Goal: Task Accomplishment & Management: Complete application form

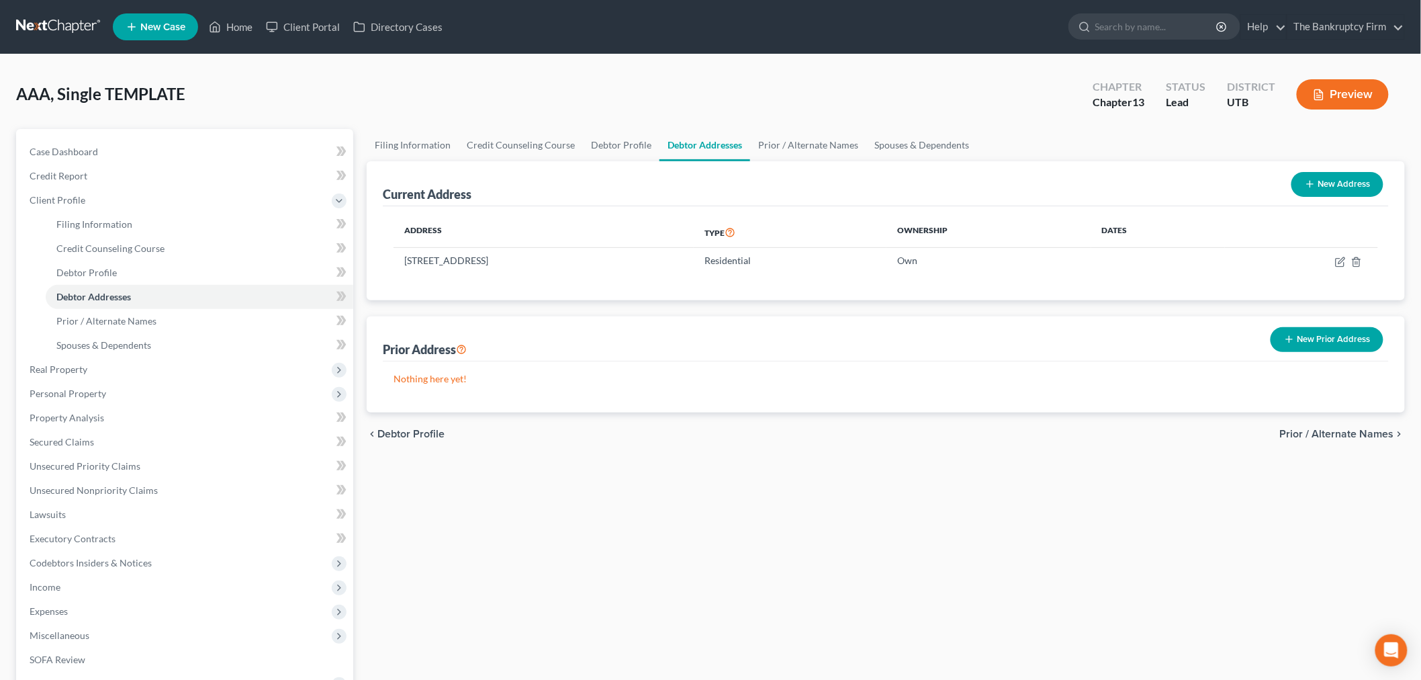
click at [870, 105] on div "AAA, Single TEMPLATE Upgraded Chapter Chapter 13 Status Lead District UTB Previ…" at bounding box center [710, 100] width 1389 height 58
click at [219, 34] on icon at bounding box center [215, 27] width 12 height 16
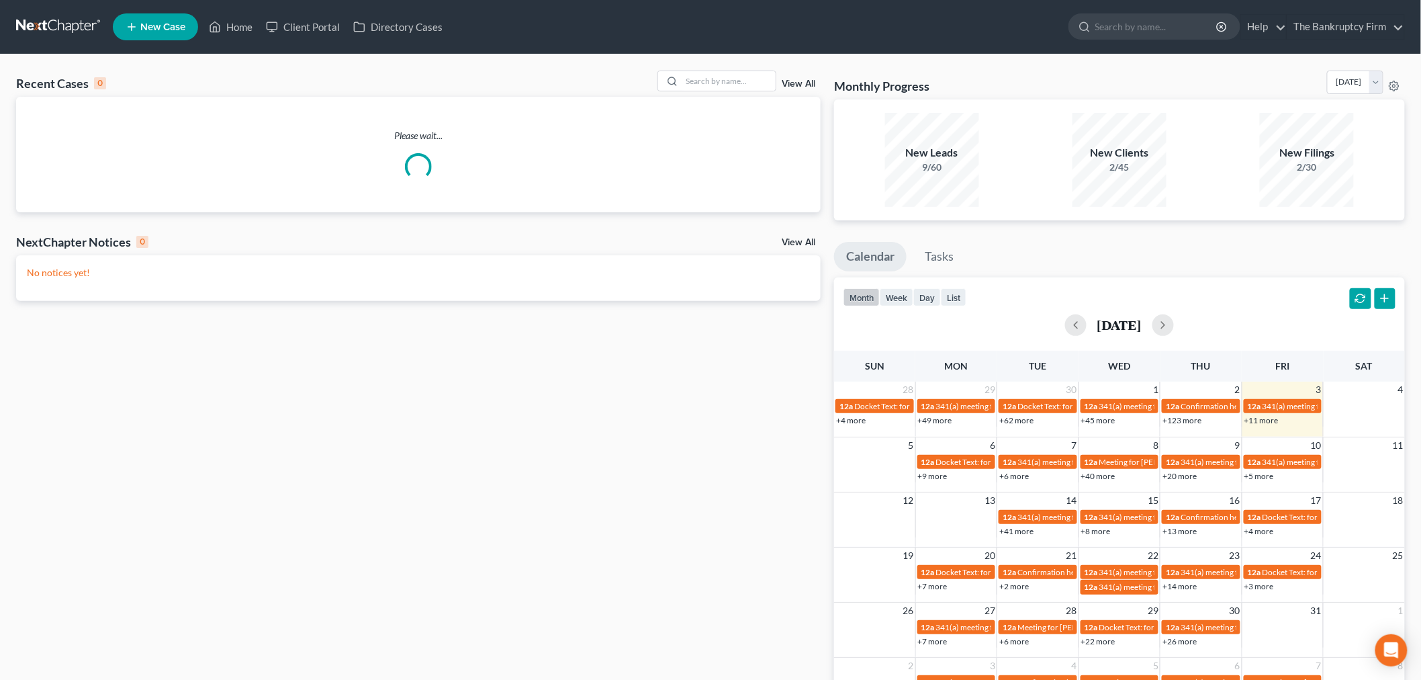
click at [791, 90] on div "View All" at bounding box center [739, 81] width 164 height 21
click at [791, 85] on link "View All" at bounding box center [799, 83] width 34 height 9
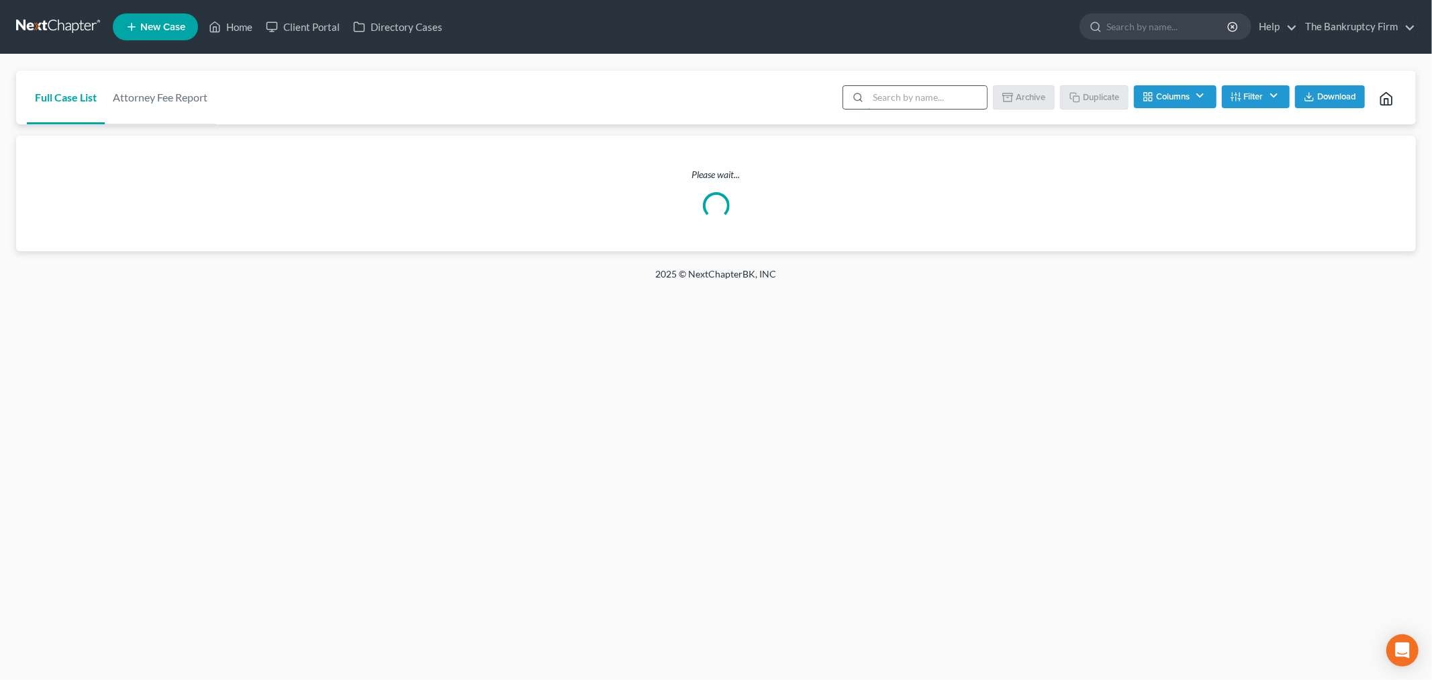
click at [913, 97] on input "search" at bounding box center [927, 97] width 119 height 23
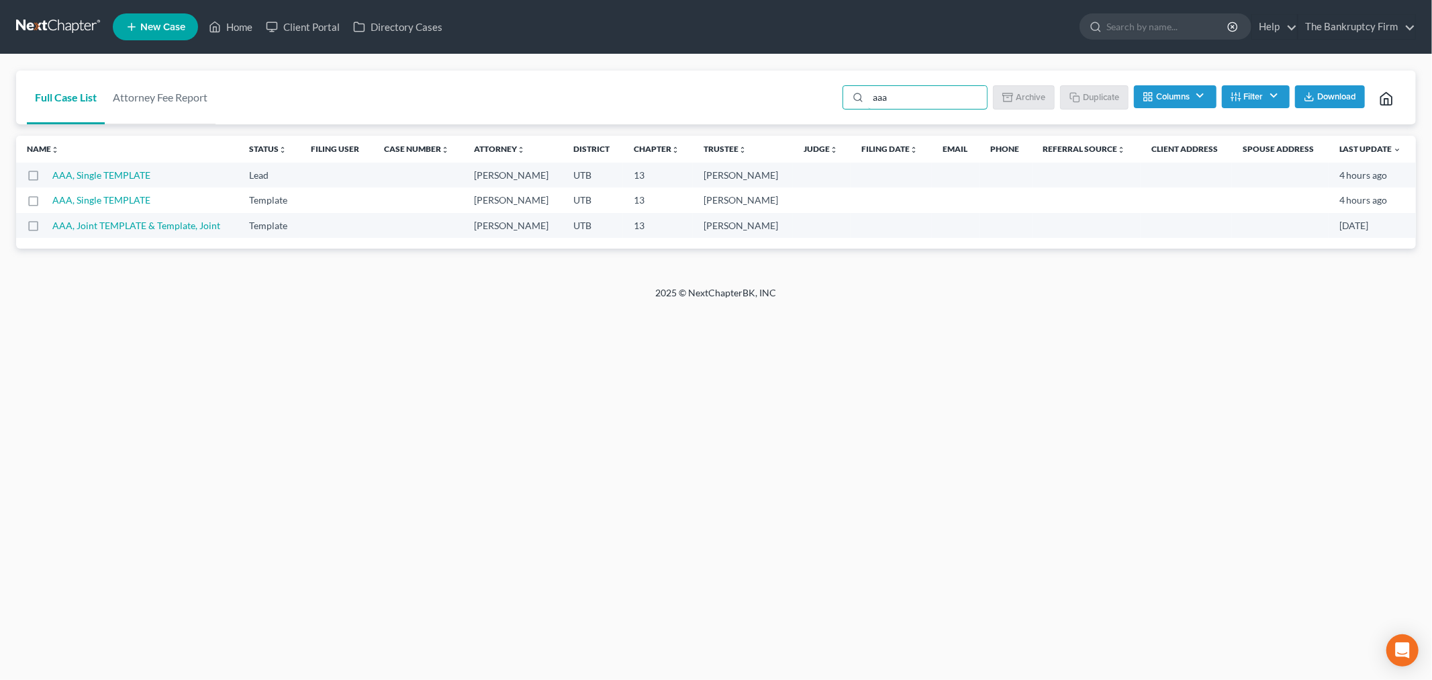
type input "aaa"
click at [15, 385] on div "Home New Case Client Portal Directory Cases The Bankruptcy Firm [EMAIL_ADDRESS]…" at bounding box center [716, 340] width 1432 height 680
click at [46, 229] on label at bounding box center [46, 229] width 0 height 0
click at [51, 227] on input "checkbox" at bounding box center [55, 223] width 9 height 9
click at [1085, 99] on button "Duplicate" at bounding box center [1095, 96] width 67 height 23
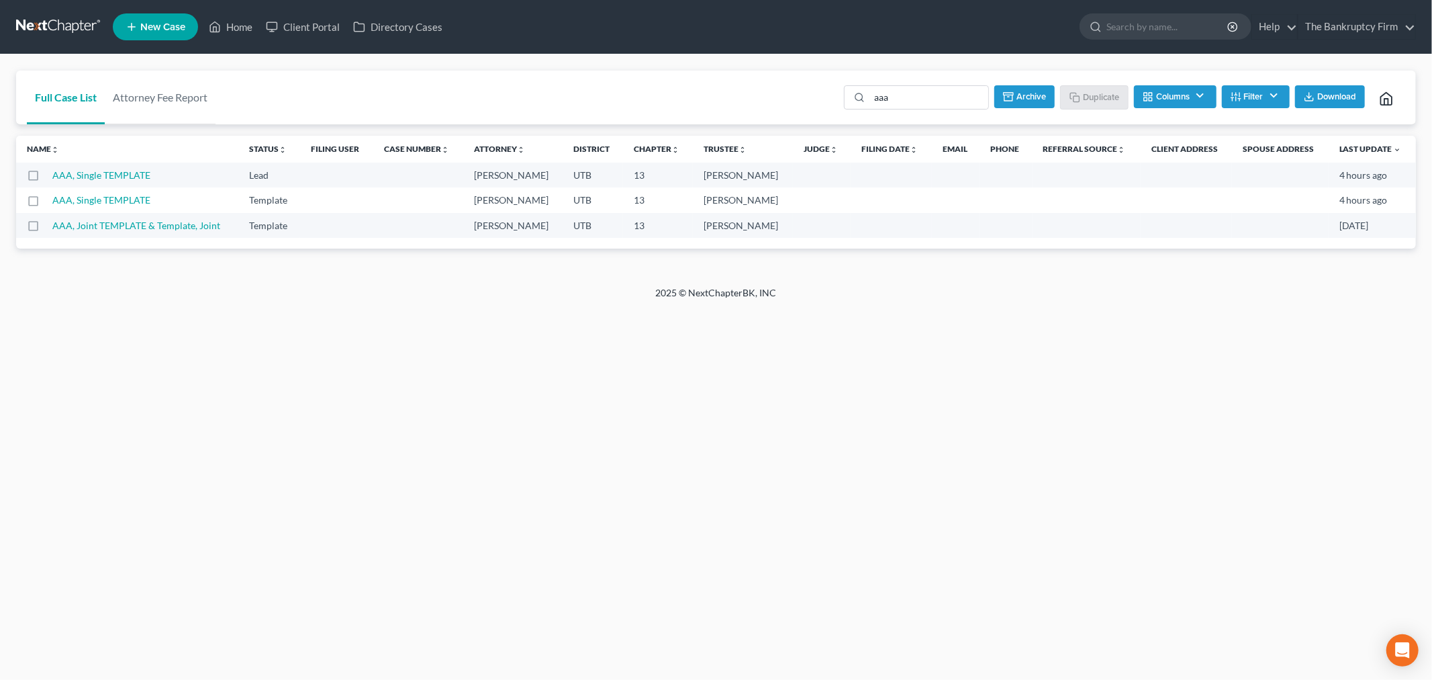
checkbox input "false"
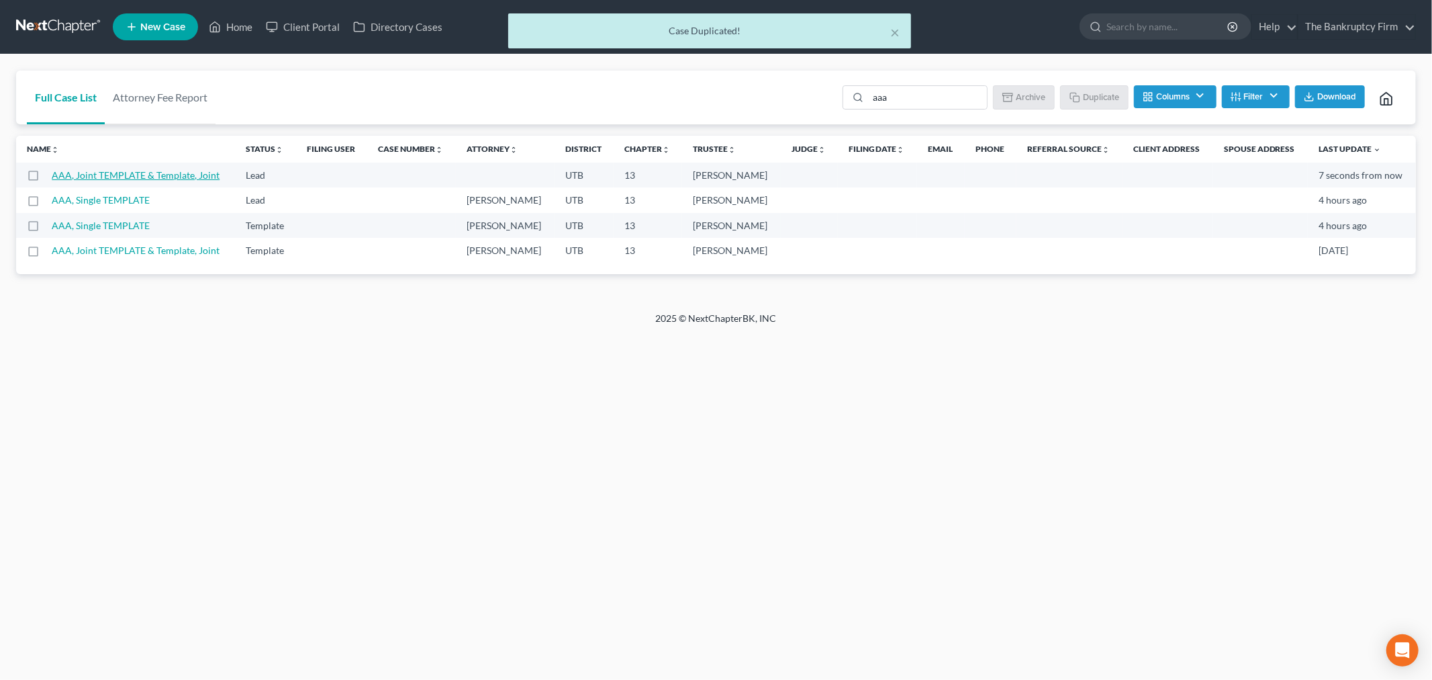
click at [177, 173] on link "AAA, Joint TEMPLATE & Template, Joint" at bounding box center [136, 174] width 168 height 11
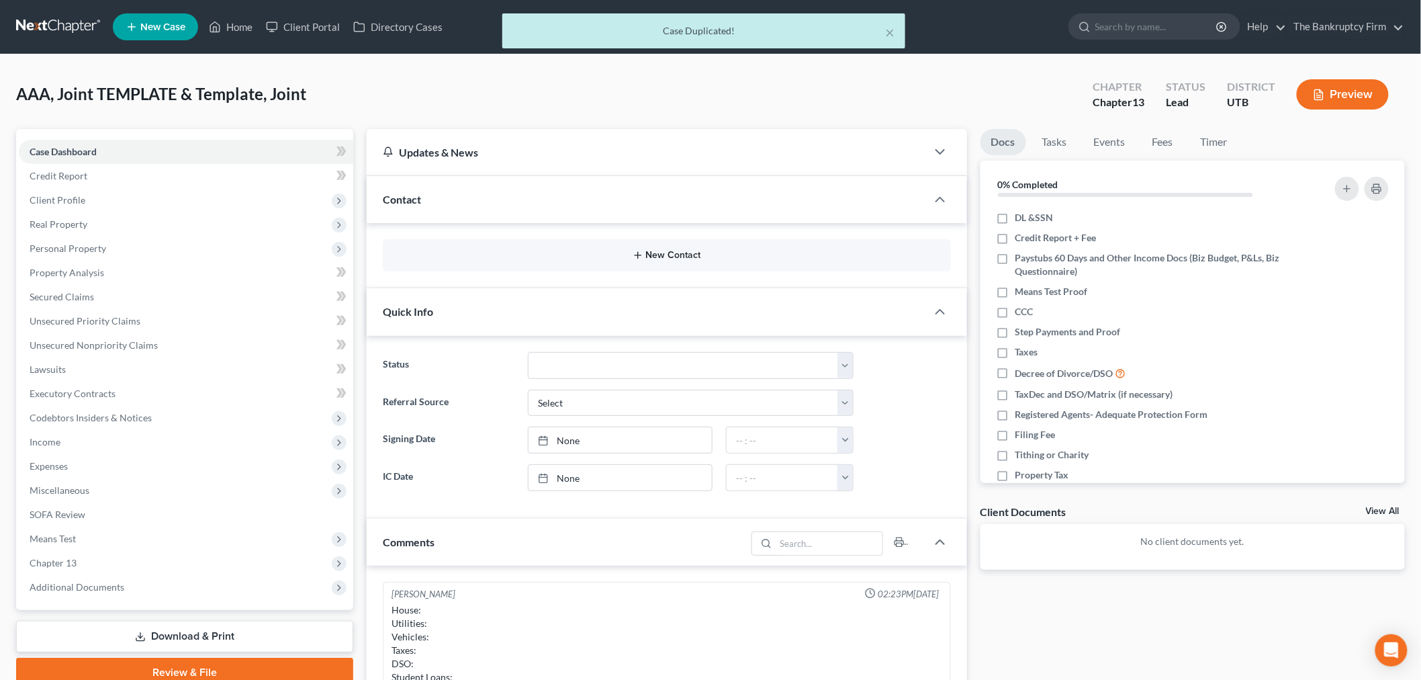
click at [541, 257] on button "New Contact" at bounding box center [667, 255] width 547 height 11
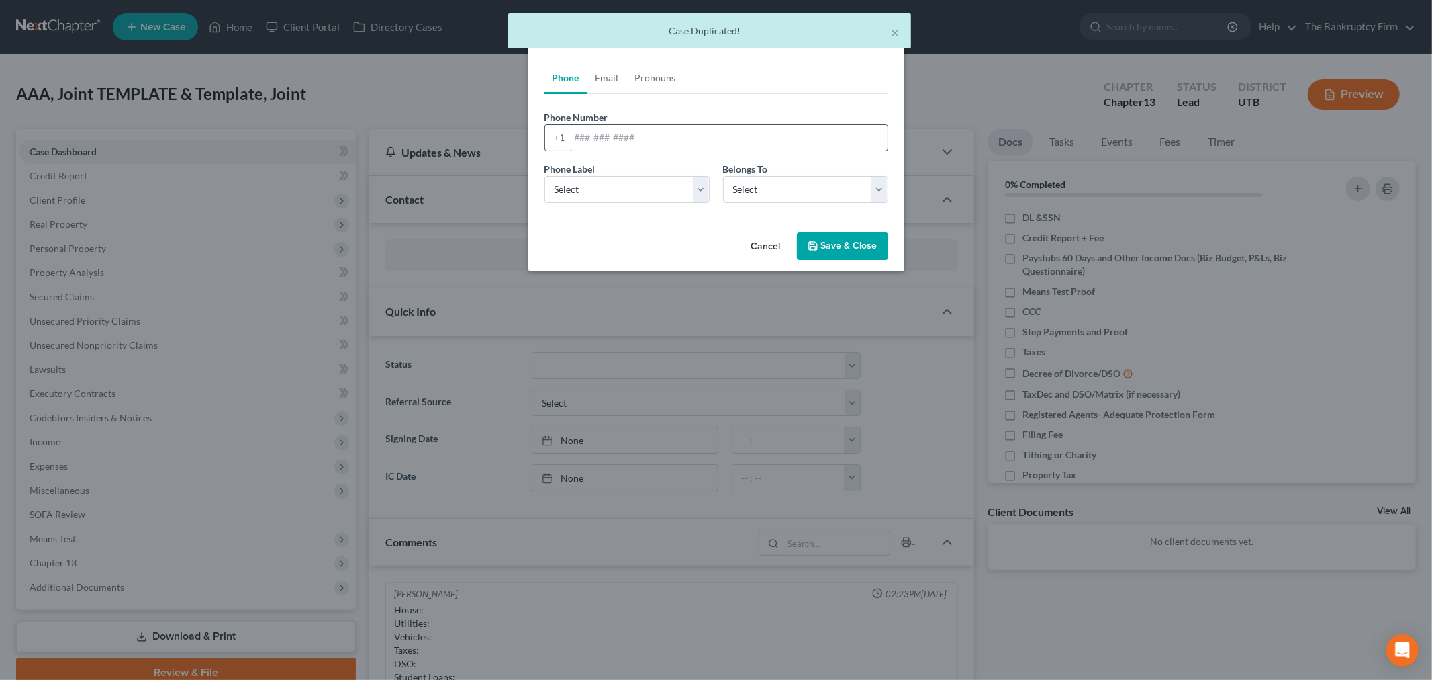
click at [656, 150] on input "tel" at bounding box center [729, 138] width 318 height 26
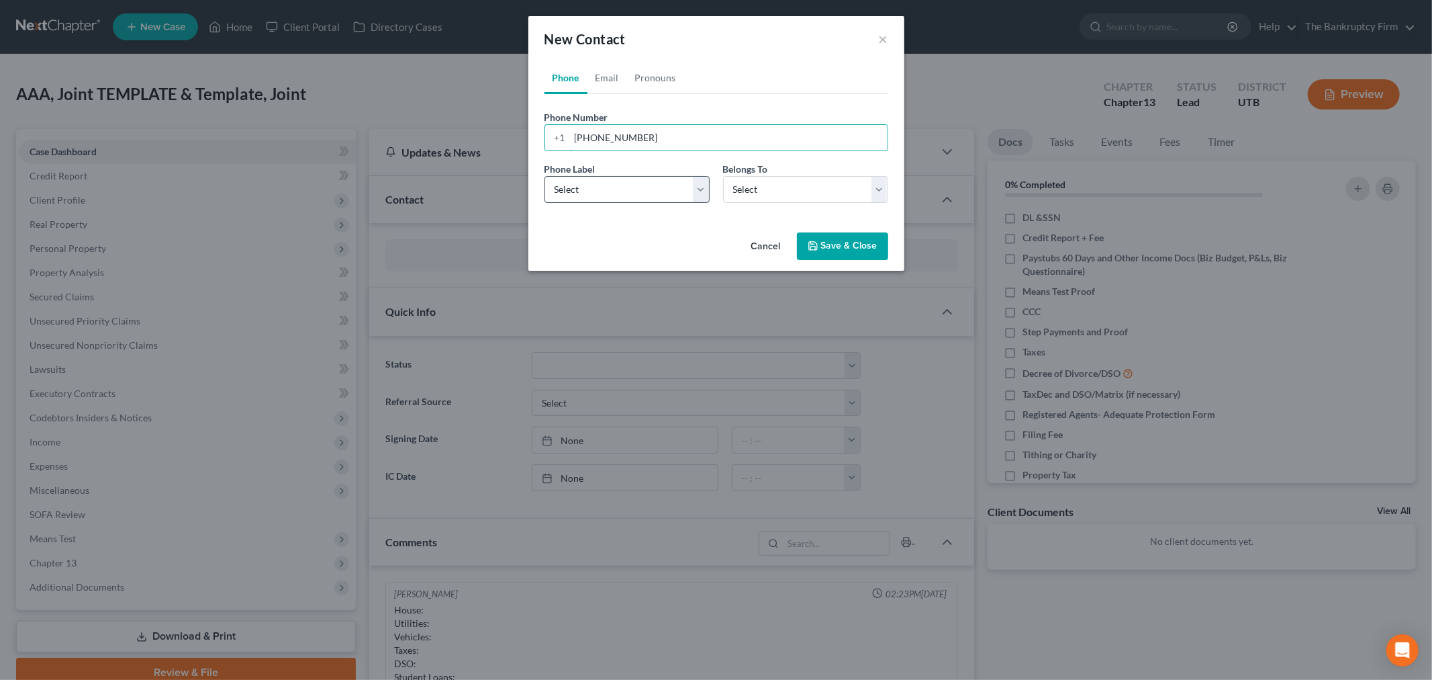
type input "[PHONE_NUMBER]"
click at [674, 178] on select "Select Mobile Home Work Other" at bounding box center [627, 189] width 165 height 27
select select "0"
click at [545, 176] on select "Select Mobile Home Work Other" at bounding box center [627, 189] width 165 height 27
drag, startPoint x: 737, startPoint y: 186, endPoint x: 741, endPoint y: 201, distance: 15.8
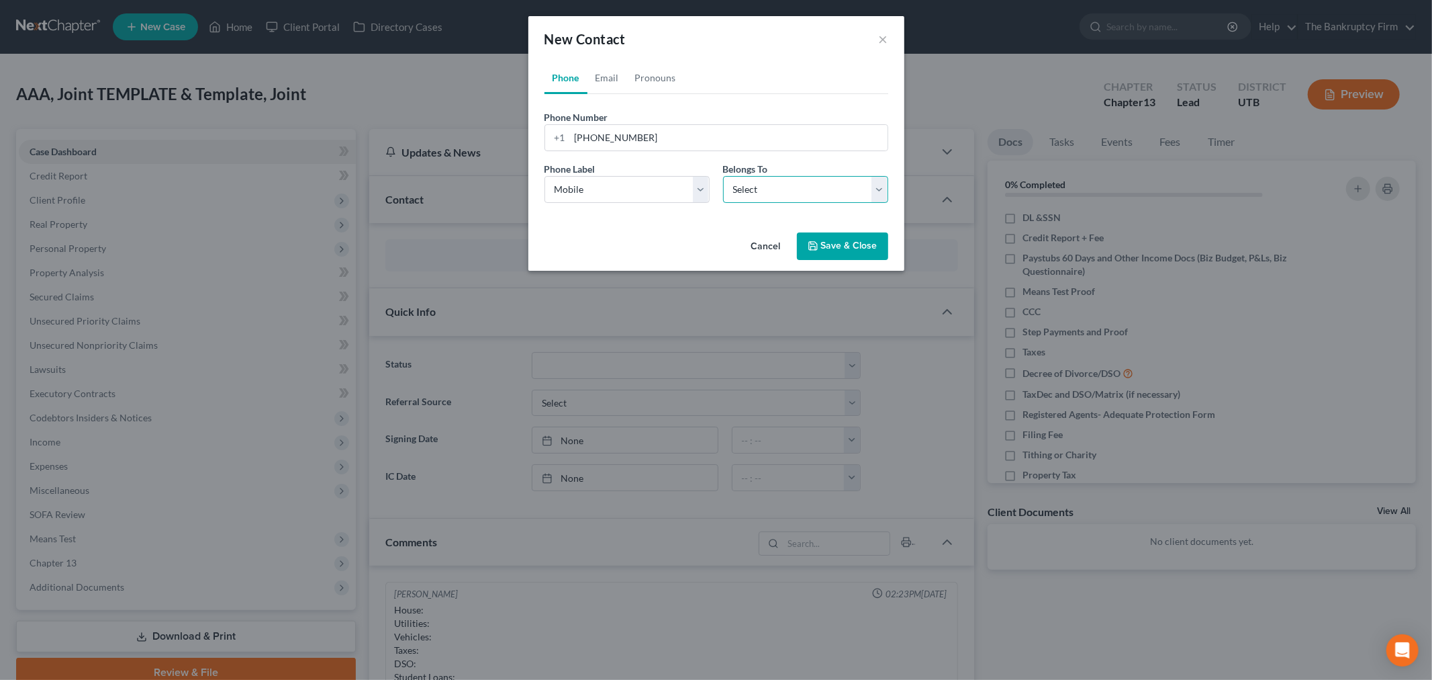
click at [737, 186] on select "Select Client Spouse Other" at bounding box center [805, 189] width 165 height 27
select select "0"
click at [723, 176] on select "Select Client Spouse Other" at bounding box center [805, 189] width 165 height 27
select select "0"
click at [616, 83] on link "Email" at bounding box center [608, 78] width 40 height 32
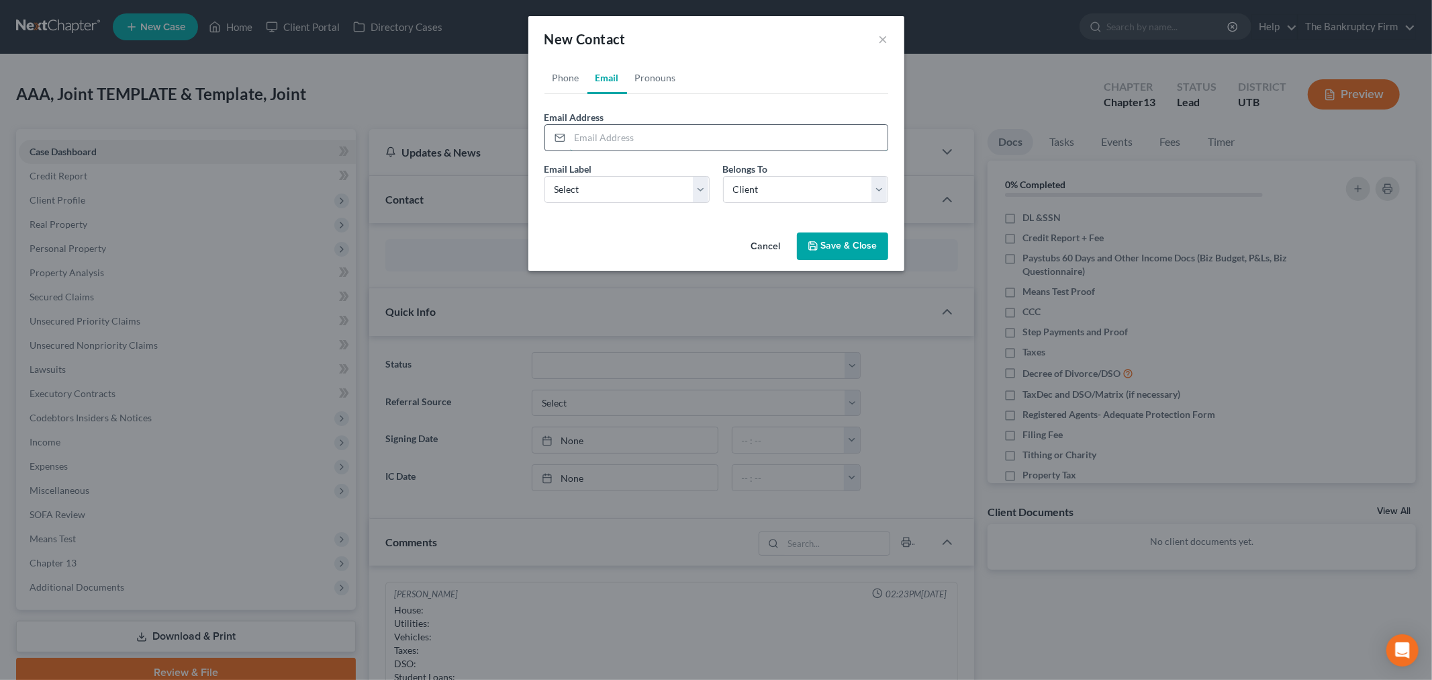
click at [614, 137] on input "email" at bounding box center [729, 138] width 318 height 26
type input "[EMAIL_ADDRESS][DOMAIN_NAME]"
drag, startPoint x: 631, startPoint y: 186, endPoint x: 635, endPoint y: 199, distance: 13.8
click at [633, 186] on select "Select Home Work Other" at bounding box center [627, 189] width 165 height 27
select select "0"
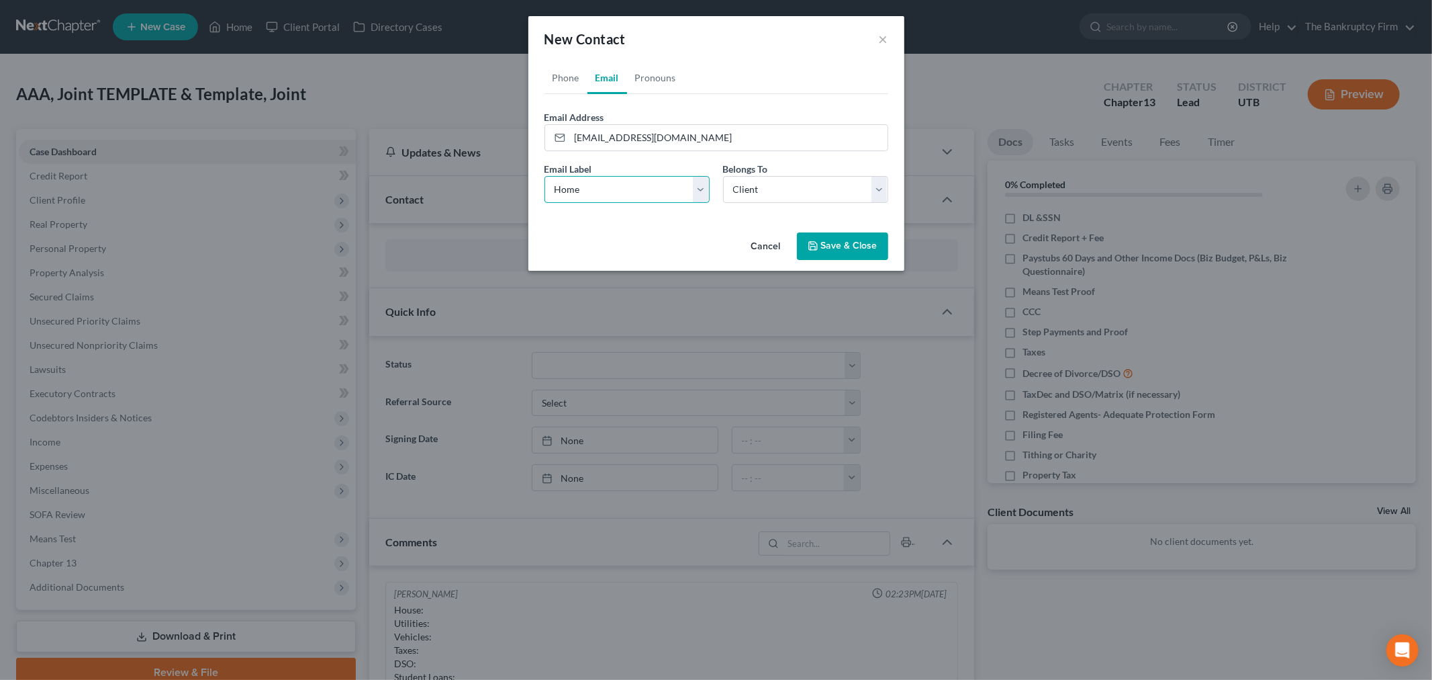
click at [545, 176] on select "Select Home Work Other" at bounding box center [627, 189] width 165 height 27
click at [745, 185] on select "Select Client Spouse Other" at bounding box center [805, 189] width 165 height 27
click at [723, 176] on select "Select Client Spouse Other" at bounding box center [805, 189] width 165 height 27
click at [562, 85] on link "Phone" at bounding box center [566, 78] width 43 height 32
click at [823, 236] on button "Save & Close" at bounding box center [842, 246] width 91 height 28
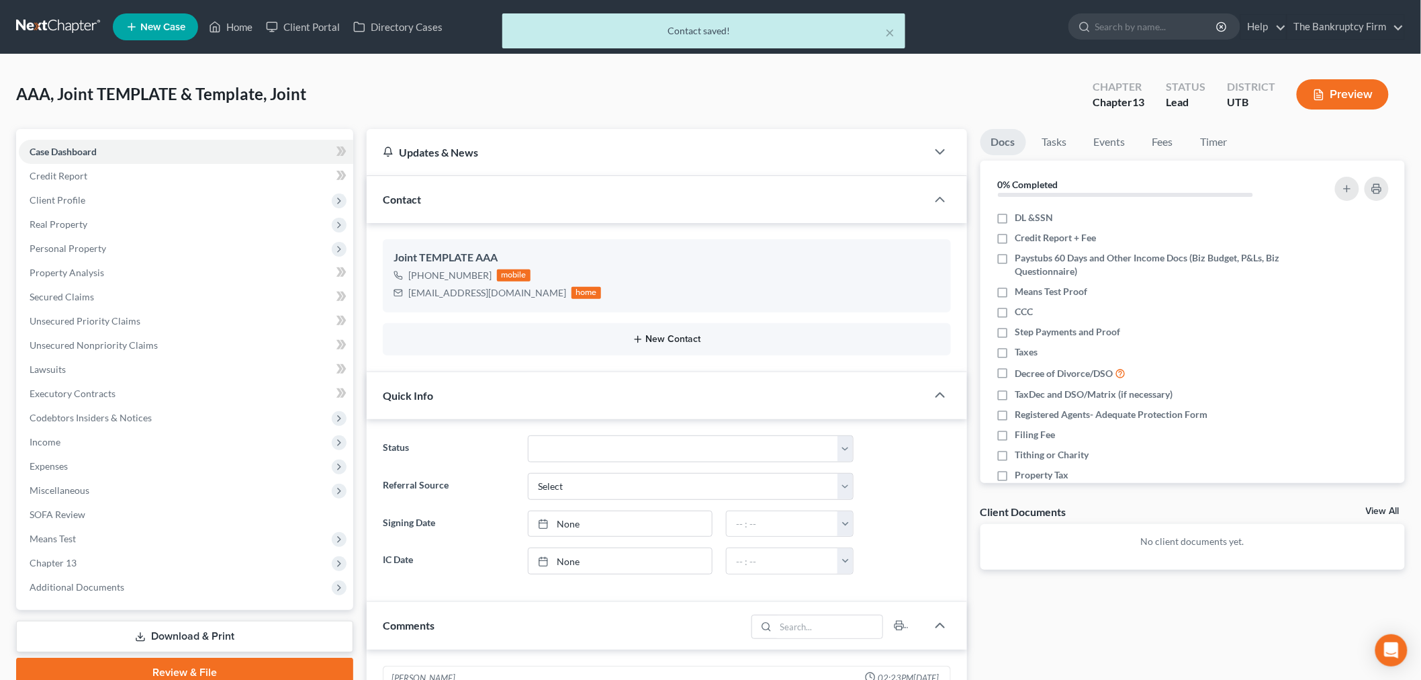
click at [628, 337] on button "New Contact" at bounding box center [667, 339] width 547 height 11
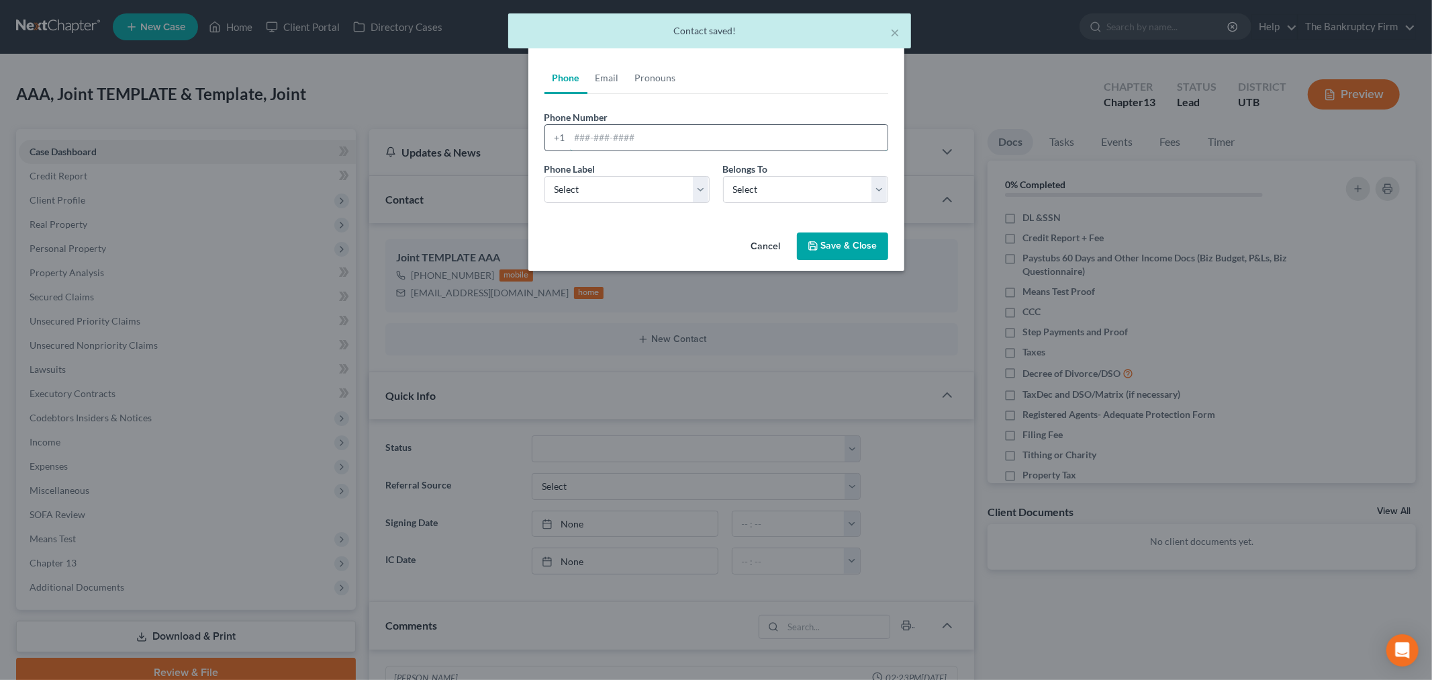
click at [627, 142] on input "tel" at bounding box center [729, 138] width 318 height 26
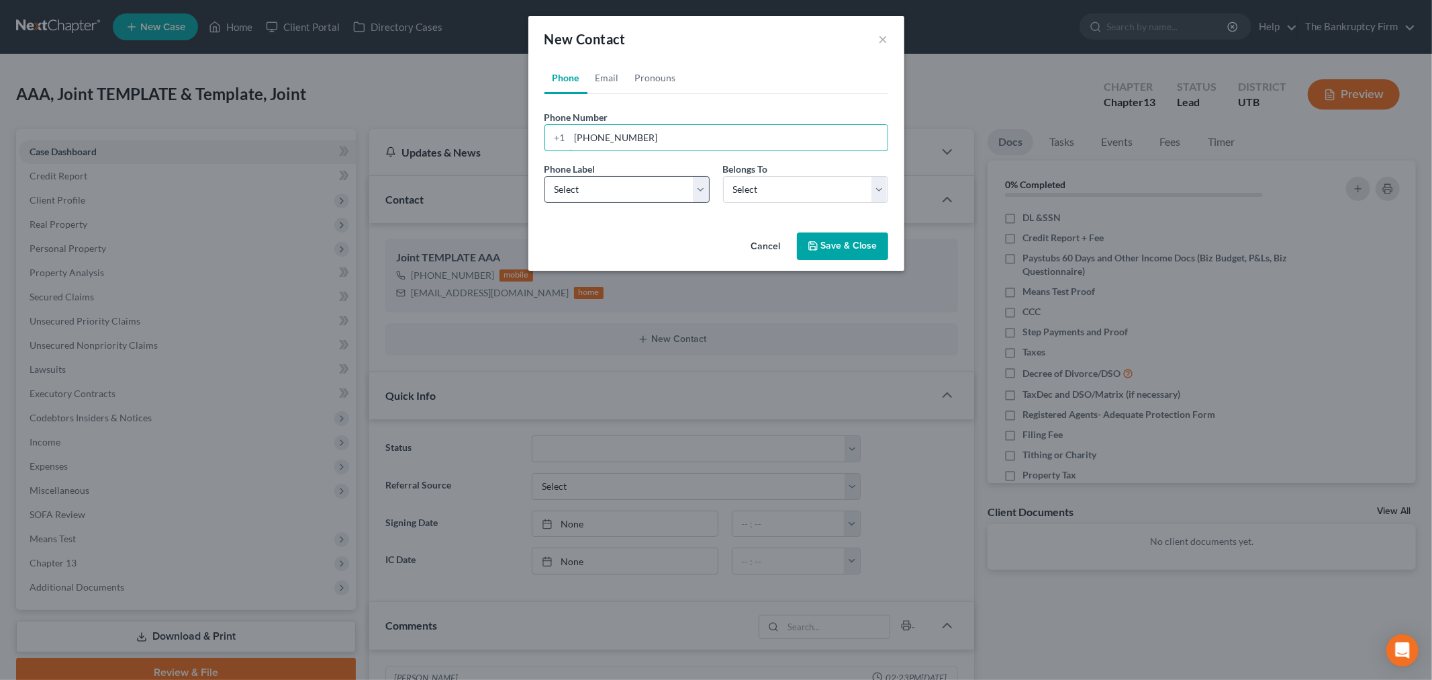
type input "[PHONE_NUMBER]"
drag, startPoint x: 661, startPoint y: 183, endPoint x: 667, endPoint y: 202, distance: 20.4
click at [661, 183] on select "Select Mobile Home Work Other" at bounding box center [627, 189] width 165 height 27
select select "0"
click at [545, 176] on select "Select Mobile Home Work Other" at bounding box center [627, 189] width 165 height 27
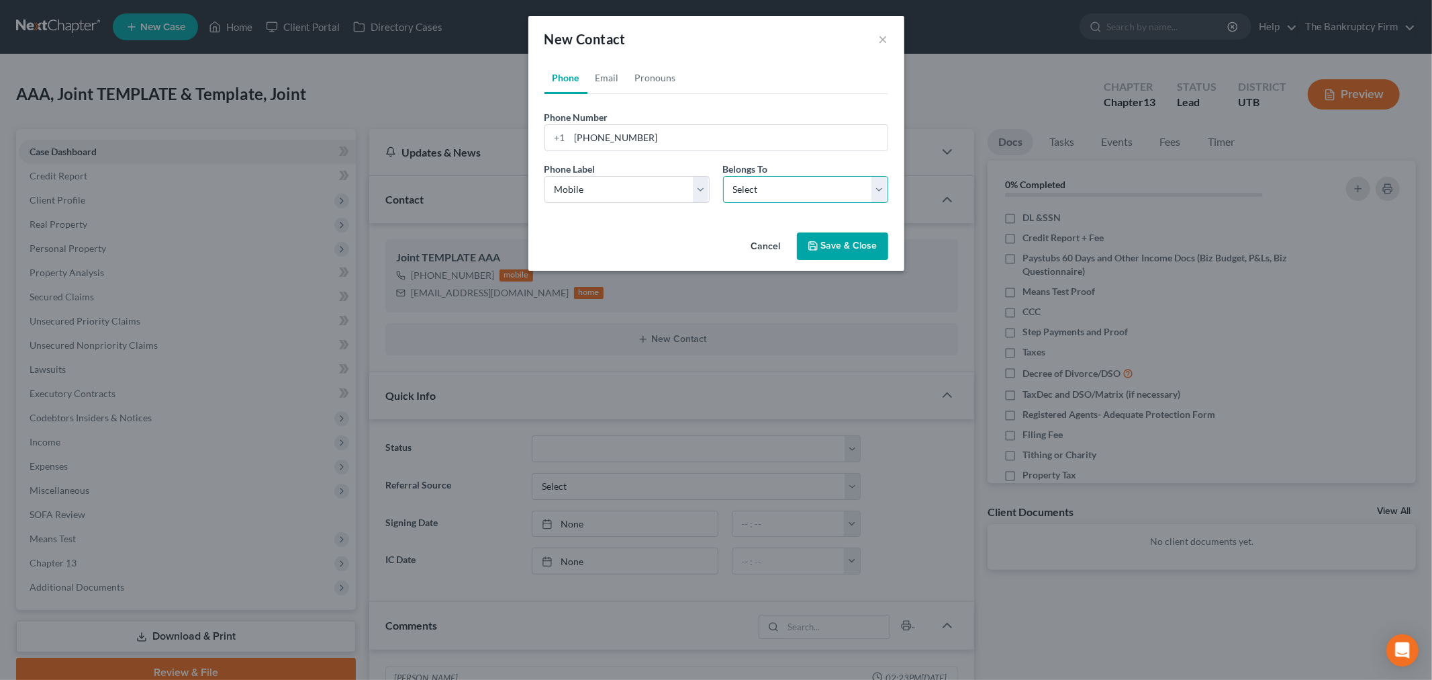
click at [755, 199] on select "Select Client Spouse Other" at bounding box center [805, 189] width 165 height 27
select select "1"
click at [723, 176] on select "Select Client Spouse Other" at bounding box center [805, 189] width 165 height 27
click at [609, 87] on link "Email" at bounding box center [608, 78] width 40 height 32
click at [622, 136] on input "email" at bounding box center [729, 138] width 318 height 26
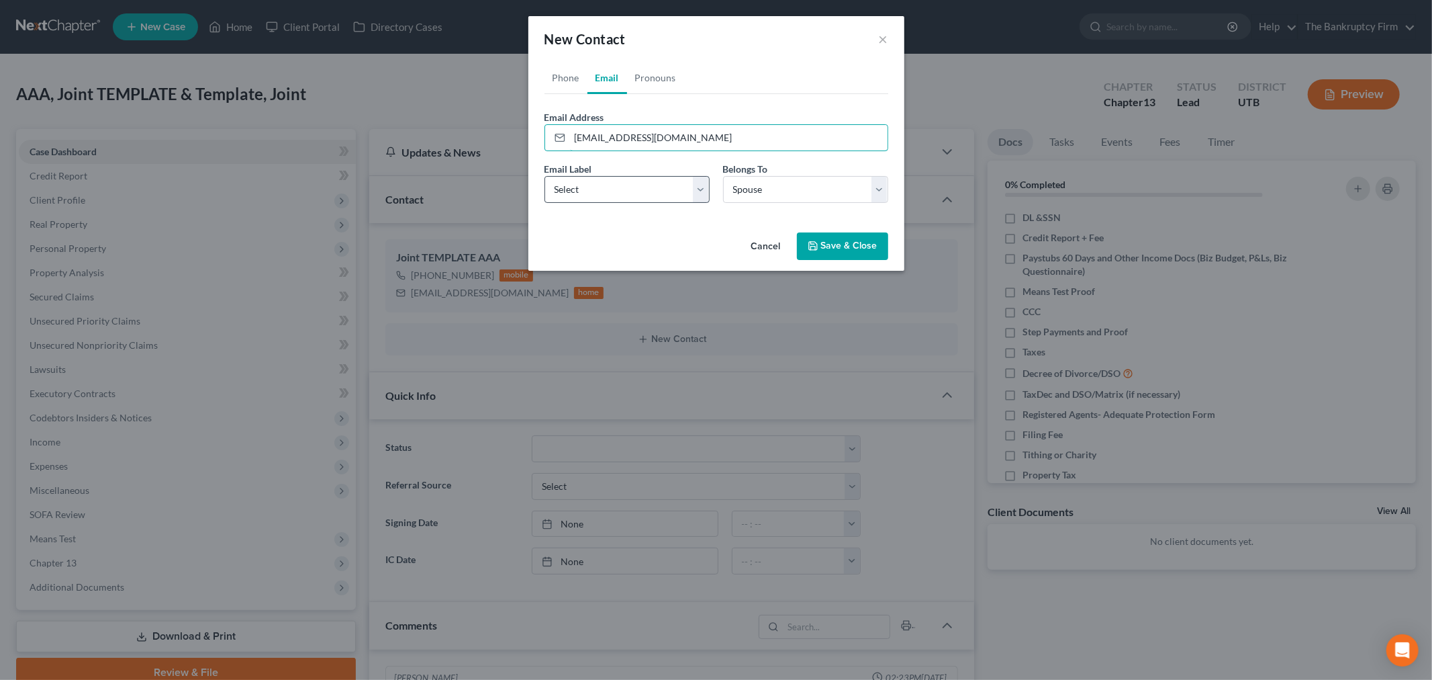
type input "[EMAIL_ADDRESS][DOMAIN_NAME]"
drag, startPoint x: 635, startPoint y: 191, endPoint x: 636, endPoint y: 201, distance: 10.1
click at [635, 191] on select "Select Home Work Other" at bounding box center [627, 189] width 165 height 27
select select "0"
click at [545, 176] on select "Select Home Work Other" at bounding box center [627, 189] width 165 height 27
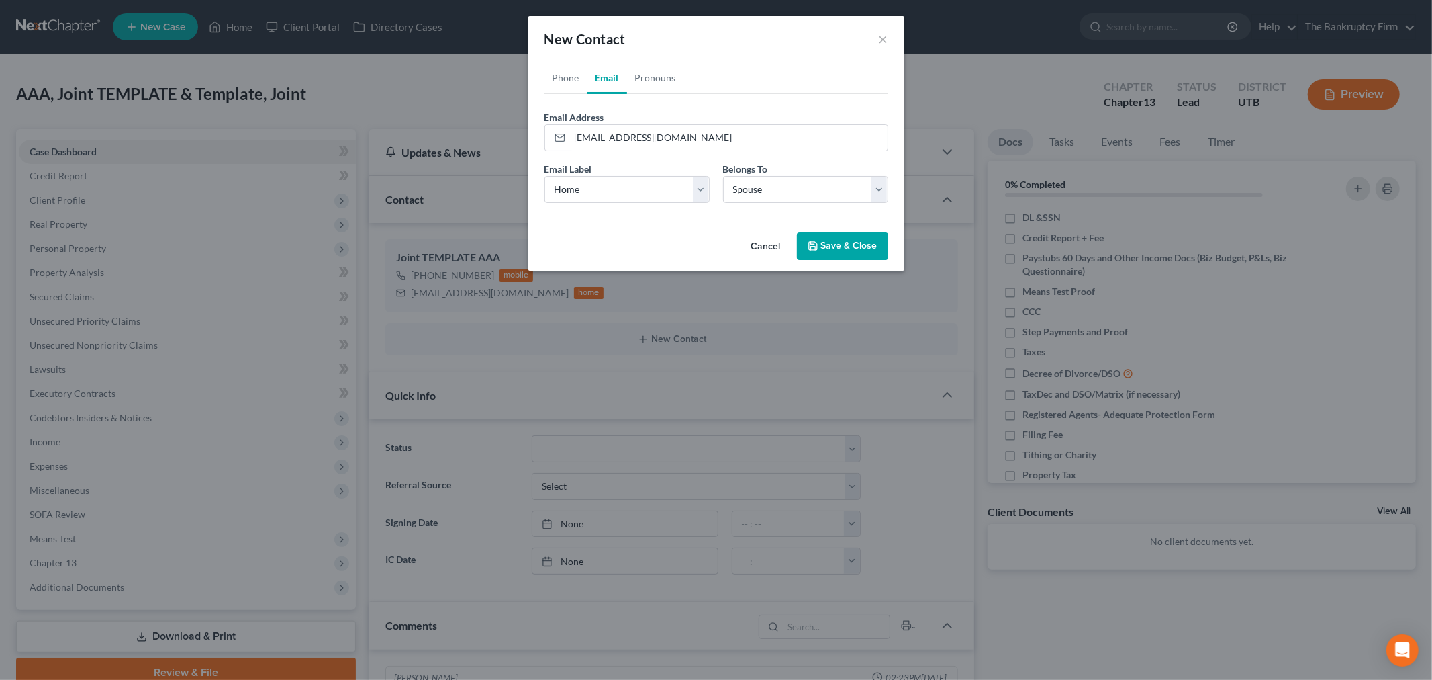
click at [813, 246] on polyline "button" at bounding box center [813, 247] width 5 height 3
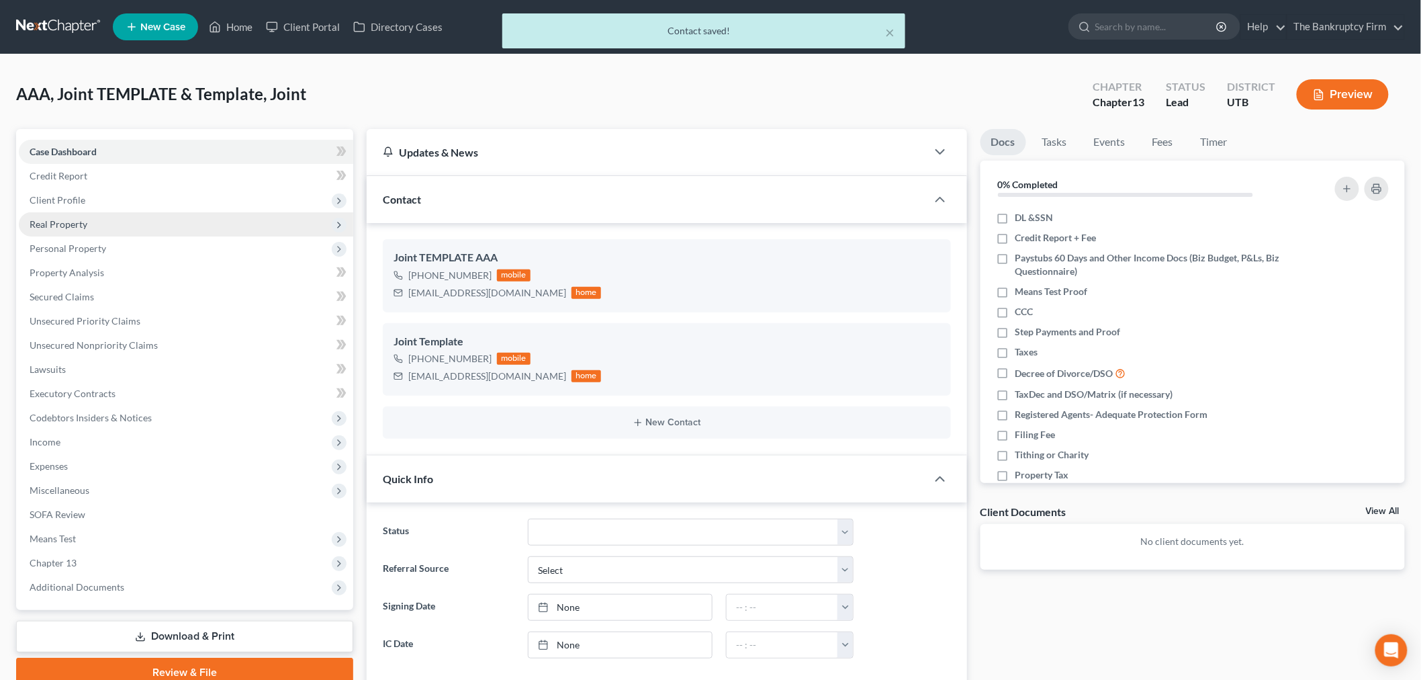
click at [75, 207] on span "Client Profile" at bounding box center [186, 200] width 334 height 24
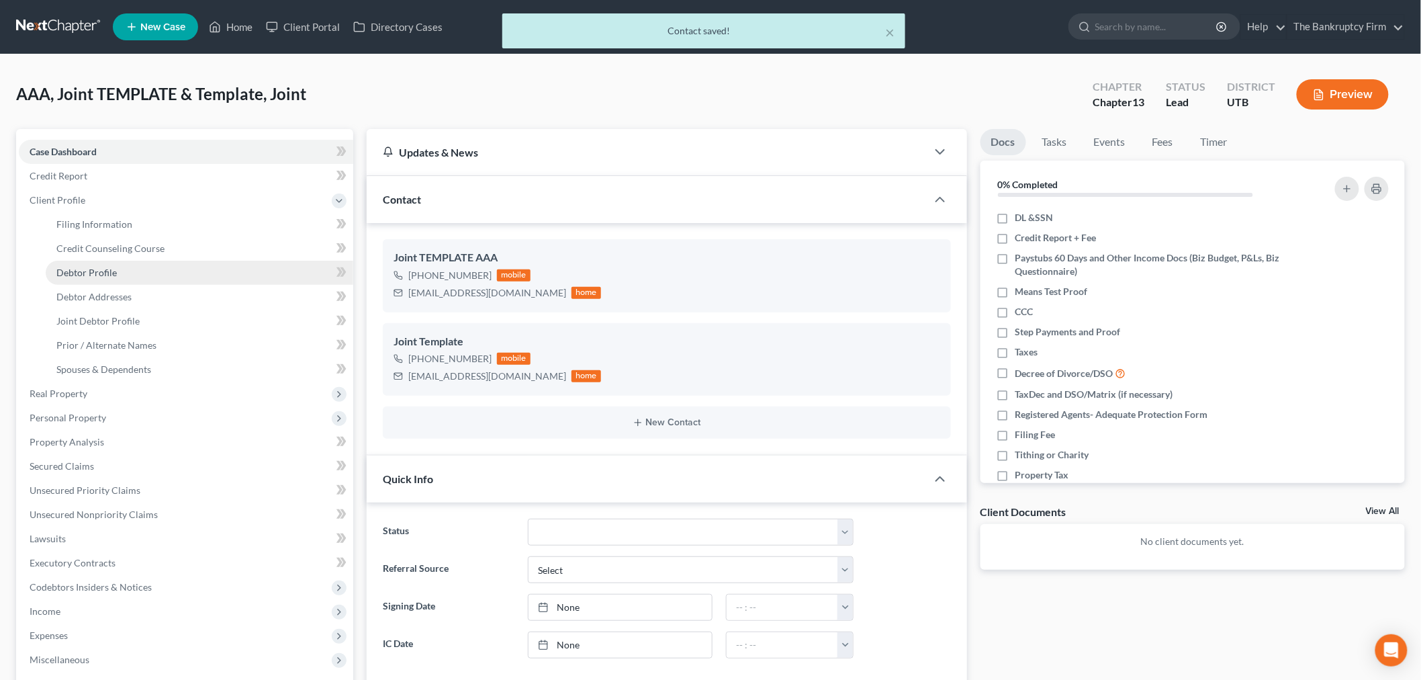
click at [95, 261] on link "Debtor Profile" at bounding box center [200, 273] width 308 height 24
select select "1"
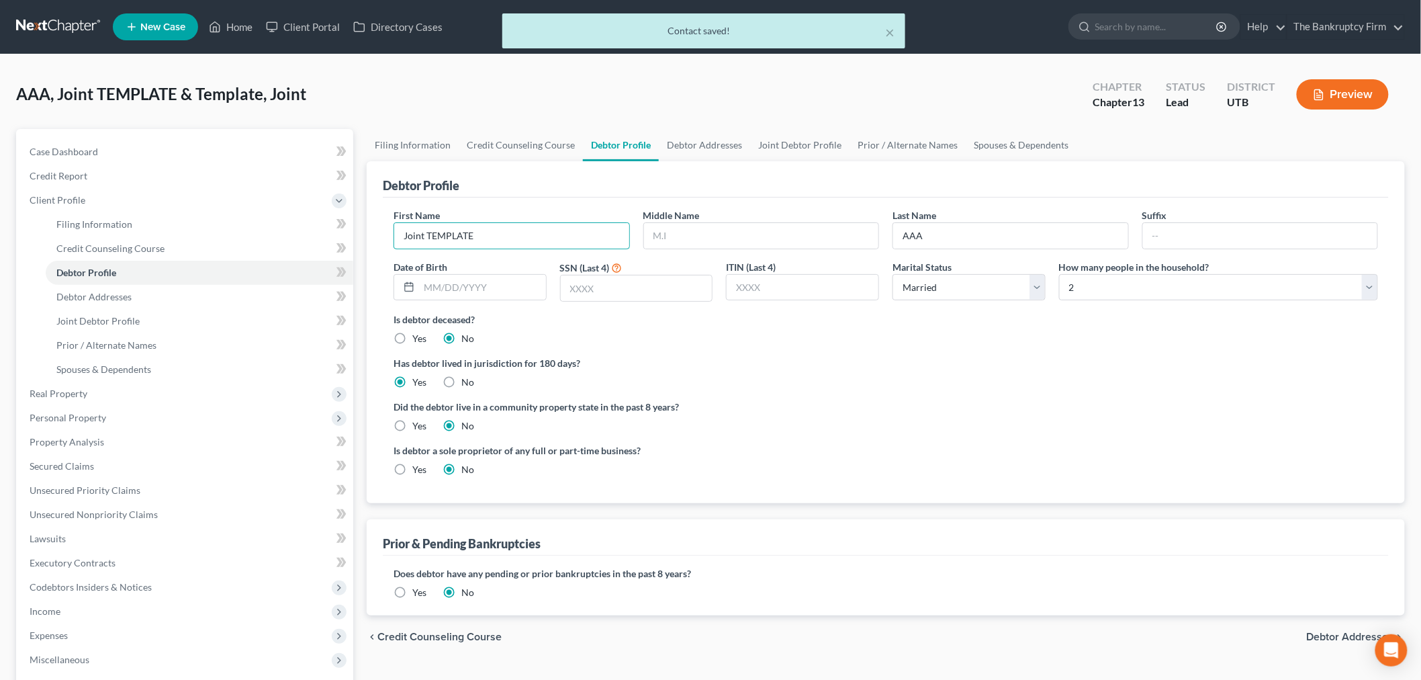
drag, startPoint x: 410, startPoint y: 236, endPoint x: 426, endPoint y: 219, distance: 23.8
click at [370, 234] on div "Debtor Profile First Name Joint TEMPLATE Middle Name Last Name AAA Suffix Date …" at bounding box center [886, 332] width 1038 height 342
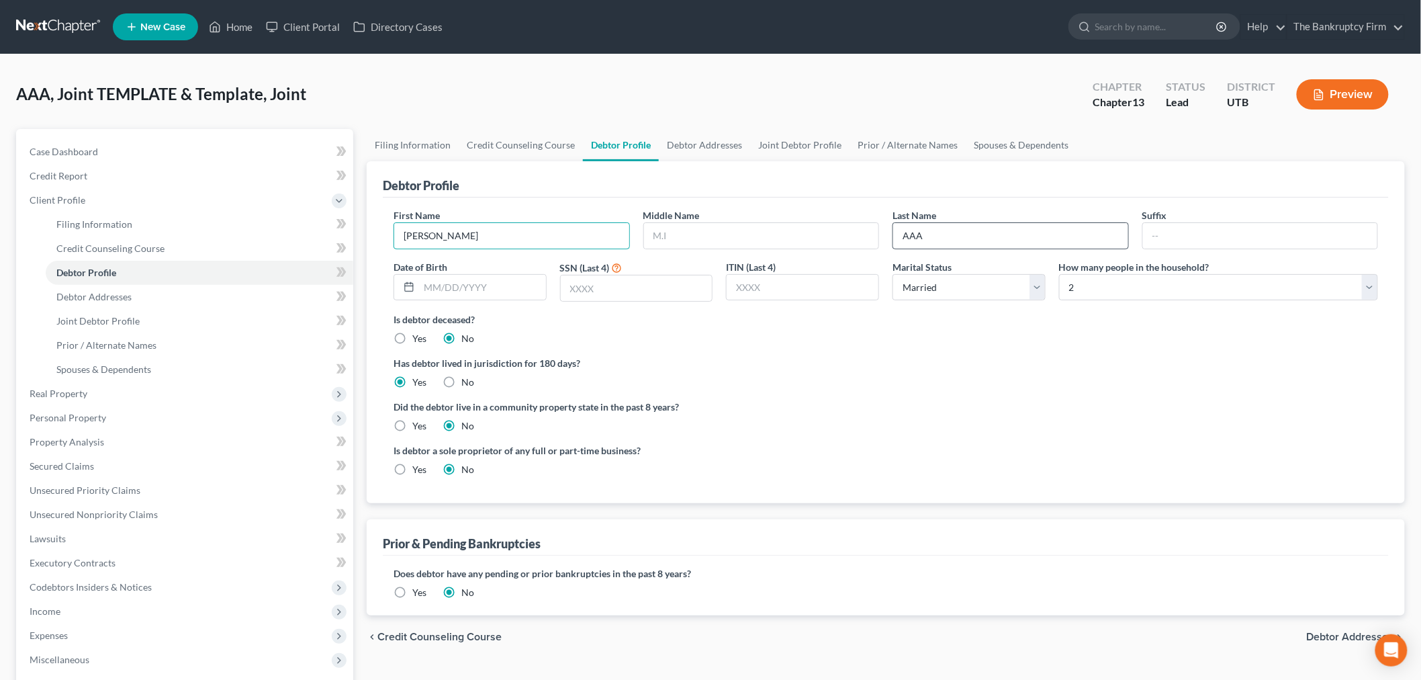
type input "[PERSON_NAME]"
click at [1012, 242] on input "AAA" at bounding box center [1010, 236] width 235 height 26
type input "[PERSON_NAME]"
click at [1042, 408] on div "Did the debtor live in a community property state in the past 8 years? Yes No" at bounding box center [886, 416] width 984 height 33
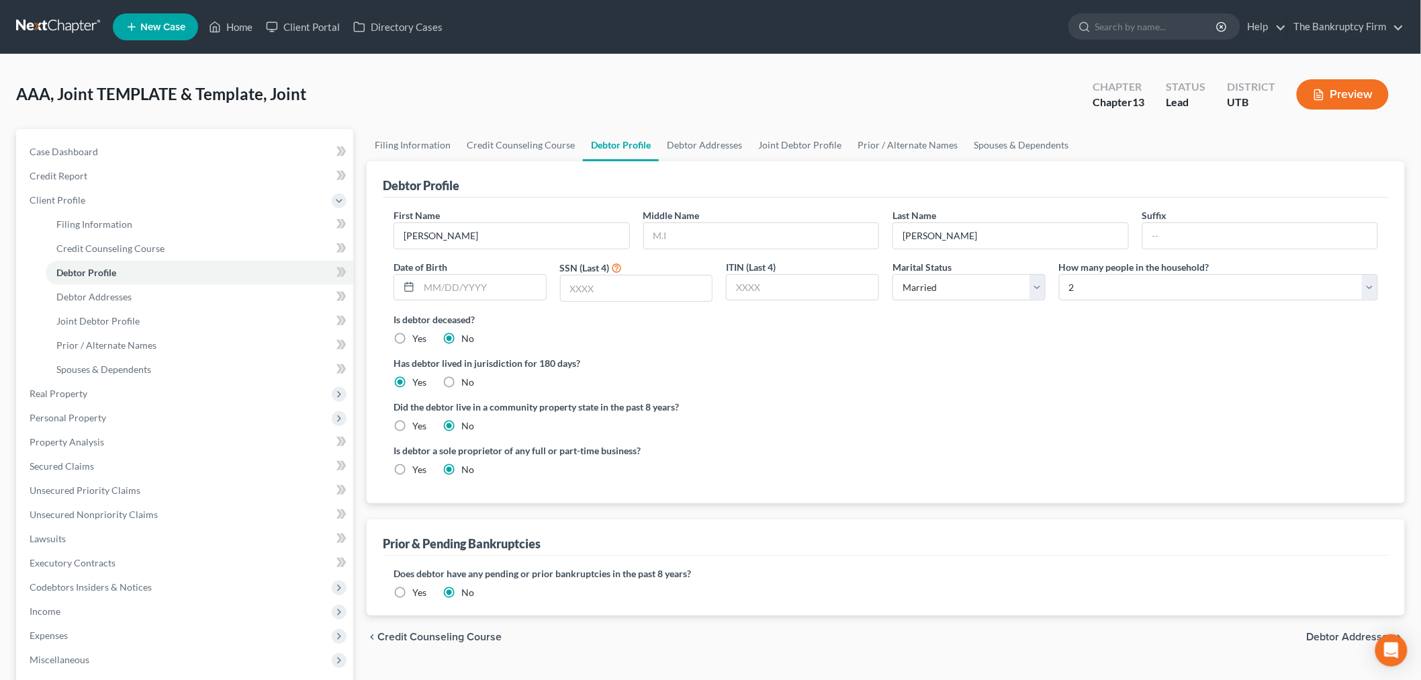
click at [504, 271] on div "Date of Birth" at bounding box center [470, 281] width 167 height 42
click at [504, 282] on input "text" at bounding box center [482, 288] width 127 height 26
type input "[DATE]"
drag, startPoint x: 639, startPoint y: 283, endPoint x: 628, endPoint y: 293, distance: 15.2
click at [639, 283] on input "text" at bounding box center [637, 288] width 152 height 26
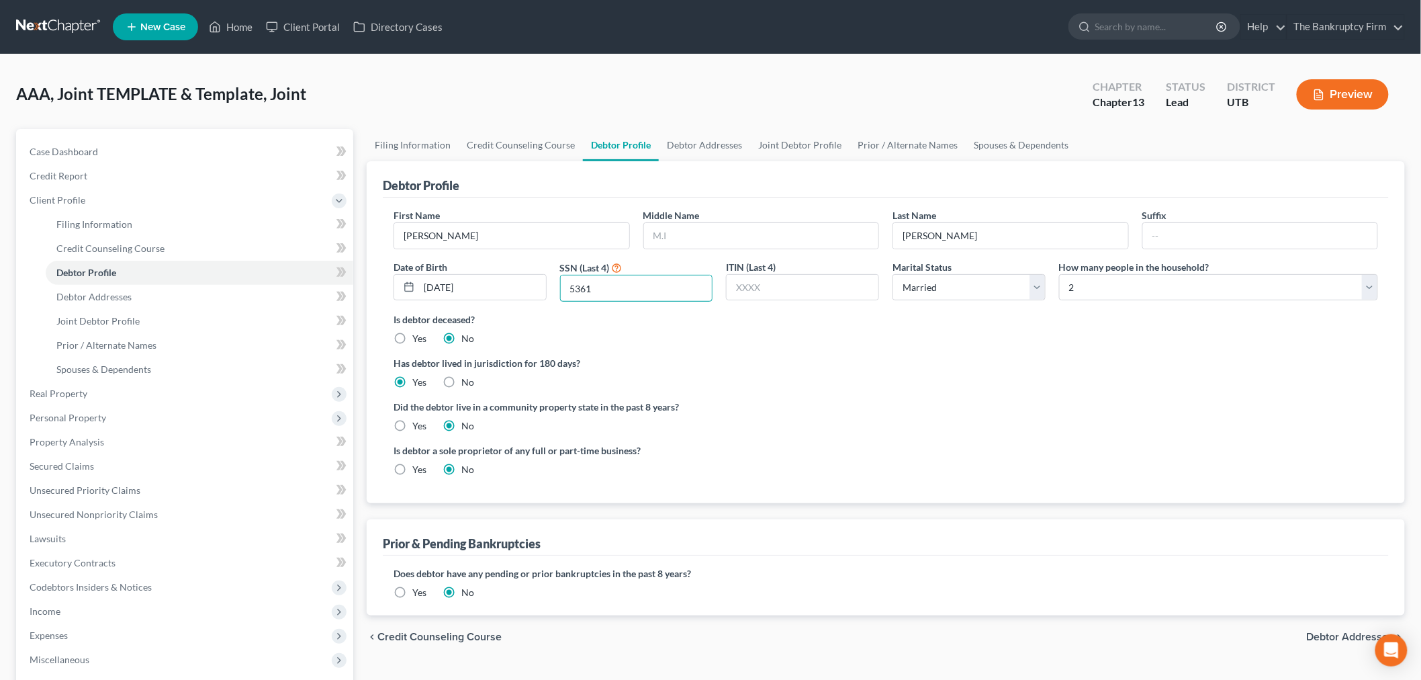
type input "5361"
click at [818, 326] on div "Is debtor deceased? Yes No" at bounding box center [886, 328] width 984 height 33
click at [932, 275] on select "Select Single Married Separated Divorced Widowed" at bounding box center [968, 287] width 153 height 27
click at [892, 274] on select "Select Single Married Separated Divorced Widowed" at bounding box center [968, 287] width 153 height 27
click at [1100, 289] on select "Select 1 2 3 4 5 6 7 8 9 10 11 12 13 14 15 16 17 18 19 20" at bounding box center [1218, 287] width 319 height 27
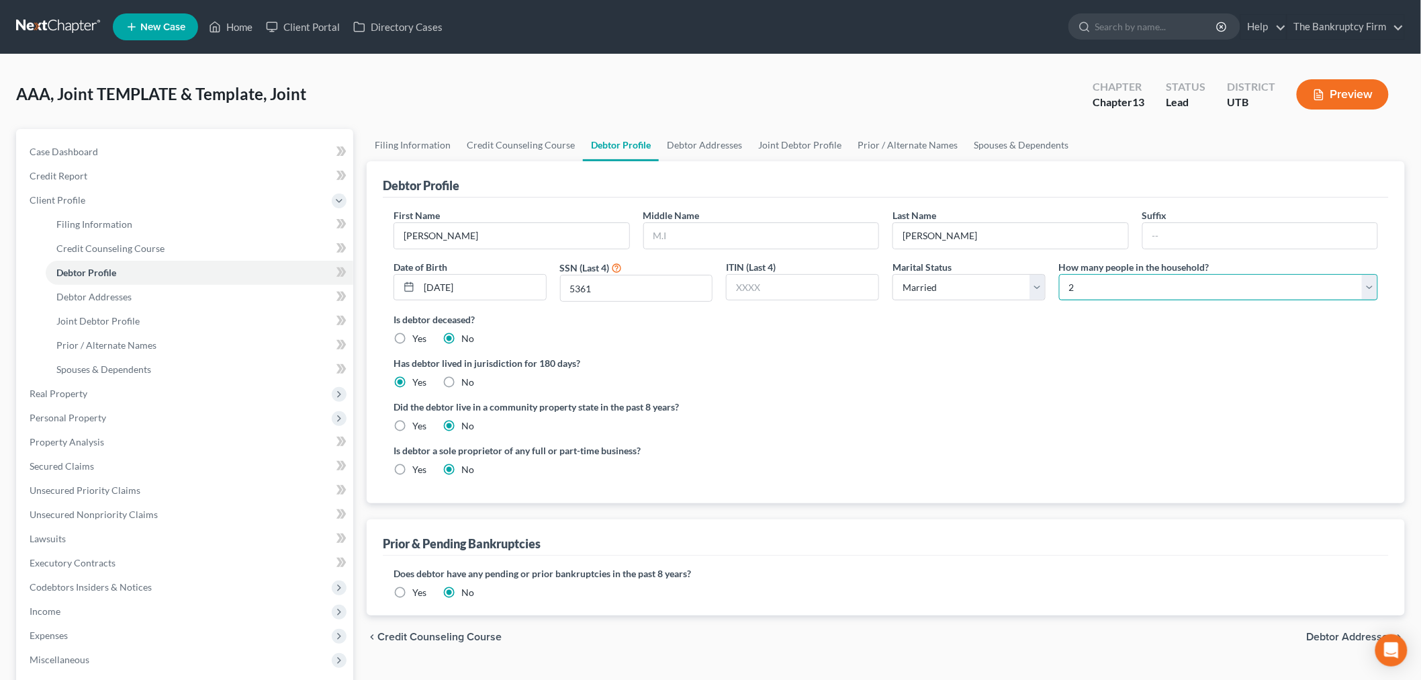
select select "4"
click at [1059, 274] on select "Select 1 2 3 4 5 6 7 8 9 10 11 12 13 14 15 16 17 18 19 20" at bounding box center [1218, 287] width 319 height 27
click at [1049, 379] on div "Has debtor lived in jurisdiction for 180 days? Yes No Debtor must reside in jur…" at bounding box center [886, 372] width 984 height 33
drag, startPoint x: 698, startPoint y: 151, endPoint x: 687, endPoint y: 167, distance: 19.2
click at [698, 151] on link "Debtor Addresses" at bounding box center [704, 145] width 91 height 32
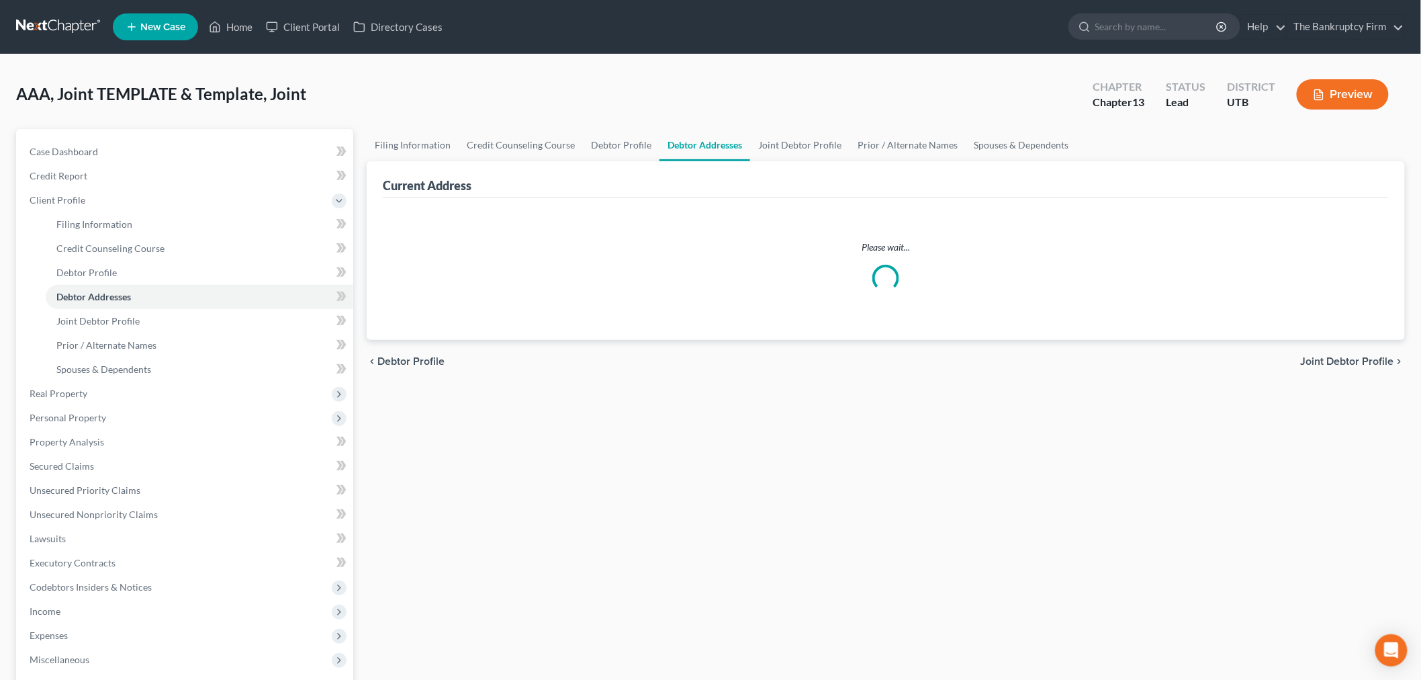
select select "0"
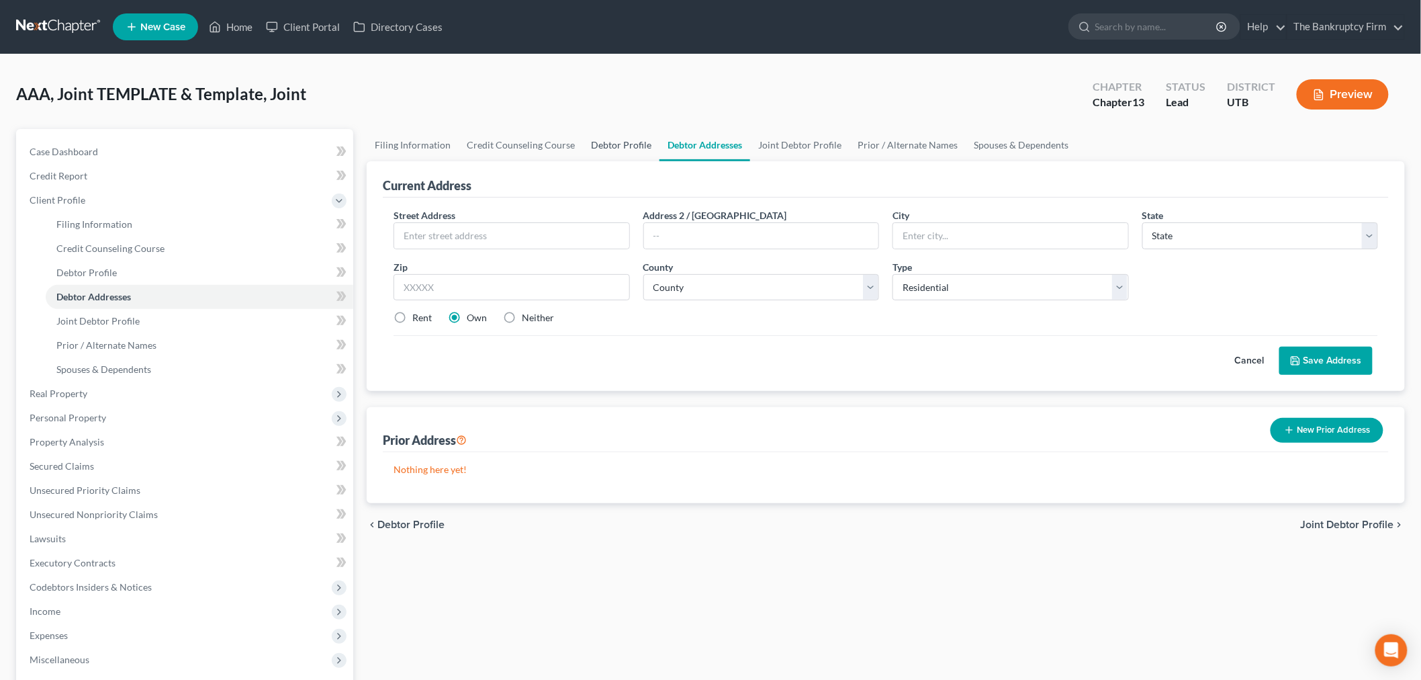
click at [619, 148] on link "Debtor Profile" at bounding box center [621, 145] width 77 height 32
select select "1"
select select "4"
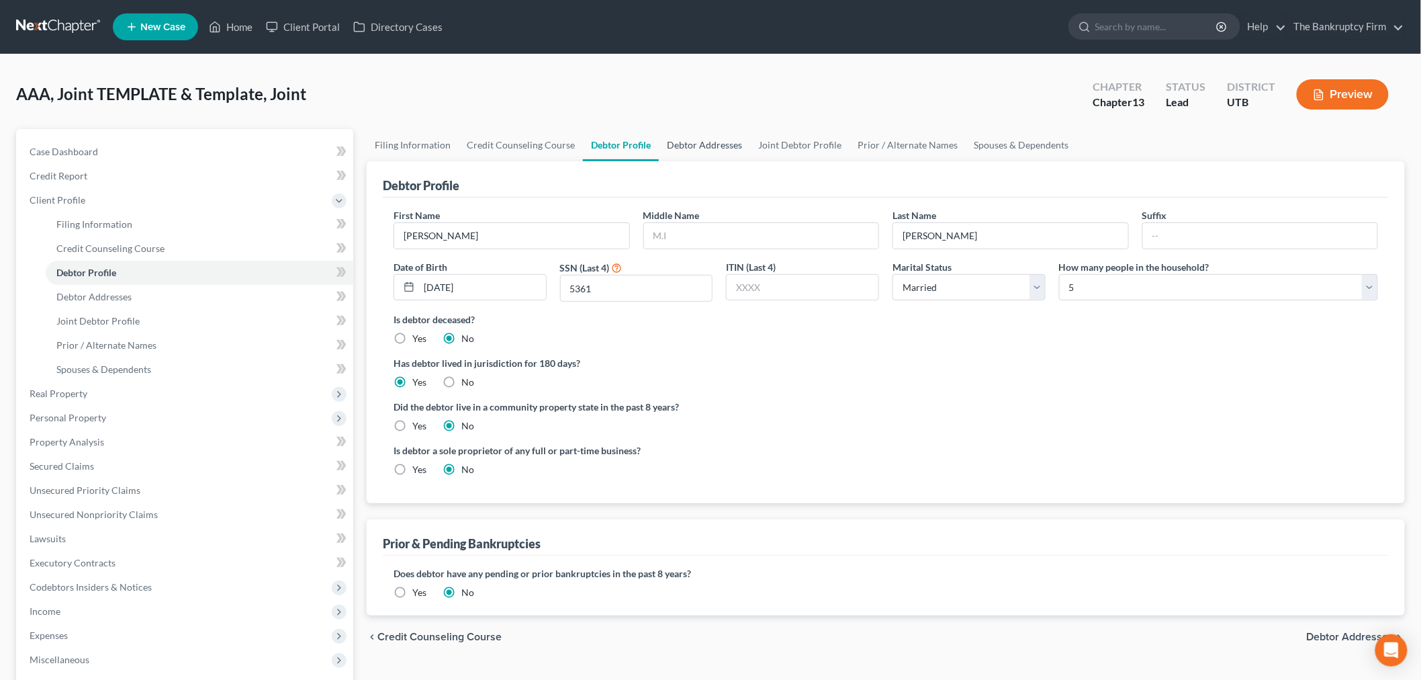
click at [700, 149] on link "Debtor Addresses" at bounding box center [704, 145] width 91 height 32
select select "0"
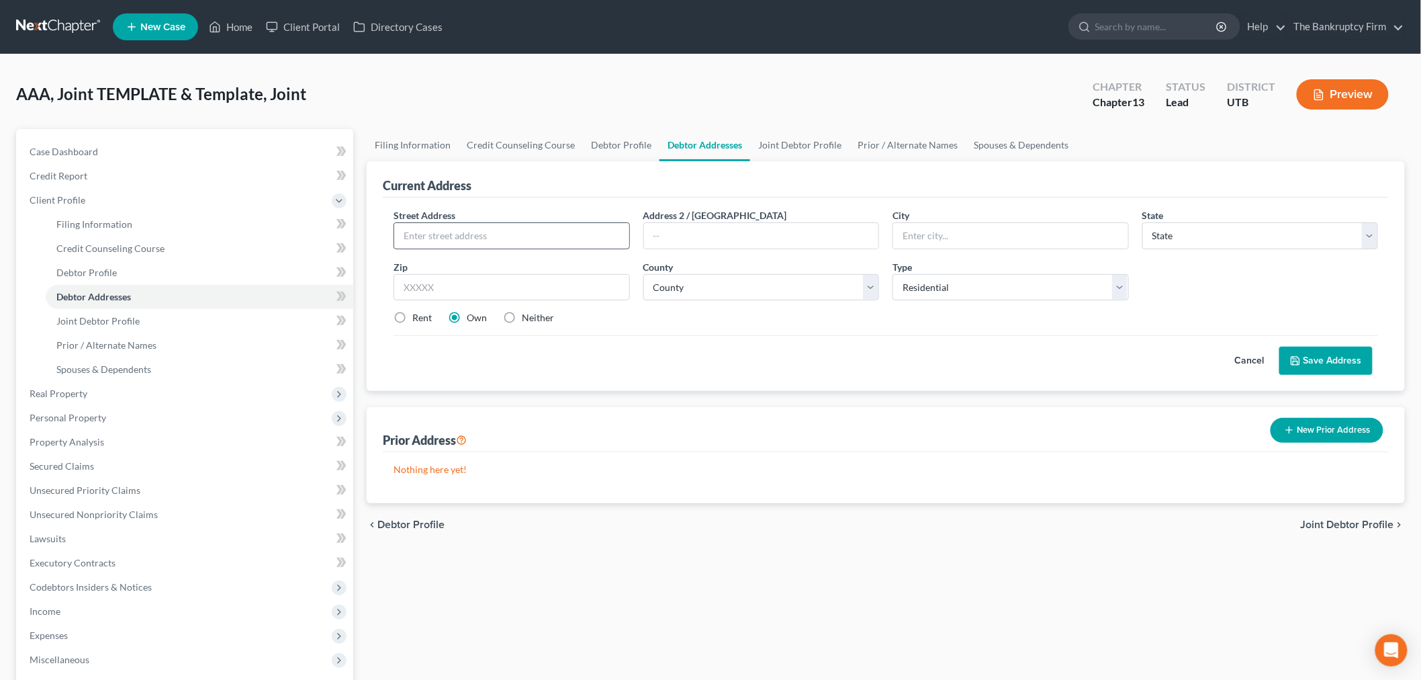
click at [578, 238] on input "text" at bounding box center [511, 236] width 235 height 26
type input "2032 N 700 W"
click at [656, 432] on div "Prior Address New Prior Address" at bounding box center [886, 429] width 1006 height 45
click at [576, 289] on input "text" at bounding box center [512, 287] width 236 height 27
type input "84414"
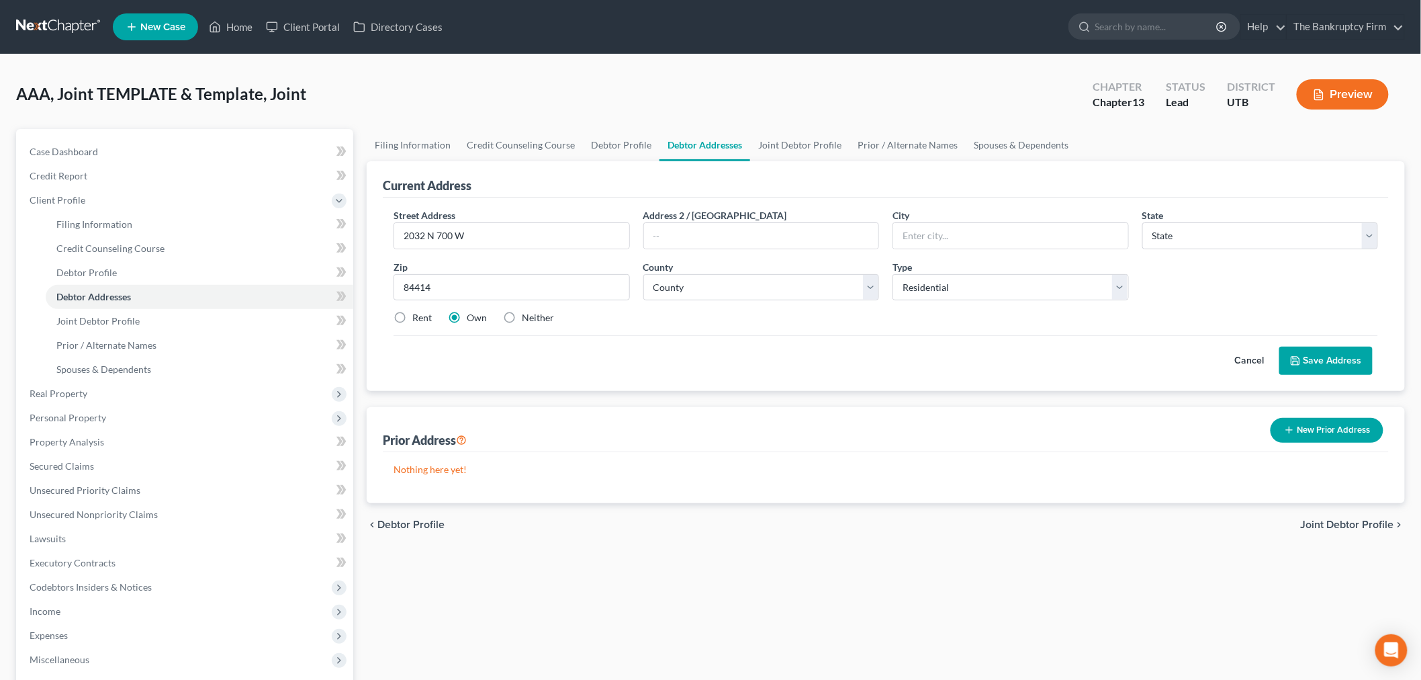
drag, startPoint x: 780, startPoint y: 450, endPoint x: 807, endPoint y: 441, distance: 27.6
click at [781, 450] on div "Prior Address New Prior Address" at bounding box center [886, 429] width 1006 height 45
type input "[PERSON_NAME]"
select select "46"
drag, startPoint x: 870, startPoint y: 289, endPoint x: 872, endPoint y: 296, distance: 7.5
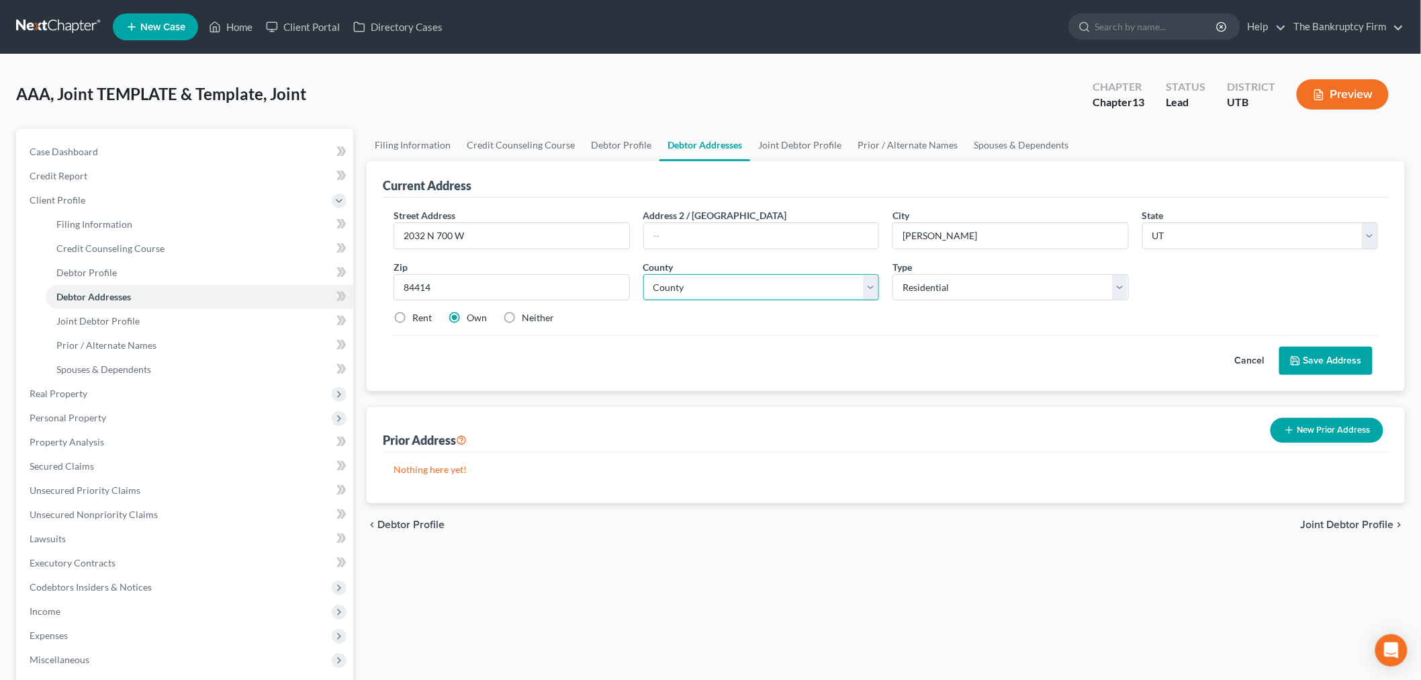
click at [871, 289] on select "County [GEOGRAPHIC_DATA] [GEOGRAPHIC_DATA] [GEOGRAPHIC_DATA] [GEOGRAPHIC_DATA] …" at bounding box center [761, 287] width 236 height 27
select select "28"
click at [643, 274] on select "County [GEOGRAPHIC_DATA] [GEOGRAPHIC_DATA] [GEOGRAPHIC_DATA] [GEOGRAPHIC_DATA] …" at bounding box center [761, 287] width 236 height 27
click at [836, 544] on div "chevron_left Debtor Profile Joint Debtor Profile chevron_right" at bounding box center [886, 524] width 1038 height 43
click at [412, 318] on label "Rent" at bounding box center [421, 317] width 19 height 13
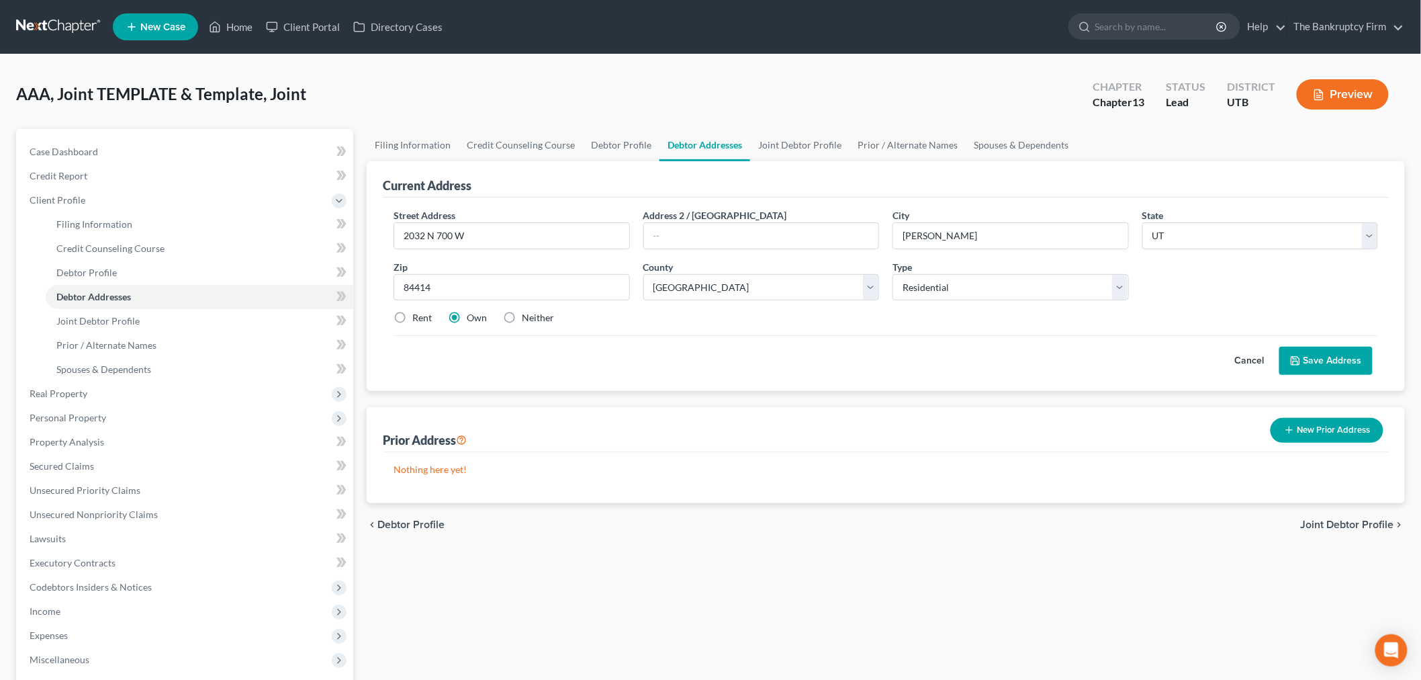
click at [418, 318] on input "Rent" at bounding box center [422, 315] width 9 height 9
radio input "true"
click at [1304, 360] on button "Save Address" at bounding box center [1325, 361] width 93 height 28
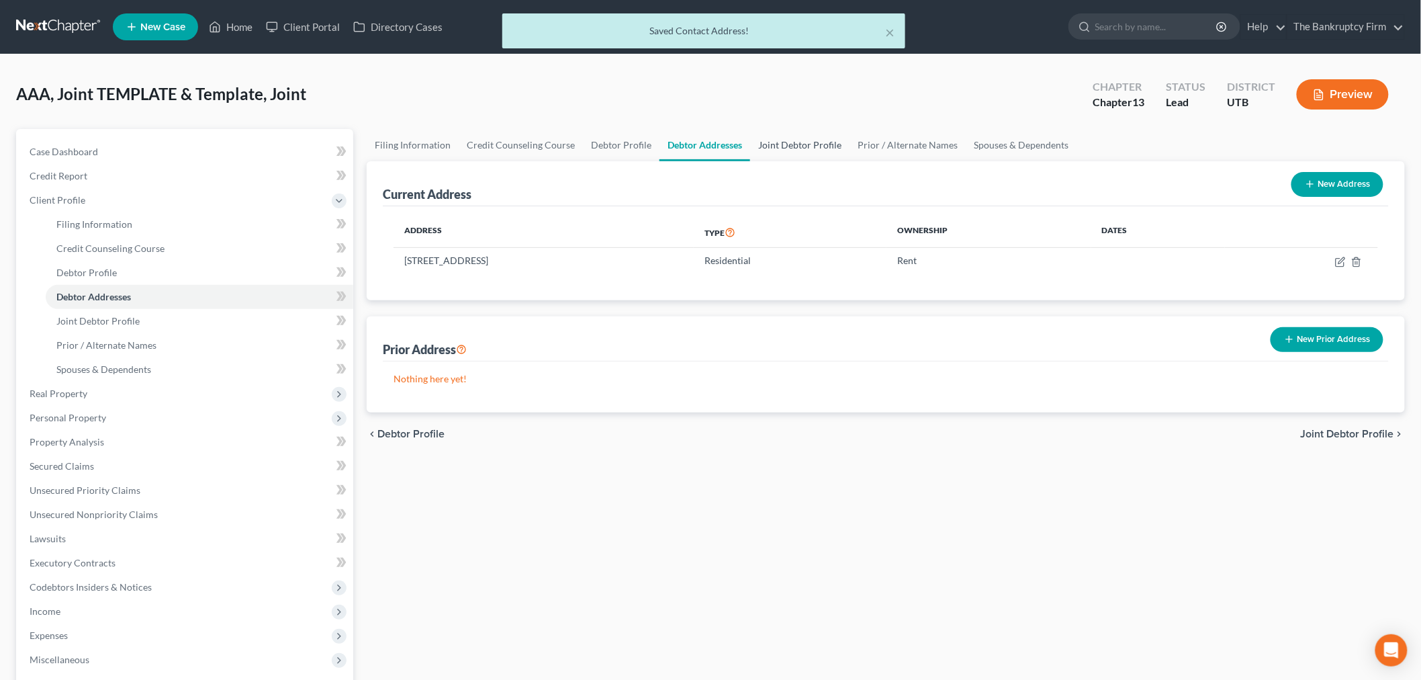
drag, startPoint x: 798, startPoint y: 141, endPoint x: 862, endPoint y: 165, distance: 68.2
click at [798, 141] on link "Joint Debtor Profile" at bounding box center [799, 145] width 99 height 32
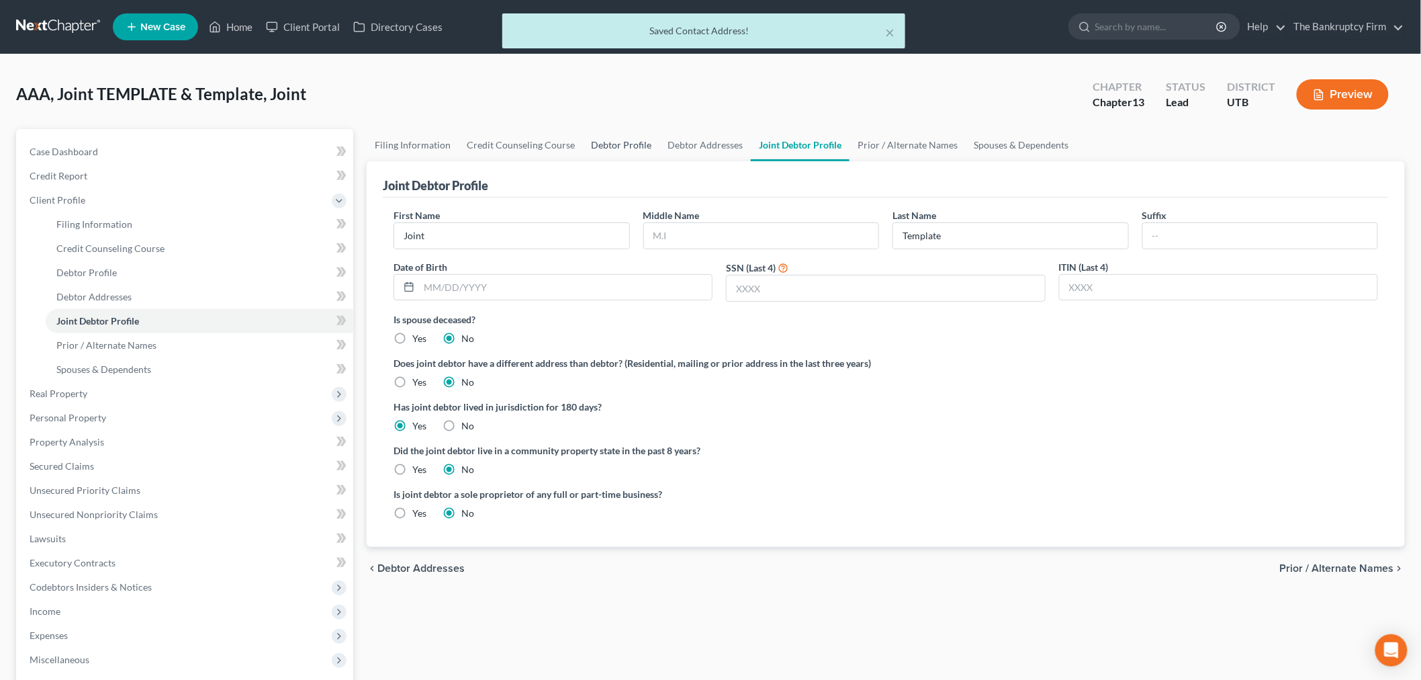
click at [606, 149] on link "Debtor Profile" at bounding box center [621, 145] width 77 height 32
select select "1"
select select "4"
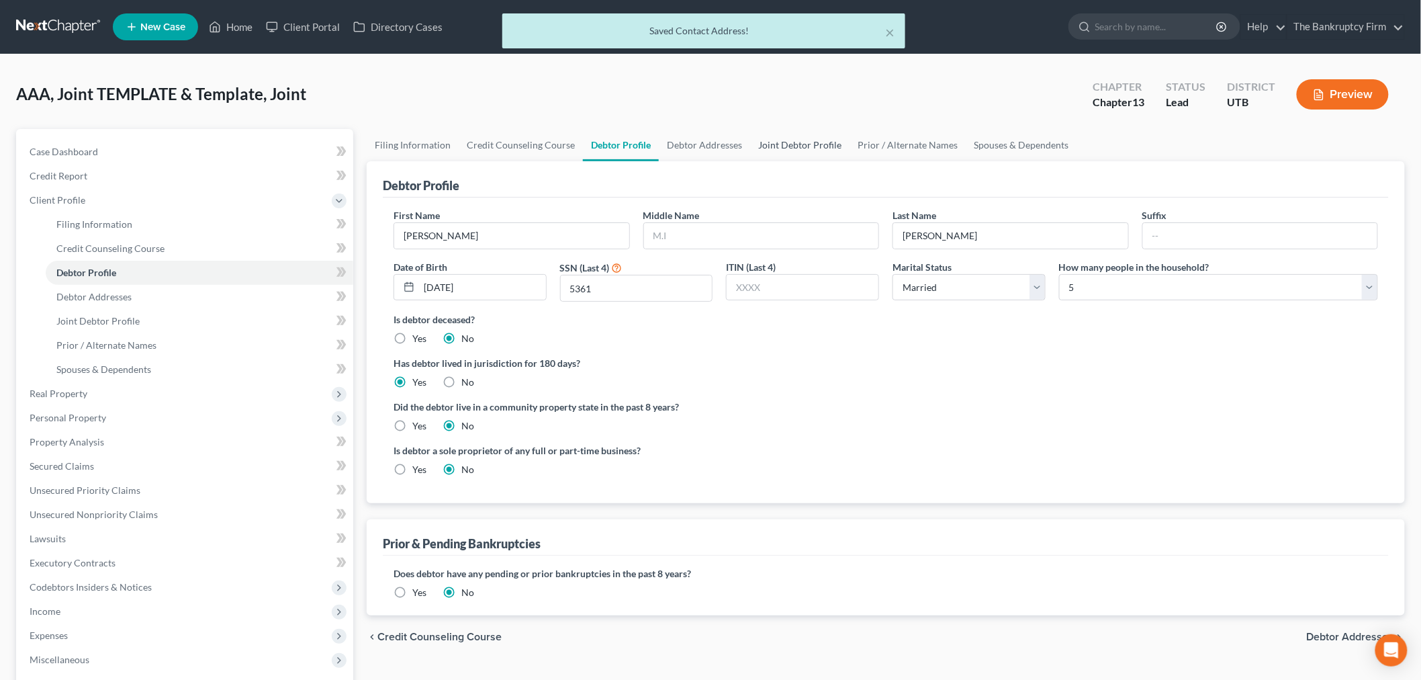
click at [782, 142] on link "Joint Debtor Profile" at bounding box center [799, 145] width 99 height 32
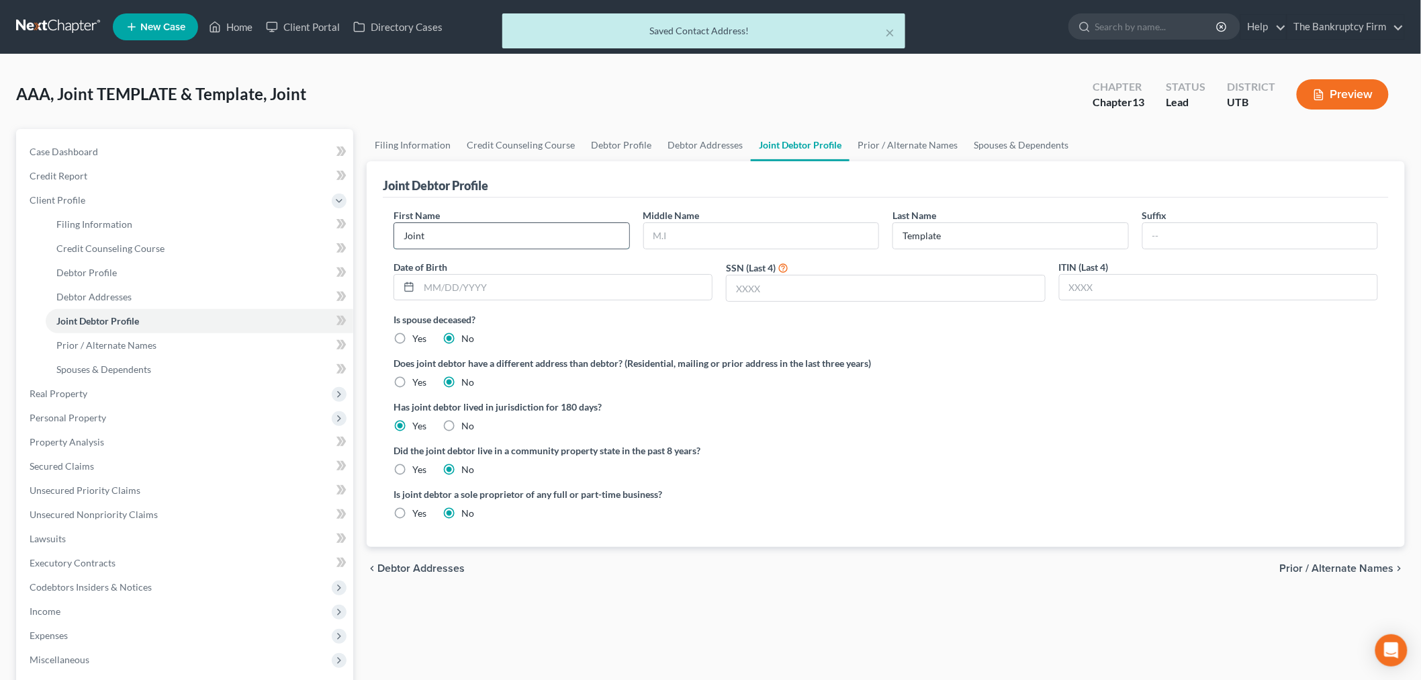
click at [520, 232] on input "Joint" at bounding box center [511, 236] width 235 height 26
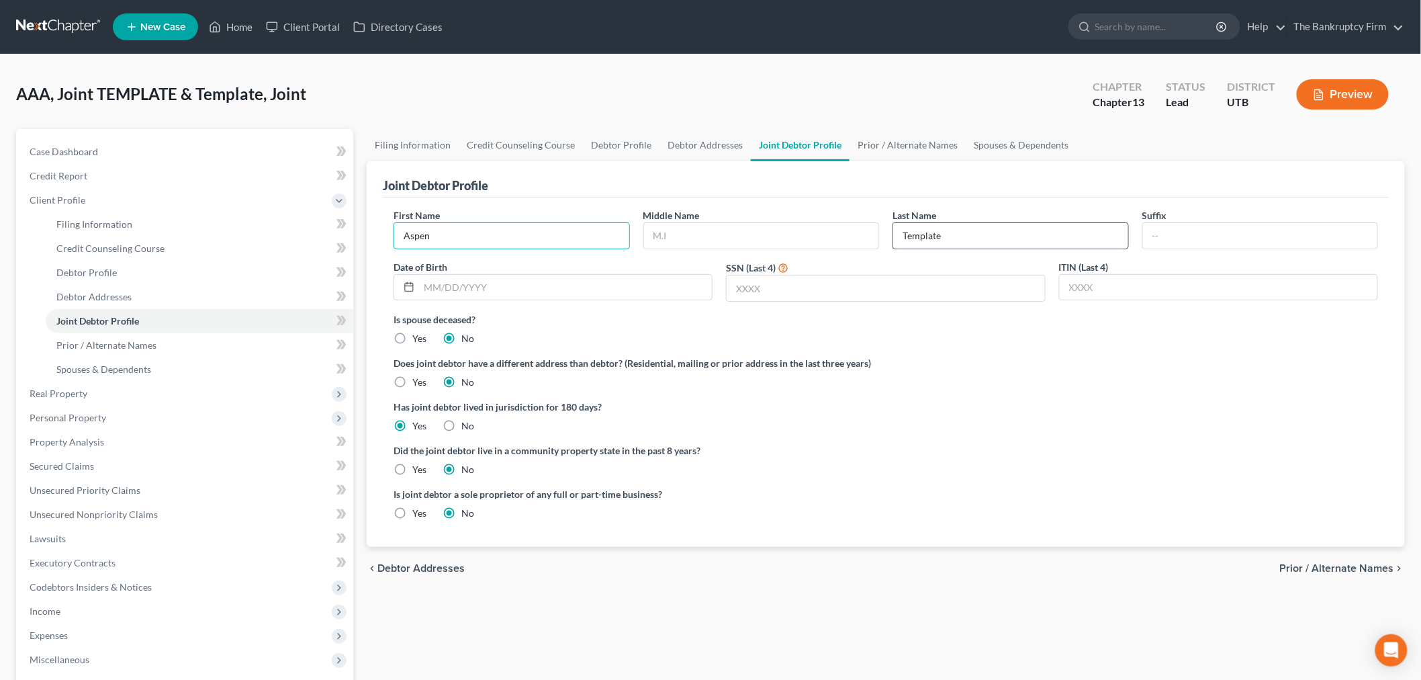
type input "Aspen"
drag, startPoint x: 966, startPoint y: 238, endPoint x: 935, endPoint y: 197, distance: 50.4
click at [875, 236] on div "First Name Aspen Middle Name Last Name Template Suffix Date of Birth SSN (Last …" at bounding box center [886, 260] width 998 height 104
type input "[PERSON_NAME]"
drag, startPoint x: 1058, startPoint y: 470, endPoint x: 836, endPoint y: 367, distance: 244.9
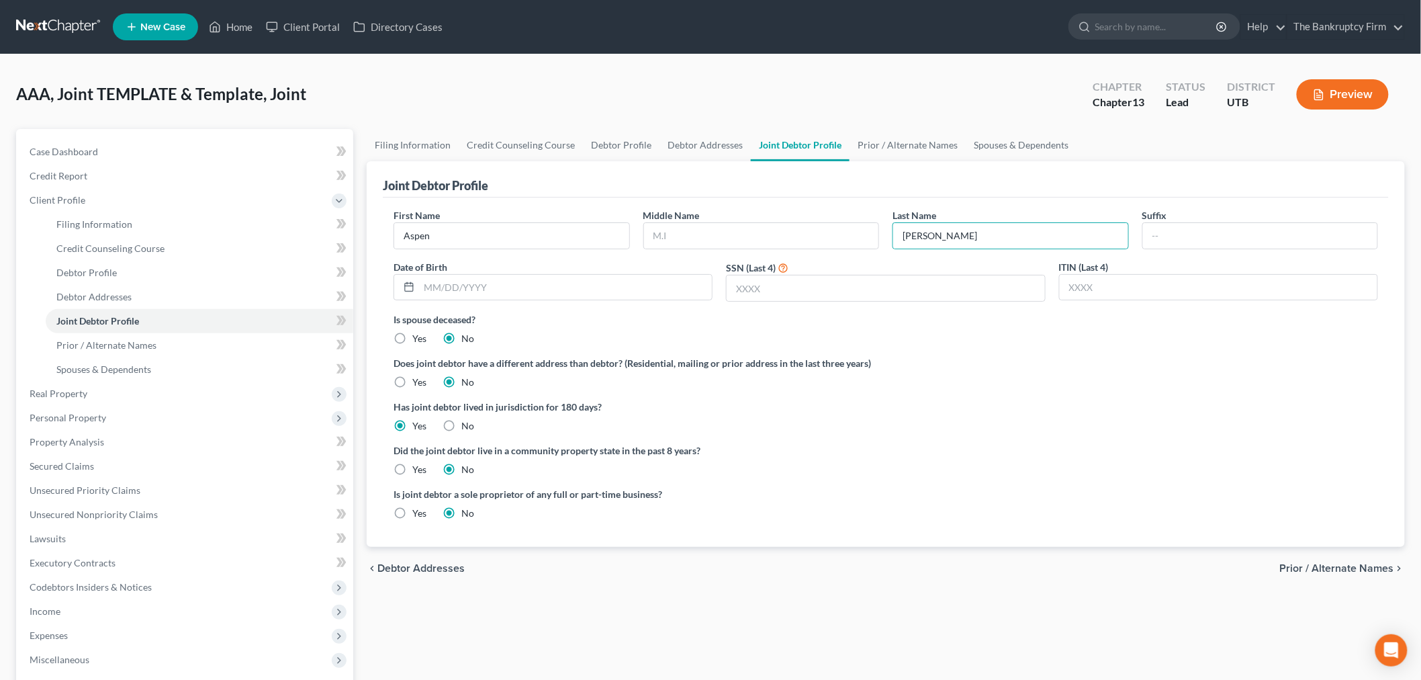
click at [1060, 454] on div "Did the joint debtor live in a community property state in the past 8 years? Ye…" at bounding box center [886, 459] width 984 height 33
drag, startPoint x: 655, startPoint y: 291, endPoint x: 789, endPoint y: 388, distance: 165.5
click at [655, 287] on input "text" at bounding box center [565, 288] width 293 height 26
type input "[DATE]"
click at [1124, 504] on div "Is joint debtor a sole proprietor of any full or part-time business? Yes No" at bounding box center [886, 509] width 998 height 44
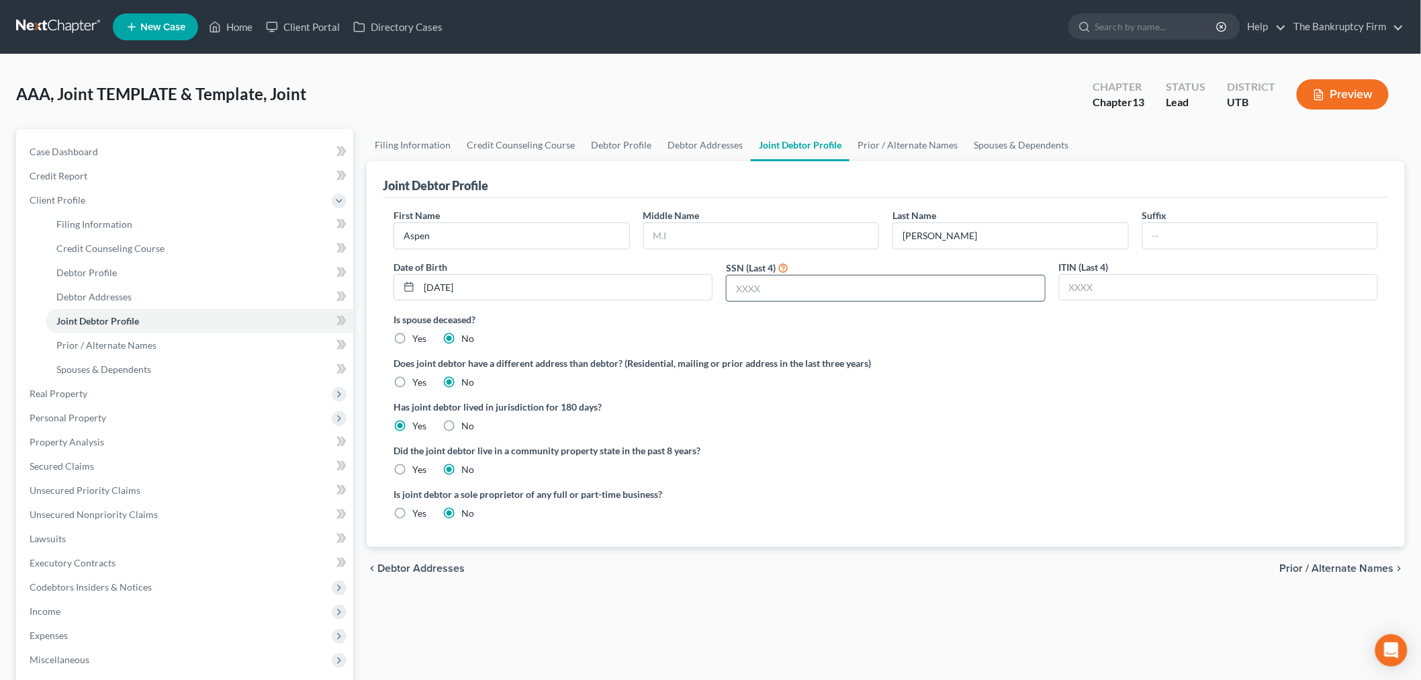
click at [944, 287] on input "text" at bounding box center [886, 288] width 318 height 26
type input "4106"
click at [959, 334] on div "Is spouse deceased? Yes No" at bounding box center [886, 328] width 984 height 33
drag, startPoint x: 874, startPoint y: 138, endPoint x: 1001, endPoint y: 151, distance: 127.6
click at [874, 138] on link "Prior / Alternate Names" at bounding box center [907, 145] width 116 height 32
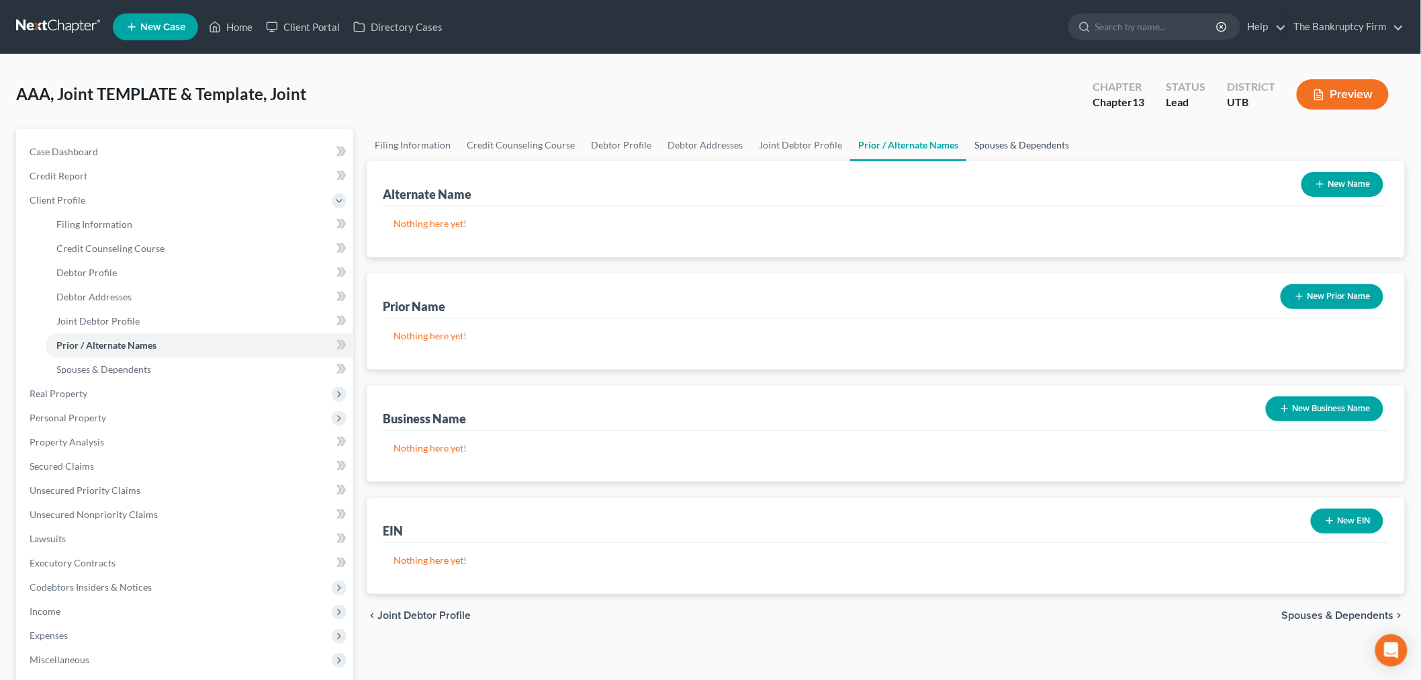
click at [1001, 151] on link "Spouses & Dependents" at bounding box center [1021, 145] width 111 height 32
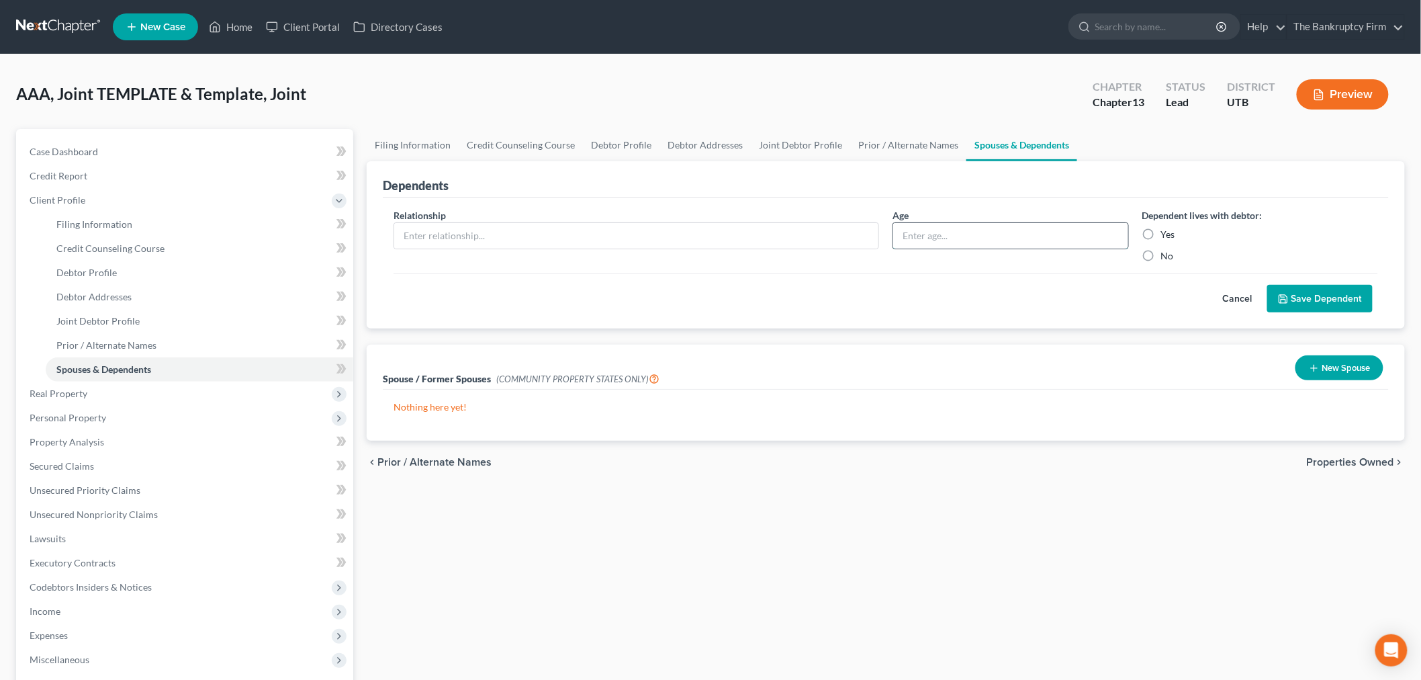
click at [918, 237] on input "text" at bounding box center [1010, 236] width 235 height 26
type input "0"
type input "8"
click at [841, 232] on input "text" at bounding box center [636, 236] width 484 height 26
type input "Son"
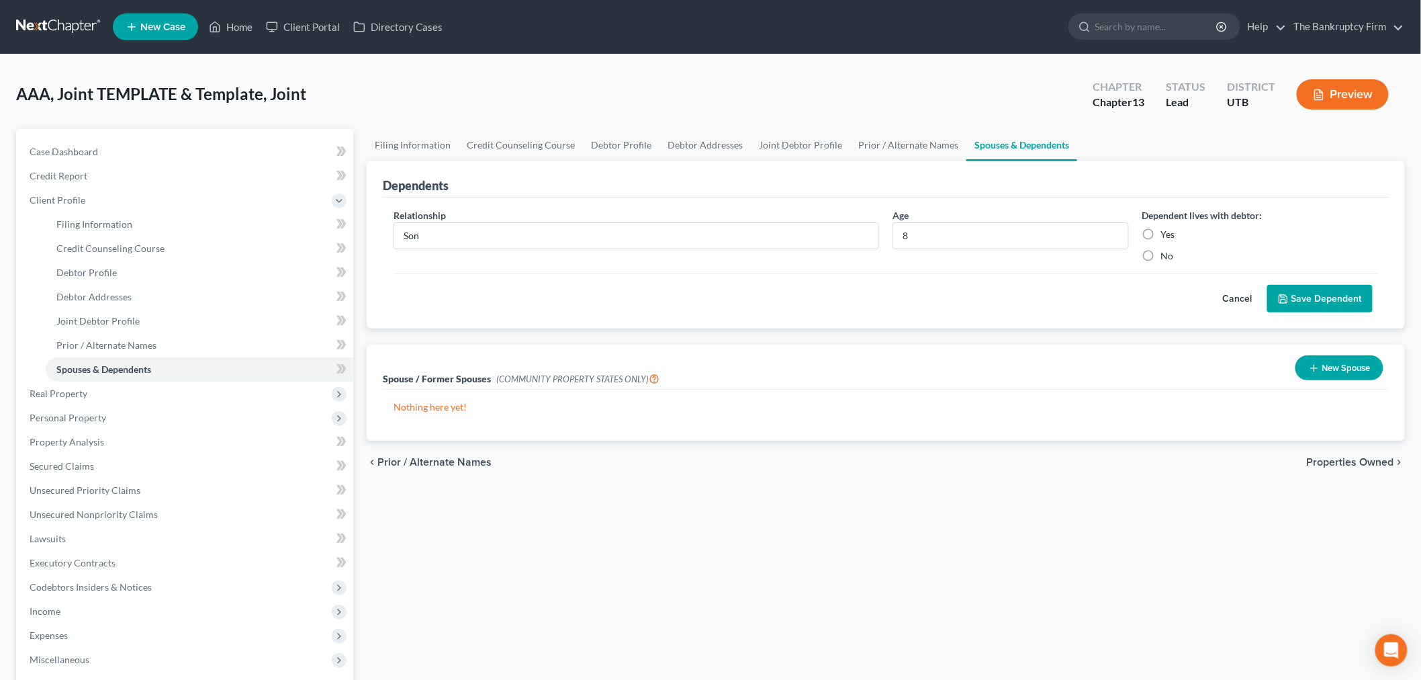
click at [1163, 228] on label "Yes" at bounding box center [1168, 234] width 14 height 13
click at [1166, 228] on input "Yes" at bounding box center [1170, 232] width 9 height 9
radio input "true"
click at [1293, 287] on button "Save Dependent" at bounding box center [1319, 299] width 105 height 28
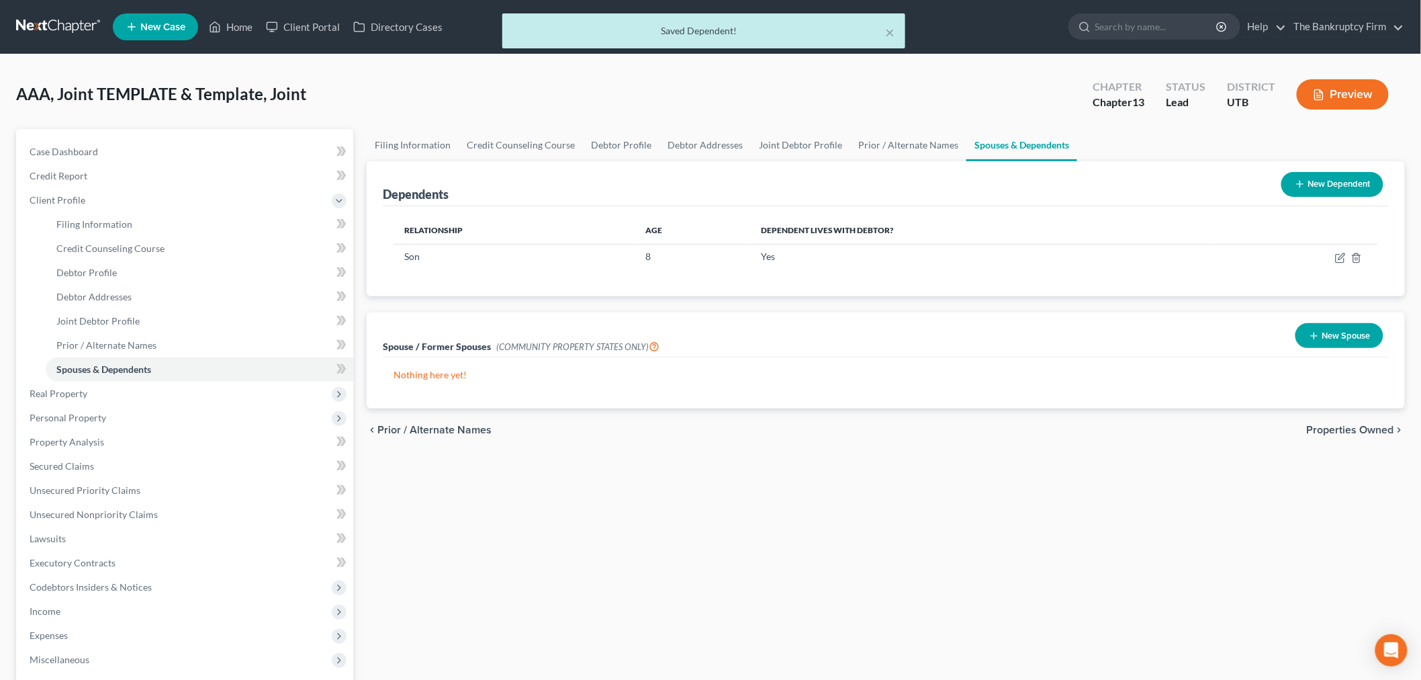
drag, startPoint x: 1321, startPoint y: 193, endPoint x: 1324, endPoint y: 183, distance: 10.4
click at [1324, 183] on button "New Dependent" at bounding box center [1332, 184] width 102 height 25
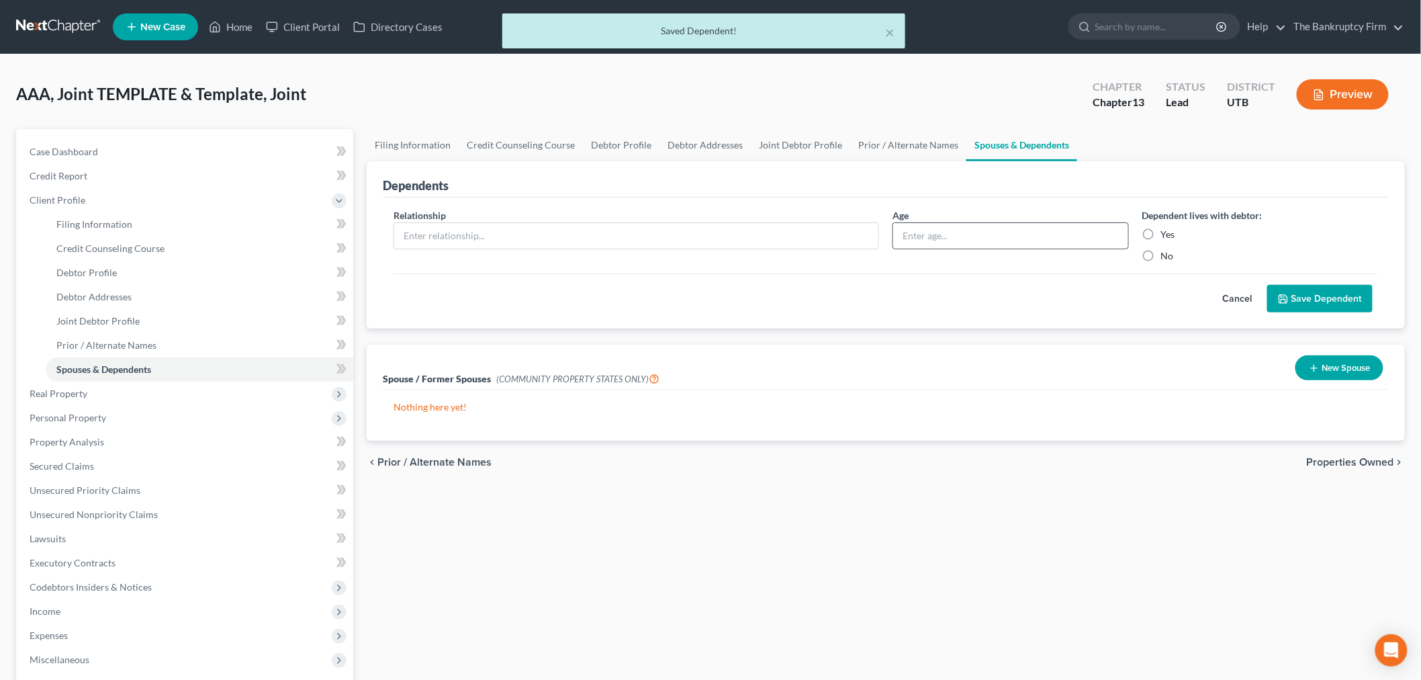
click at [964, 236] on input "text" at bounding box center [1010, 236] width 235 height 26
type input "6"
click at [757, 227] on input "text" at bounding box center [636, 236] width 484 height 26
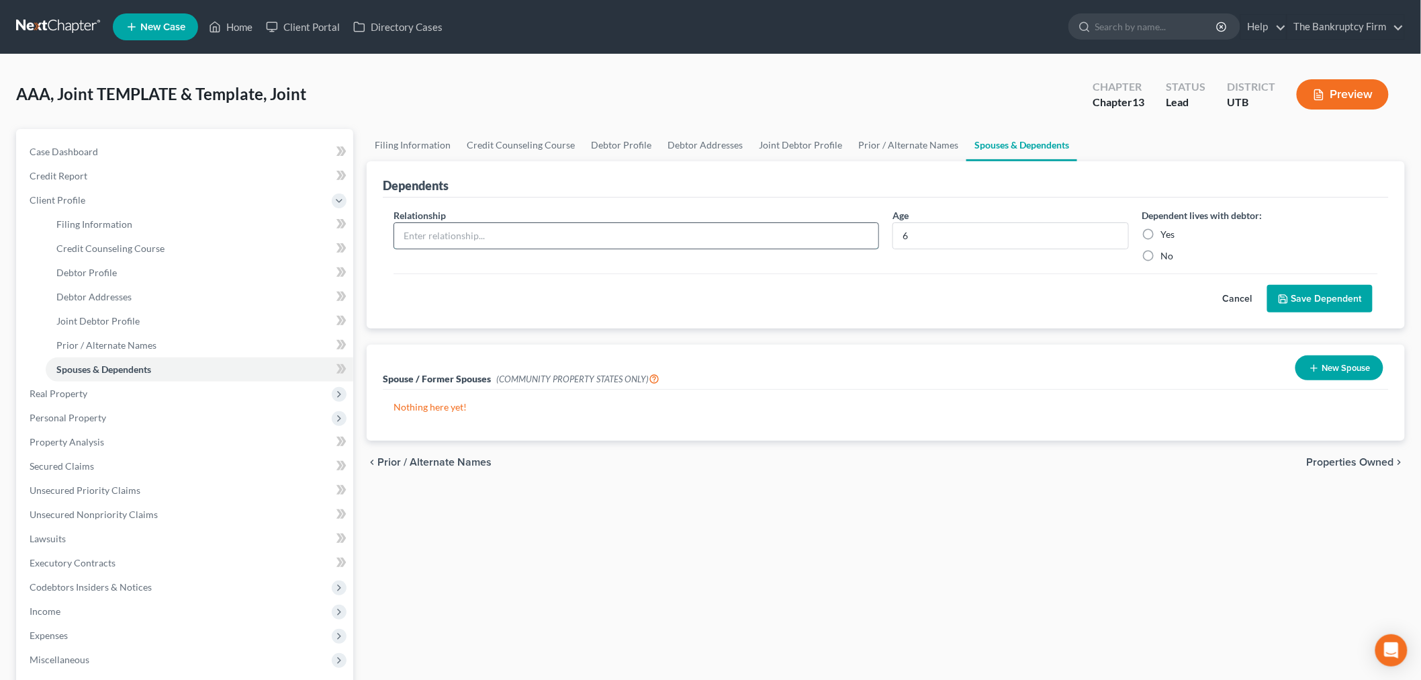
type input "B"
type input "Son"
drag, startPoint x: 1167, startPoint y: 232, endPoint x: 1301, endPoint y: 289, distance: 145.3
click at [1167, 232] on label "Yes" at bounding box center [1168, 234] width 14 height 13
click at [1167, 232] on input "Yes" at bounding box center [1170, 232] width 9 height 9
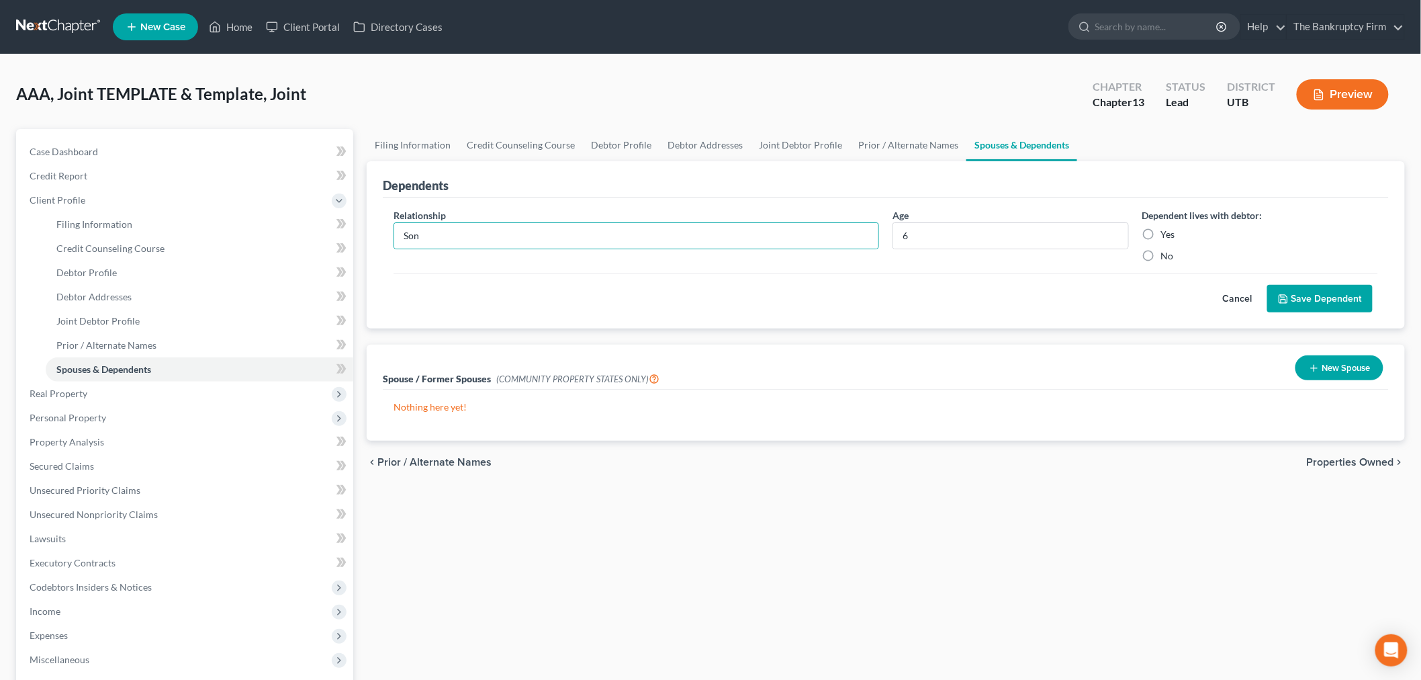
radio input "true"
click at [1301, 289] on button "Save Dependent" at bounding box center [1319, 299] width 105 height 28
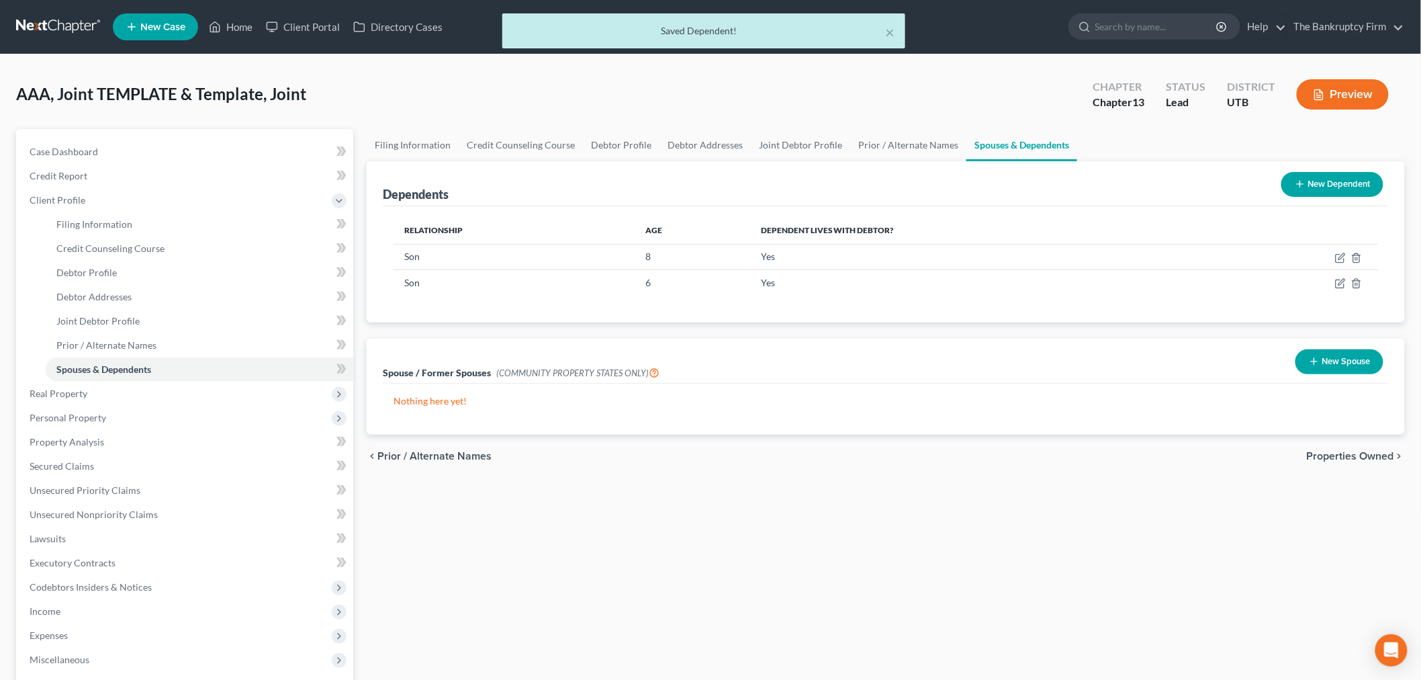
click at [1344, 170] on div "New Dependent" at bounding box center [1332, 185] width 113 height 36
drag, startPoint x: 1293, startPoint y: 176, endPoint x: 1223, endPoint y: 192, distance: 71.7
click at [1293, 176] on button "New Dependent" at bounding box center [1332, 184] width 102 height 25
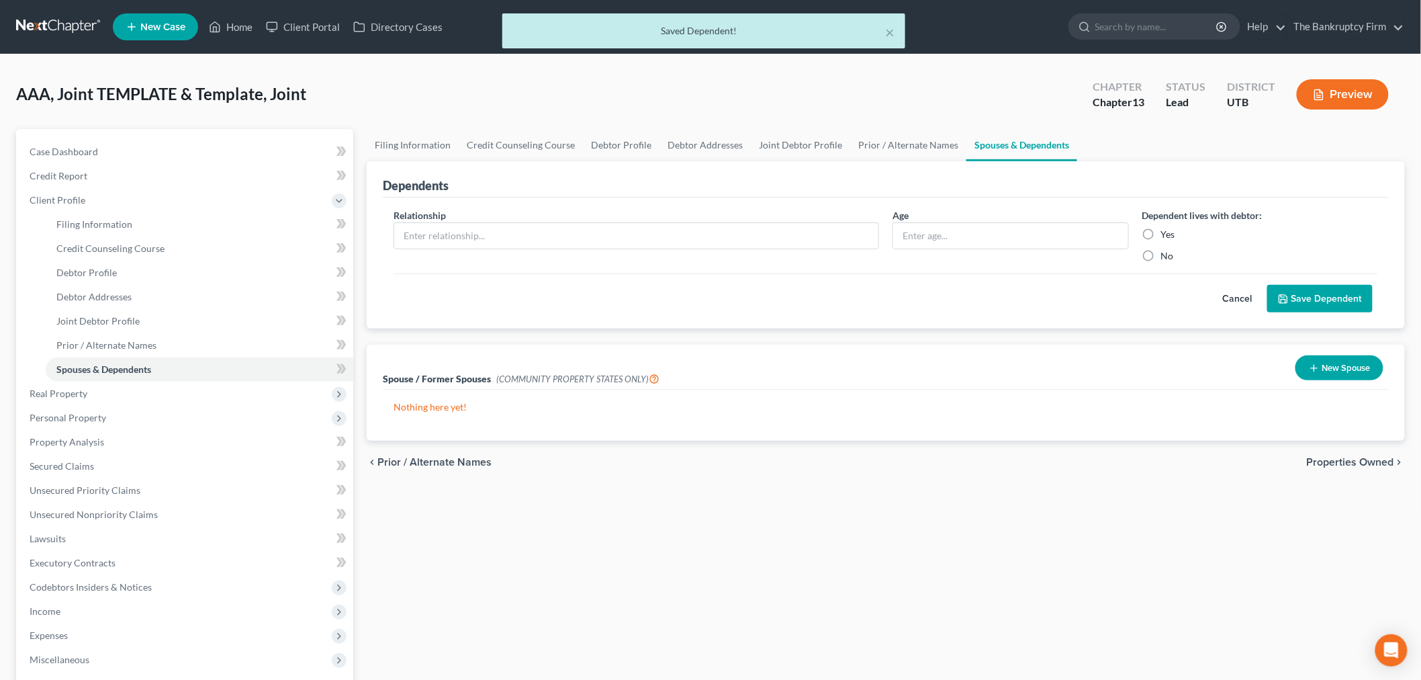
click at [768, 218] on div "Relationship *" at bounding box center [636, 235] width 499 height 54
drag, startPoint x: 828, startPoint y: 236, endPoint x: 837, endPoint y: 235, distance: 8.8
click at [828, 236] on input "text" at bounding box center [636, 236] width 484 height 26
drag, startPoint x: 988, startPoint y: 243, endPoint x: 981, endPoint y: 240, distance: 7.5
click at [988, 243] on input "text" at bounding box center [1010, 236] width 235 height 26
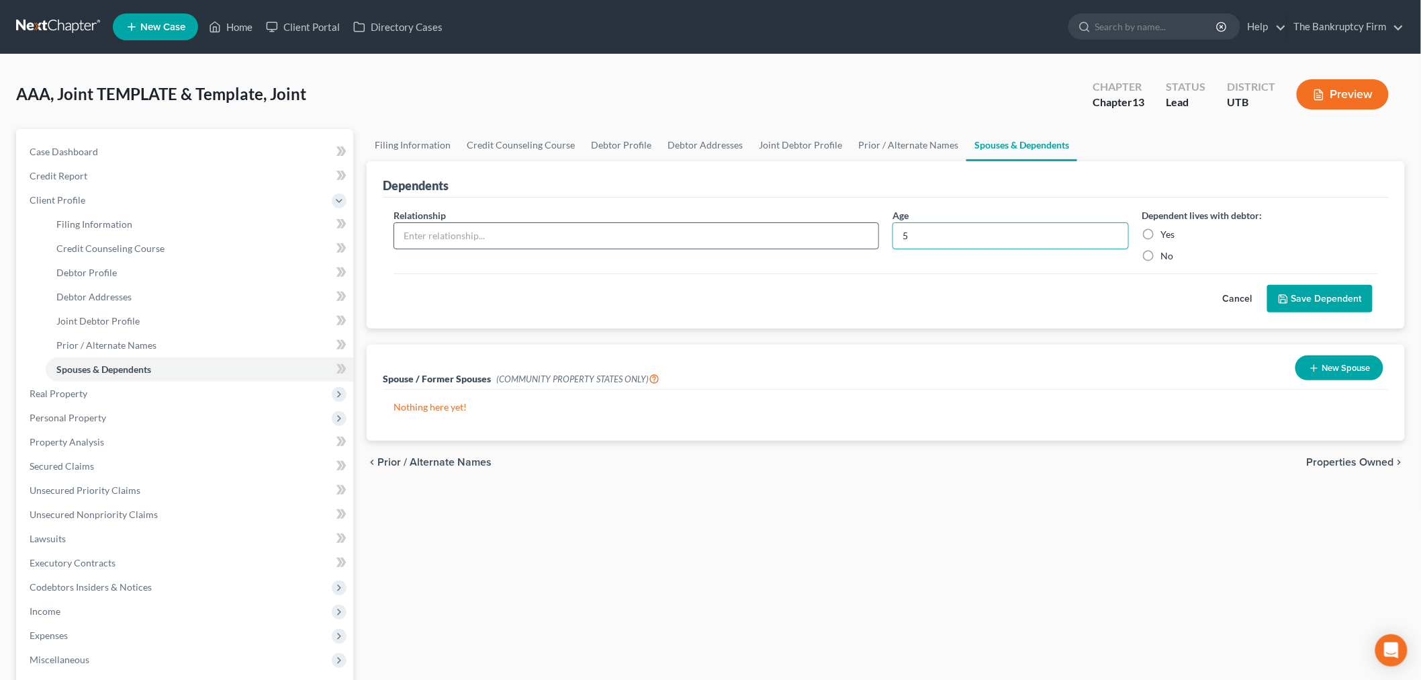
type input "5"
click at [747, 242] on input "text" at bounding box center [636, 236] width 484 height 26
type input "Son"
drag, startPoint x: 1146, startPoint y: 231, endPoint x: 1306, endPoint y: 293, distance: 171.4
click at [1161, 230] on label "Yes" at bounding box center [1168, 234] width 14 height 13
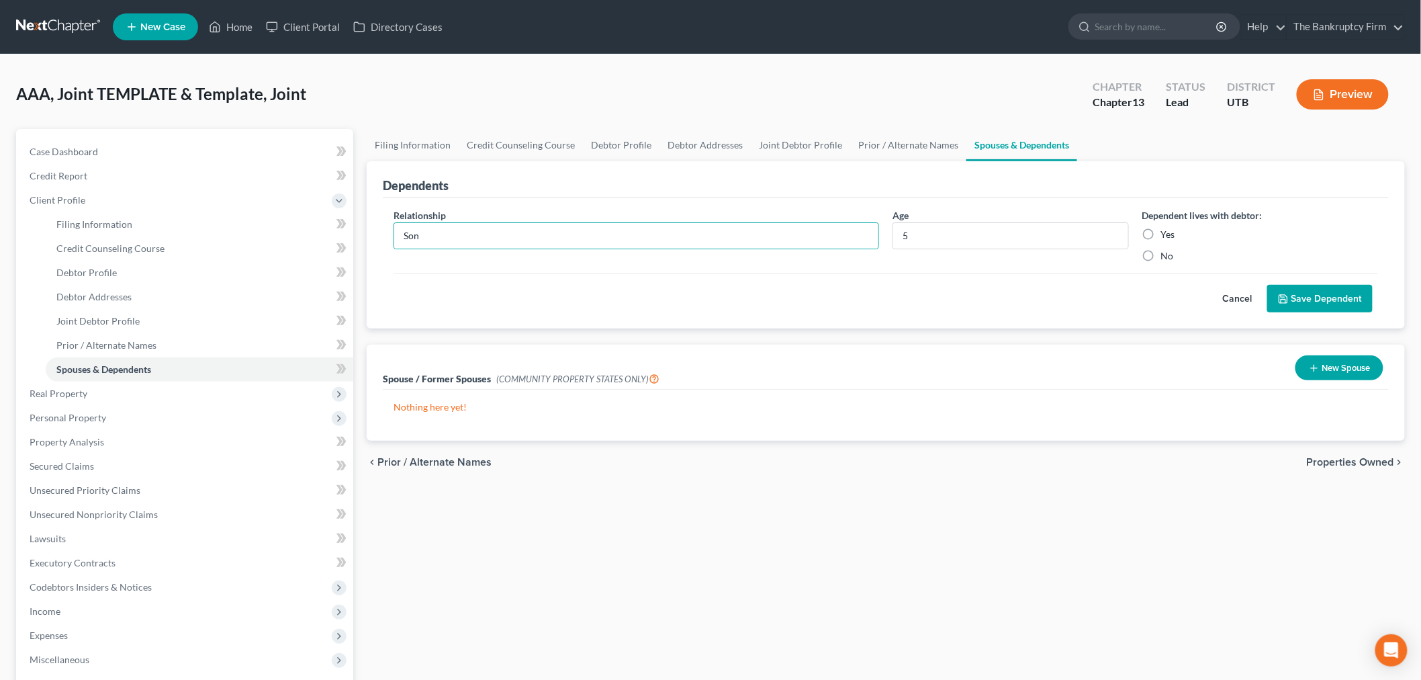
click at [1166, 230] on input "Yes" at bounding box center [1170, 232] width 9 height 9
radio input "true"
click at [1318, 303] on button "Save Dependent" at bounding box center [1319, 299] width 105 height 28
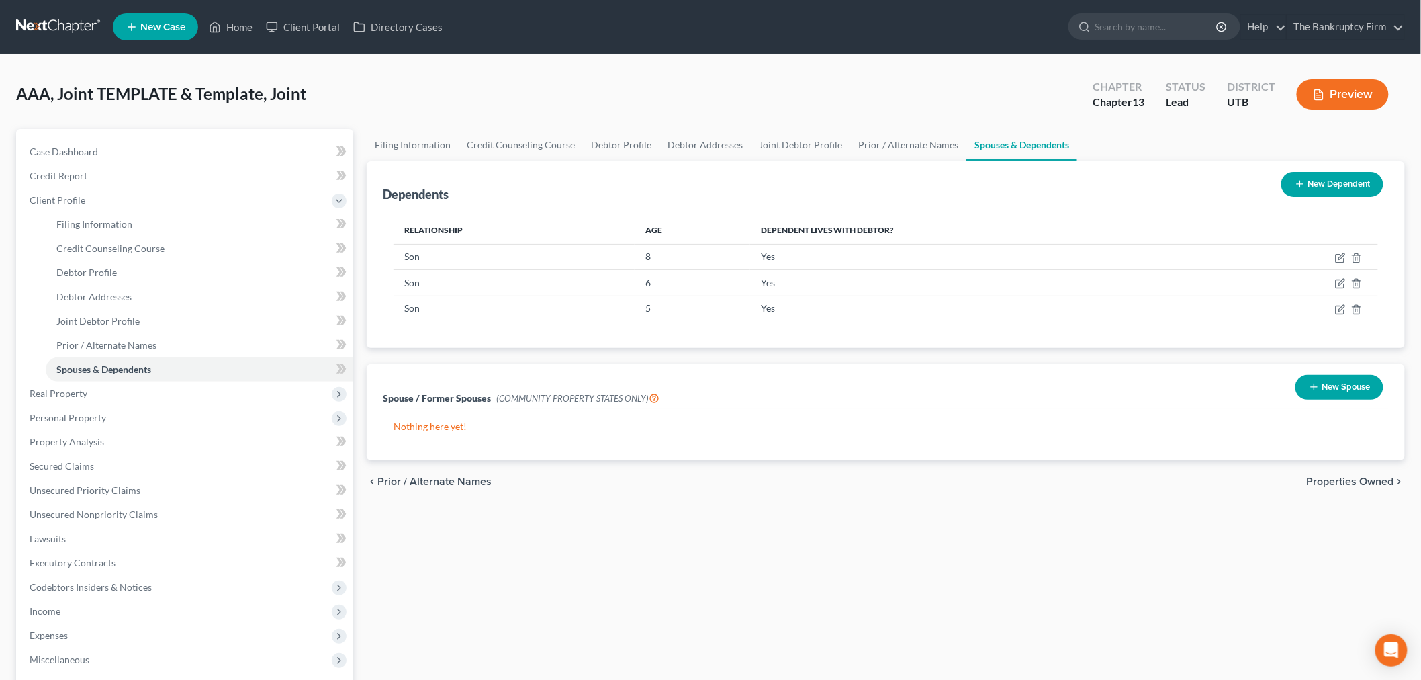
click at [363, 355] on div "Dependents New Dependent Relationship Age Dependent lives with debtor? Son [DEM…" at bounding box center [886, 310] width 1052 height 299
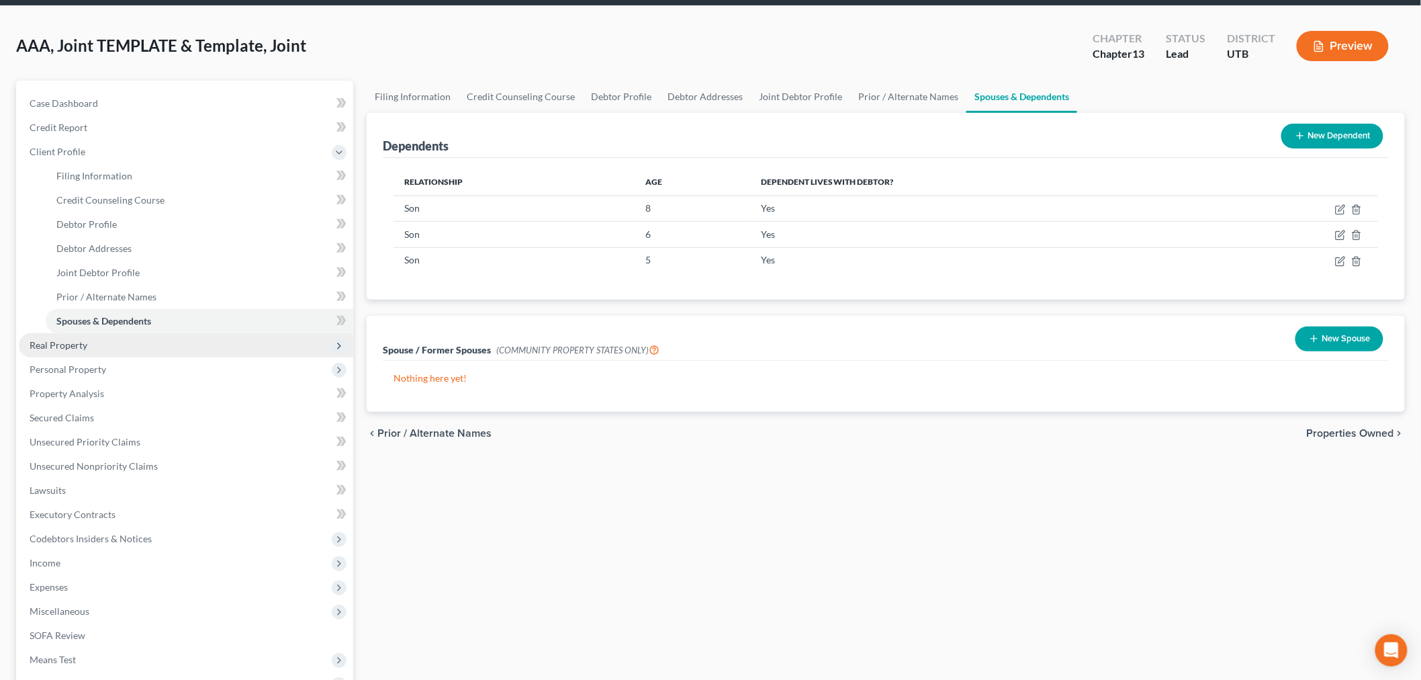
scroll to position [75, 0]
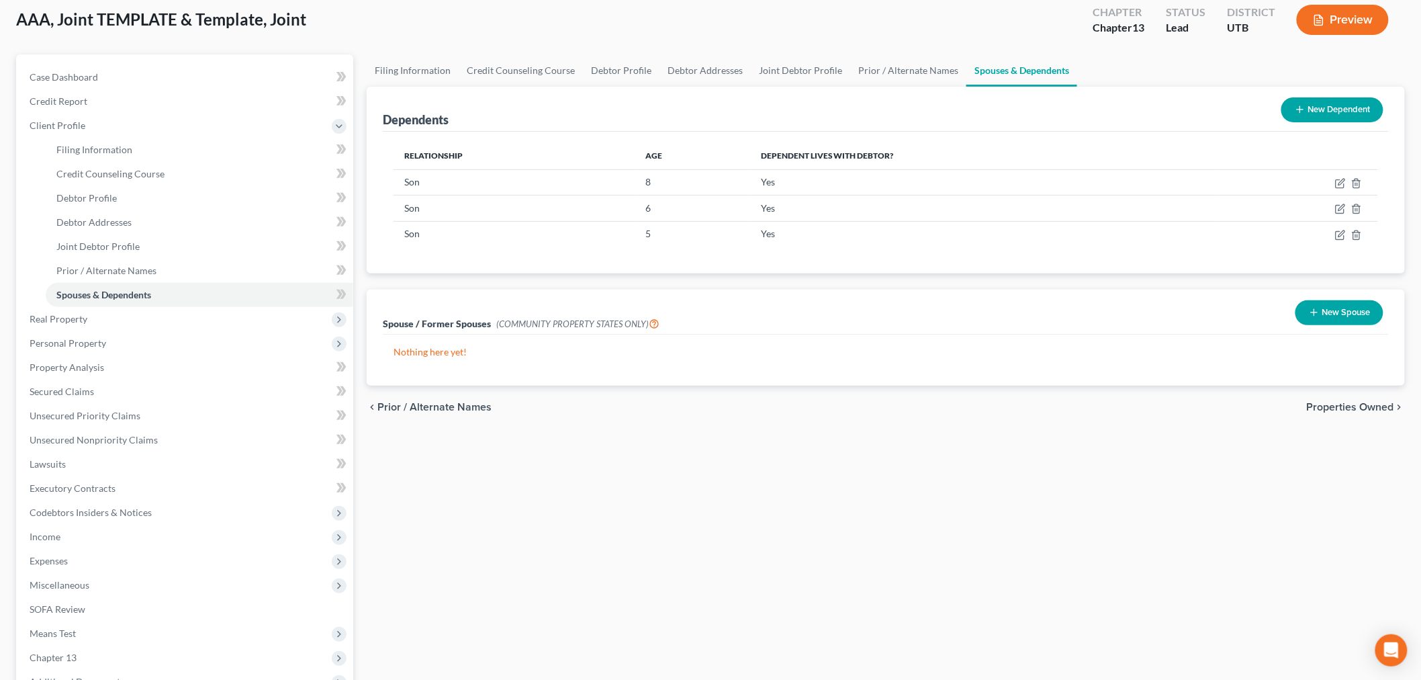
click at [361, 308] on div "Spouse / Former Spouses (COMMUNITY PROPERTY STATES ONLY) New Spouse Nothing her…" at bounding box center [886, 337] width 1052 height 96
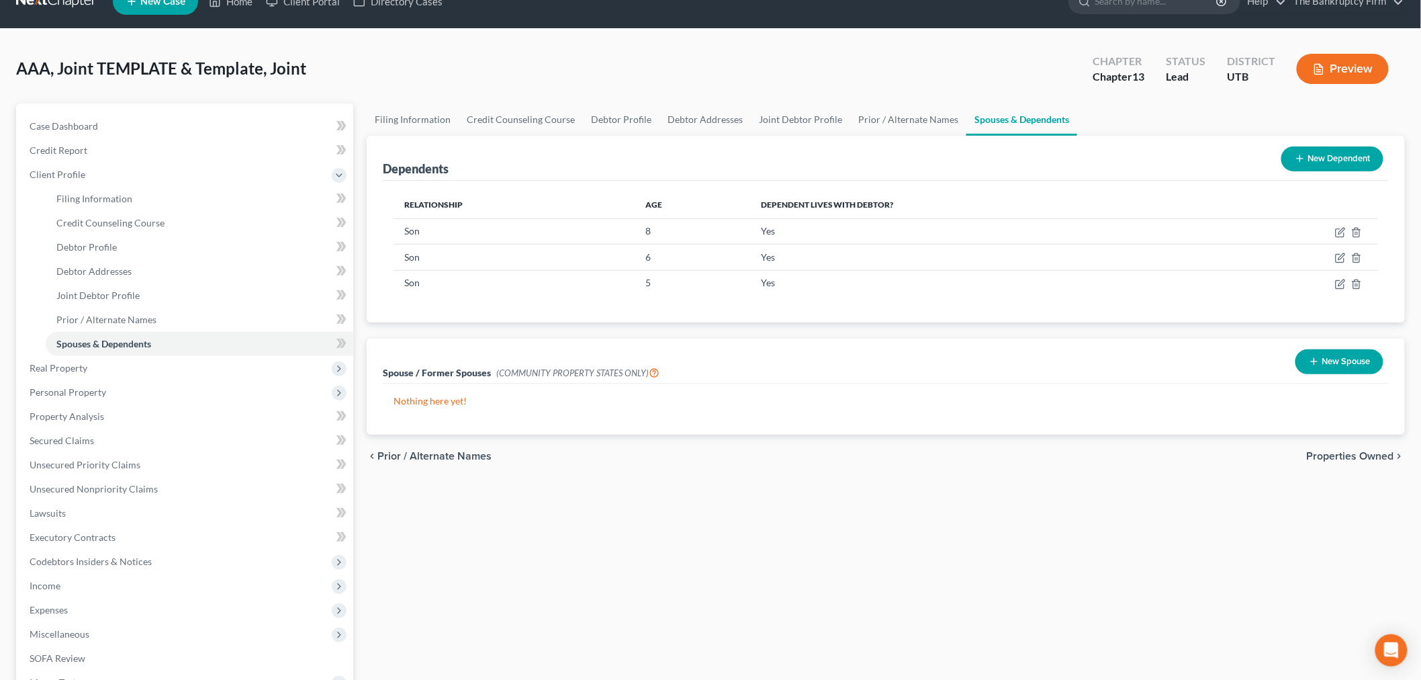
scroll to position [0, 0]
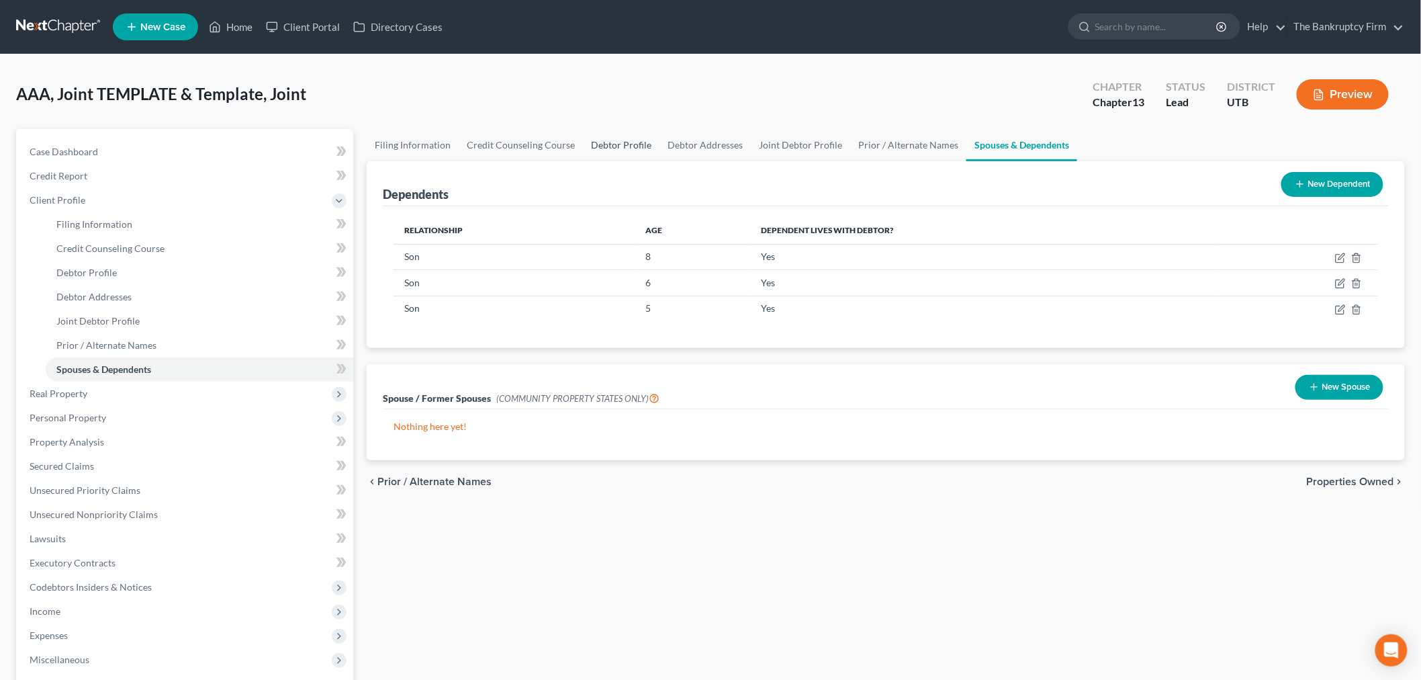
click at [640, 146] on link "Debtor Profile" at bounding box center [621, 145] width 77 height 32
select select "1"
select select "4"
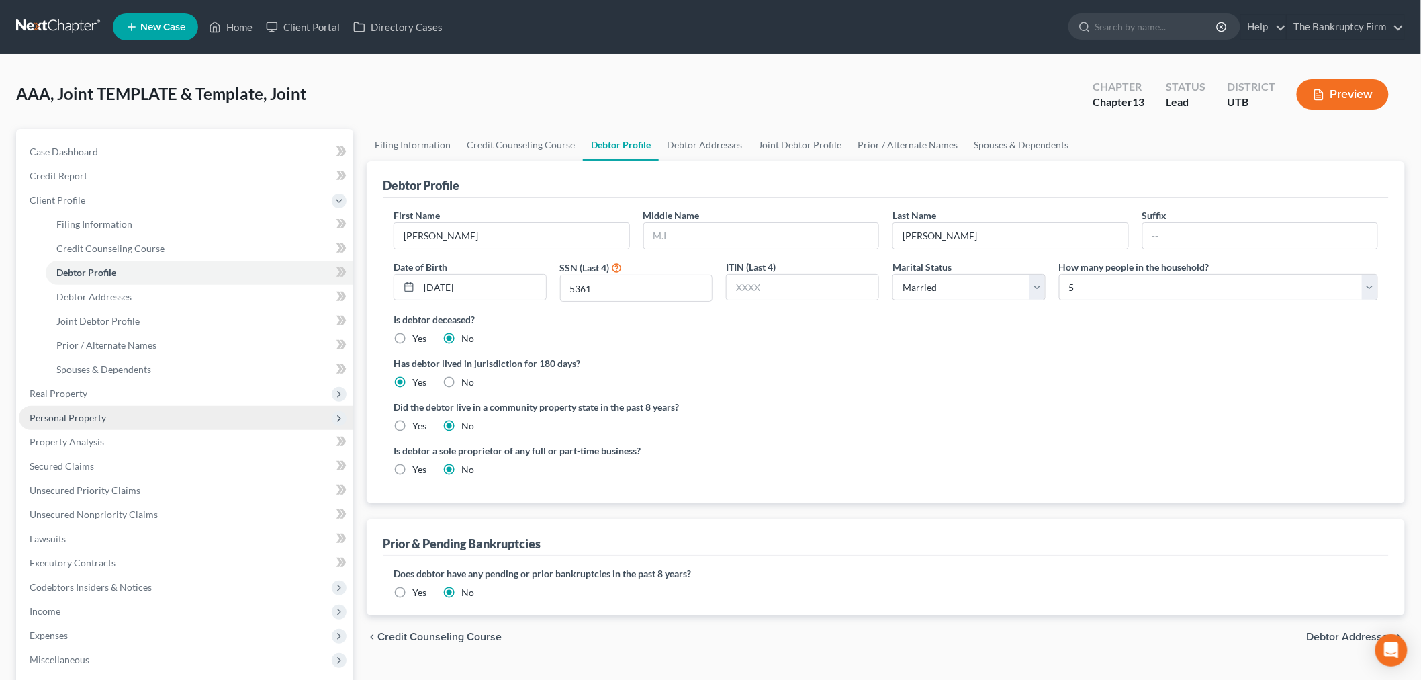
click at [87, 419] on span "Personal Property" at bounding box center [68, 417] width 77 height 11
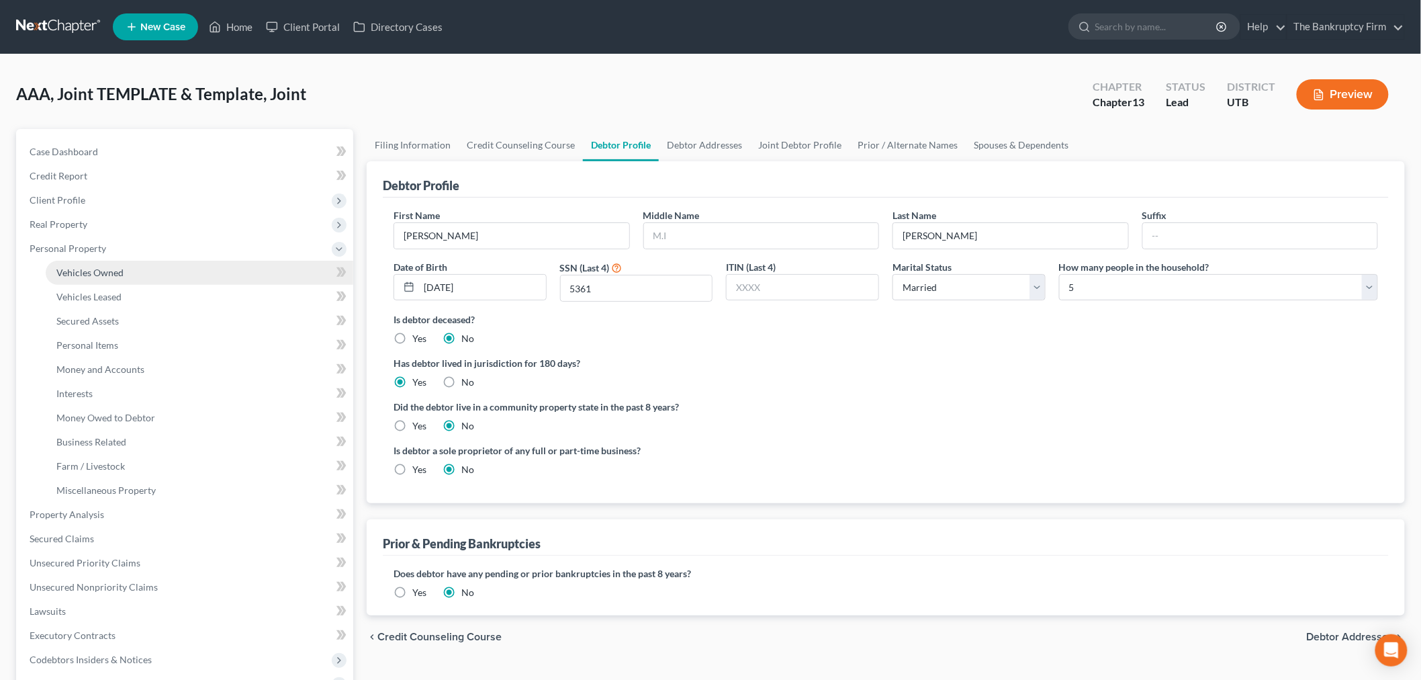
click at [151, 273] on link "Vehicles Owned" at bounding box center [200, 273] width 308 height 24
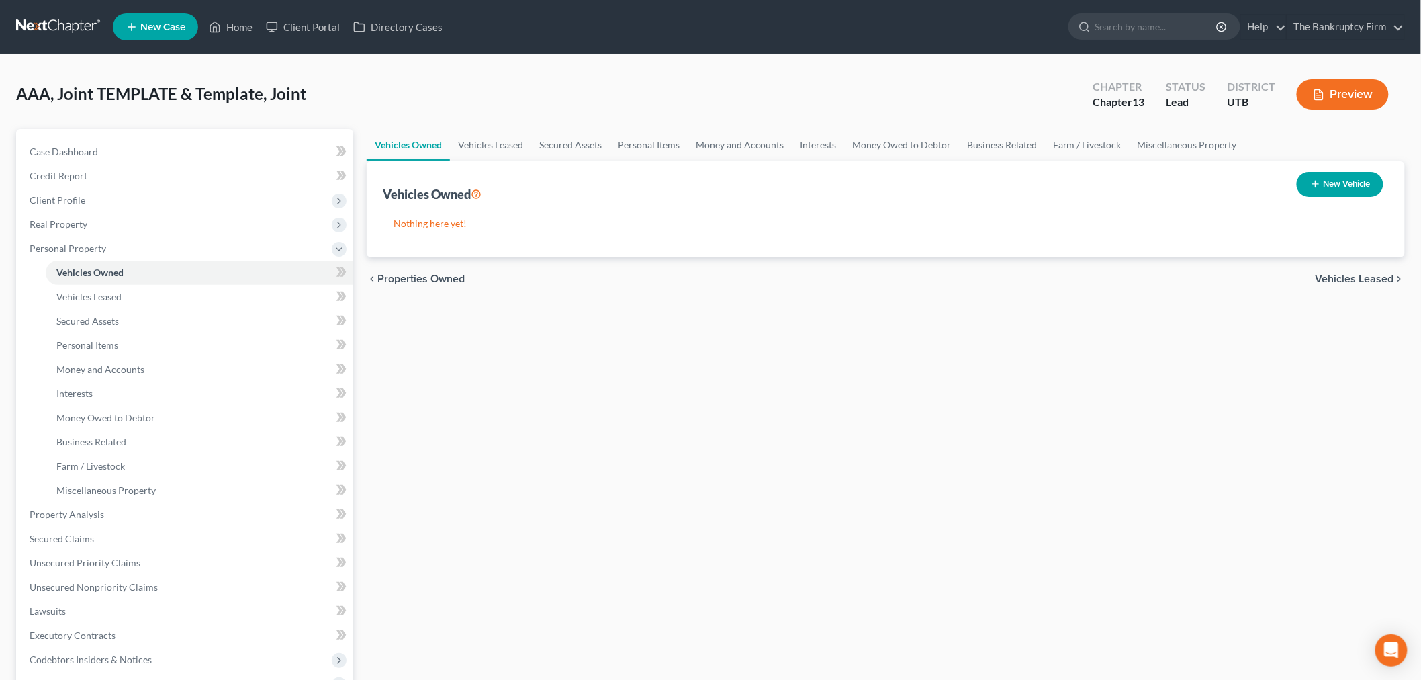
click at [1338, 175] on button "New Vehicle" at bounding box center [1340, 184] width 87 height 25
select select "0"
select select "2"
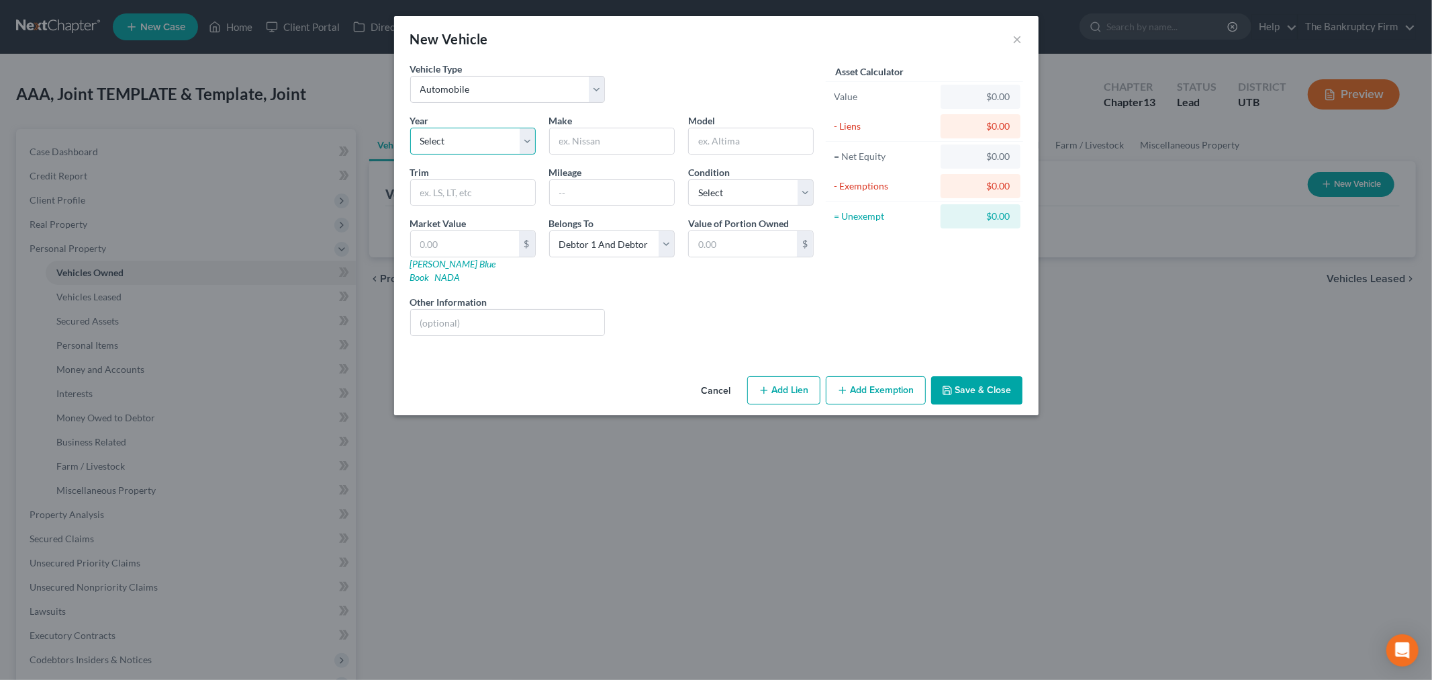
drag, startPoint x: 521, startPoint y: 142, endPoint x: 513, endPoint y: 148, distance: 10.1
click at [521, 142] on select "Select 2026 2025 2024 2023 2022 2021 2020 2019 2018 2017 2016 2015 2014 2013 20…" at bounding box center [473, 141] width 126 height 27
select select "13"
click at [410, 128] on select "Select 2026 2025 2024 2023 2022 2021 2020 2019 2018 2017 2016 2015 2014 2013 20…" at bounding box center [473, 141] width 126 height 27
click at [674, 322] on div "Liens Select" at bounding box center [716, 315] width 209 height 41
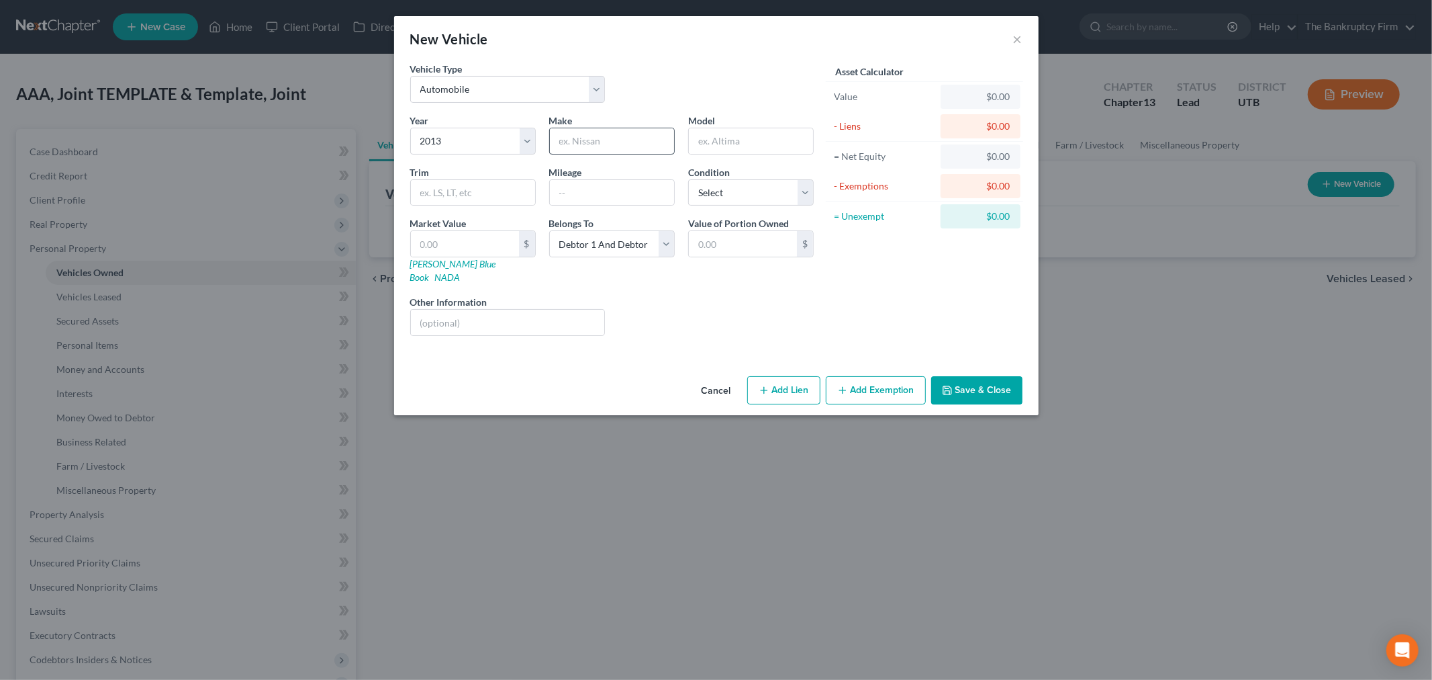
drag, startPoint x: 639, startPoint y: 170, endPoint x: 633, endPoint y: 141, distance: 29.5
click at [639, 165] on div "Mileage" at bounding box center [612, 185] width 139 height 41
click at [633, 141] on input "text" at bounding box center [612, 141] width 124 height 26
type input "Ford"
type input "F350"
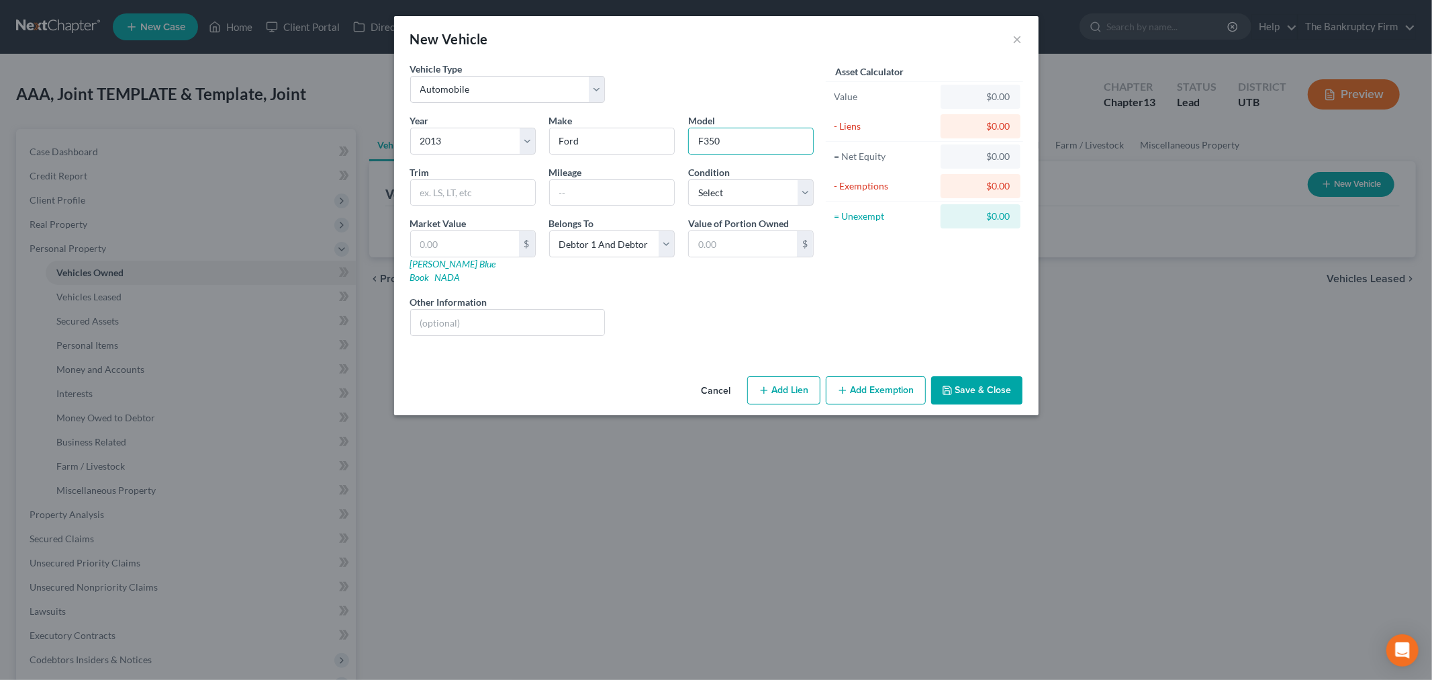
click at [670, 354] on div "Vehicle Type Select Automobile Truck Trailer Watercraft Aircraft Motor Home Atv…" at bounding box center [716, 216] width 645 height 309
drag, startPoint x: 612, startPoint y: 197, endPoint x: 623, endPoint y: 195, distance: 11.6
click at [612, 197] on input "text" at bounding box center [612, 193] width 124 height 26
type input "365000"
click at [720, 324] on div "Year Select 2026 2025 2024 2023 2022 2021 2020 2019 2018 2017 2016 2015 2014 20…" at bounding box center [612, 229] width 417 height 233
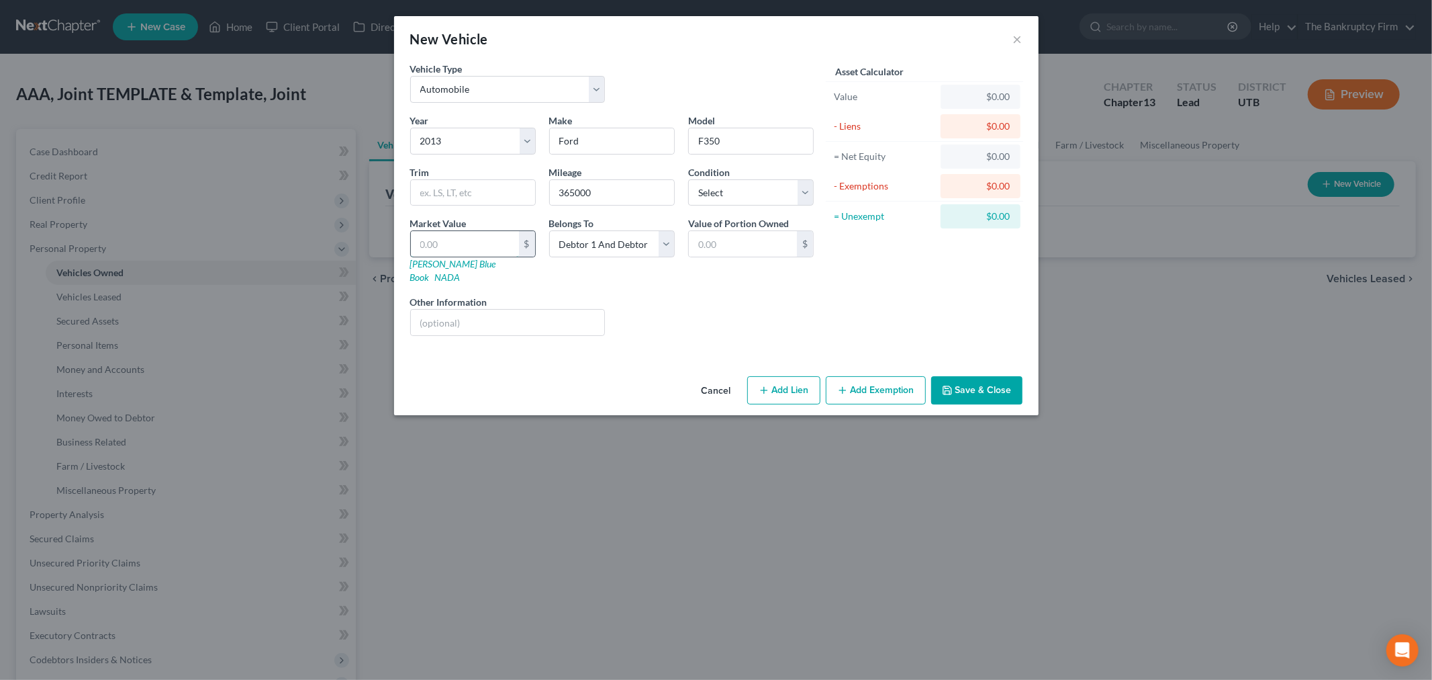
click at [508, 249] on input "text" at bounding box center [465, 244] width 108 height 26
type input "1"
type input "1.00"
type input "10"
type input "10.00"
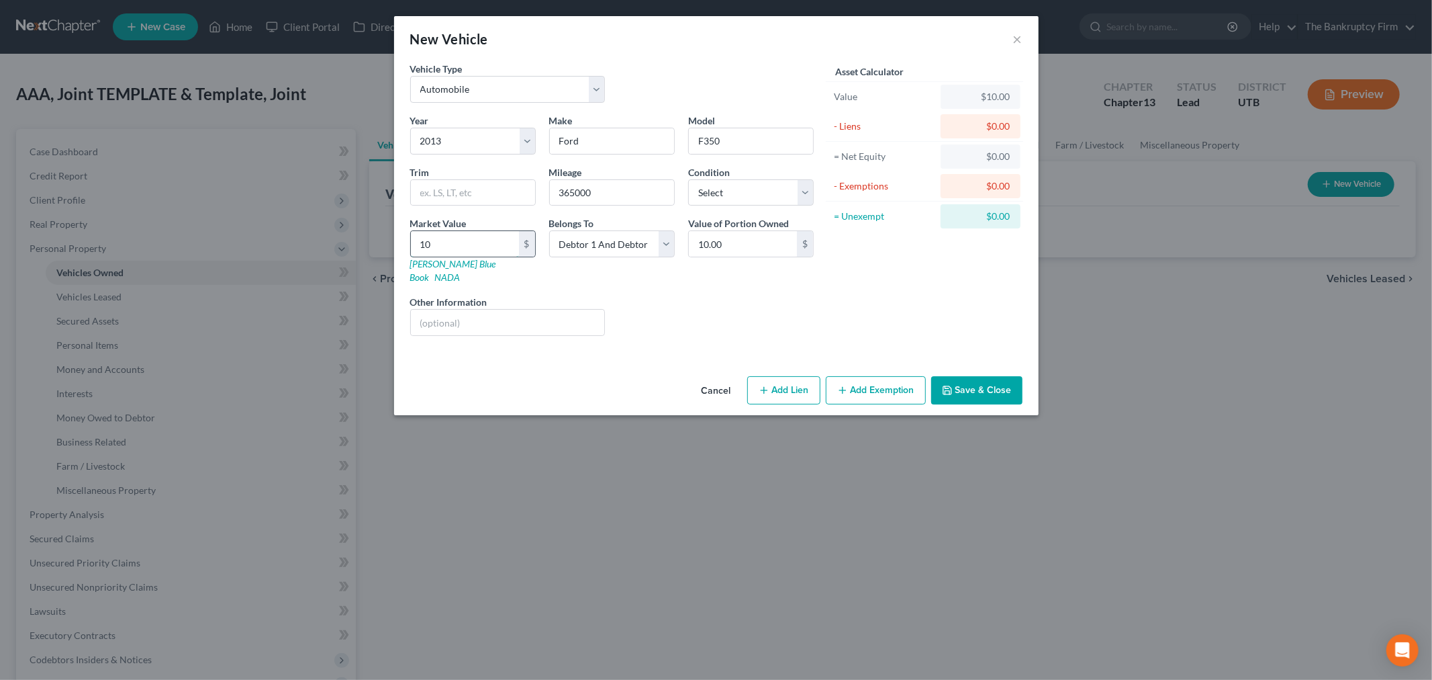
type input "104"
type input "104.00"
type input "1040"
type input "1,040.00"
type input "1,0400"
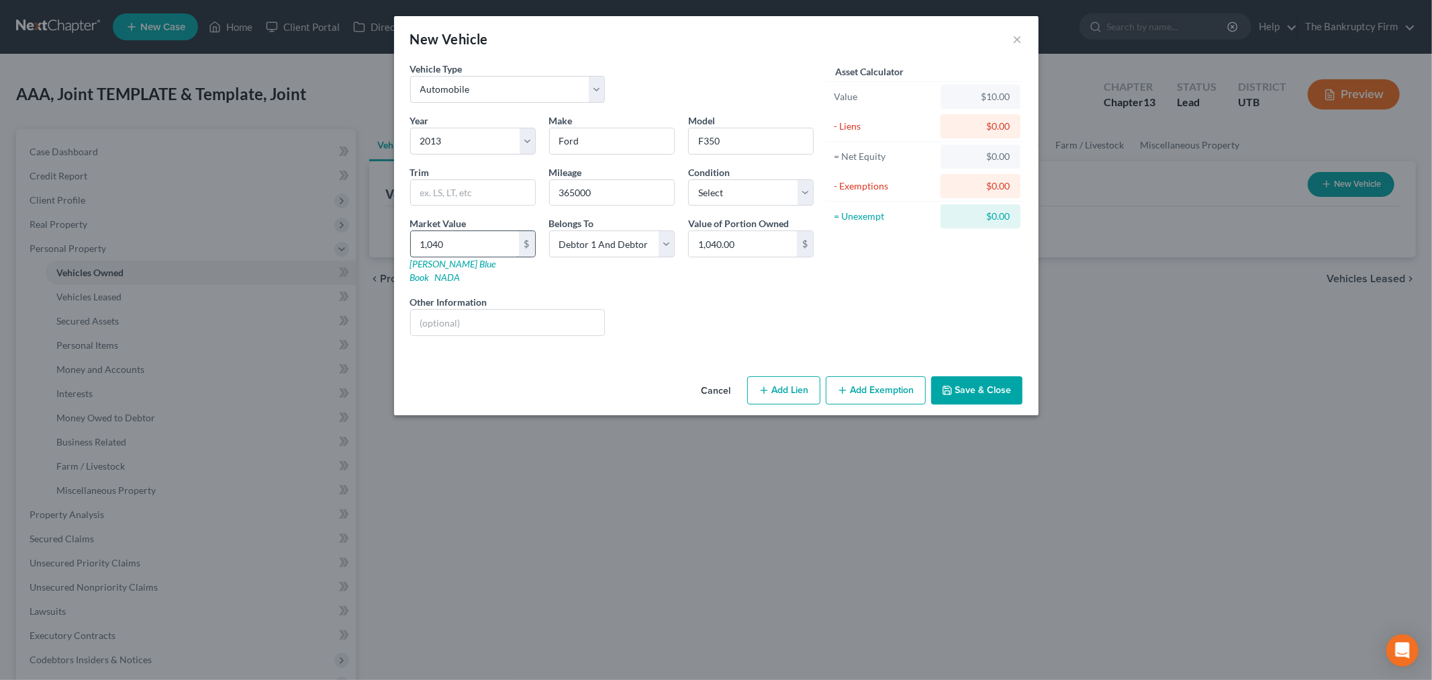
type input "10,400.00"
type input "10,400"
click at [689, 317] on div "Liens Select" at bounding box center [716, 315] width 209 height 41
click at [989, 376] on button "Save & Close" at bounding box center [976, 390] width 91 height 28
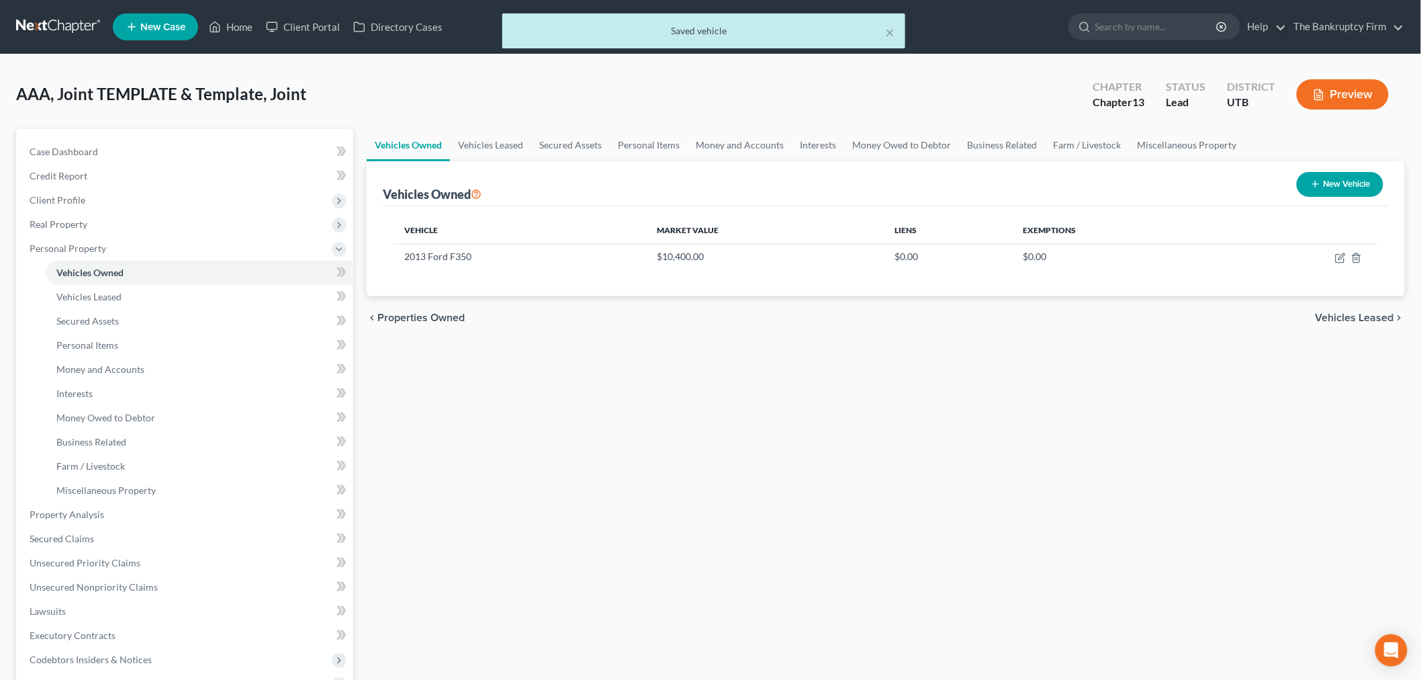
click at [470, 273] on div "Vehicle Market Value Liens Exemptions 2013 Ford F350 $10,400.00 $0.00 $0.00" at bounding box center [886, 251] width 1006 height 90
click at [1334, 191] on button "New Vehicle" at bounding box center [1340, 184] width 87 height 25
select select "0"
select select "2"
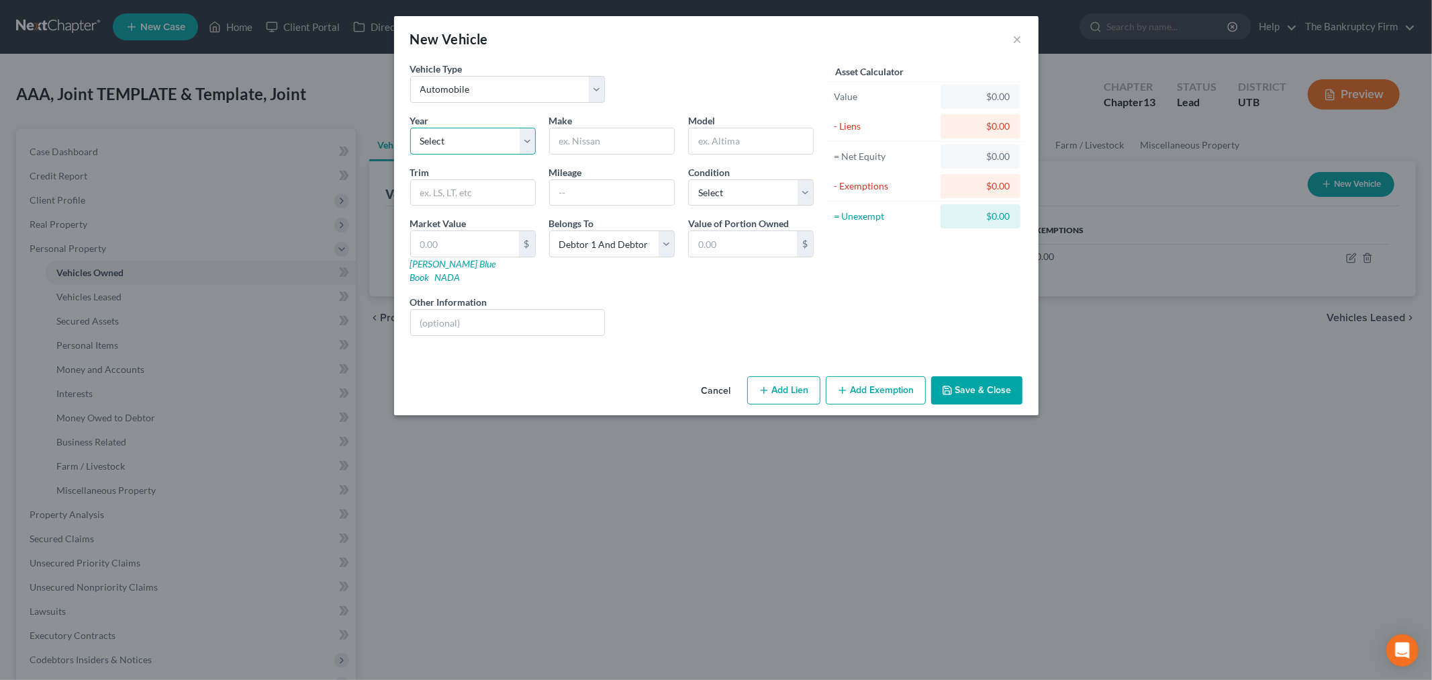
drag, startPoint x: 517, startPoint y: 131, endPoint x: 521, endPoint y: 152, distance: 21.2
click at [517, 131] on select "Select 2026 2025 2024 2023 2022 2021 2020 2019 2018 2017 2016 2015 2014 2013 20…" at bounding box center [473, 141] width 126 height 27
select select "10"
click at [410, 128] on select "Select 2026 2025 2024 2023 2022 2021 2020 2019 2018 2017 2016 2015 2014 2013 20…" at bounding box center [473, 141] width 126 height 27
click at [629, 135] on input "text" at bounding box center [612, 141] width 124 height 26
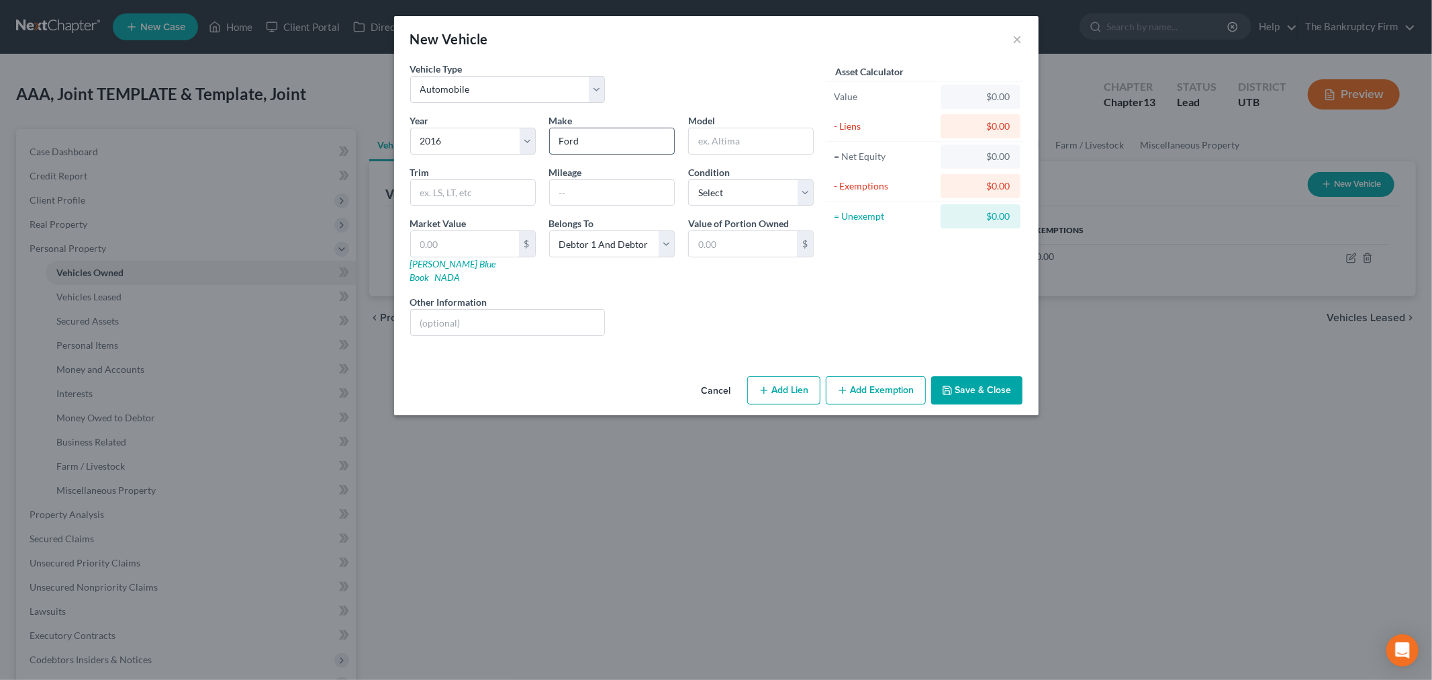
type input "Ford"
type input "Explorer"
drag, startPoint x: 629, startPoint y: 292, endPoint x: 629, endPoint y: 432, distance: 140.4
click at [629, 295] on div "Liens Select" at bounding box center [716, 315] width 209 height 41
click at [596, 190] on input "text" at bounding box center [612, 193] width 124 height 26
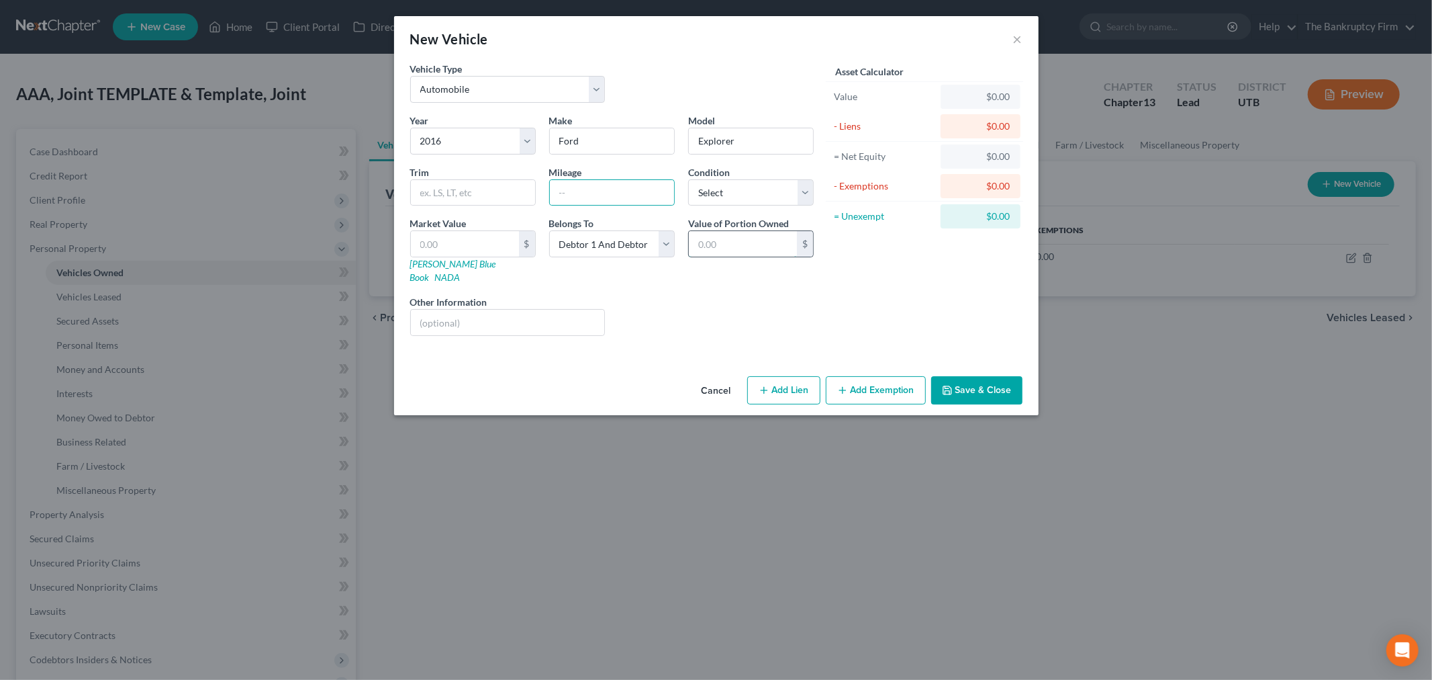
click at [782, 244] on input "text" at bounding box center [743, 244] width 108 height 26
drag, startPoint x: 629, startPoint y: 192, endPoint x: 633, endPoint y: 186, distance: 7.3
click at [629, 192] on input "text" at bounding box center [612, 193] width 124 height 26
type input "130000"
drag, startPoint x: 474, startPoint y: 251, endPoint x: 477, endPoint y: 231, distance: 20.4
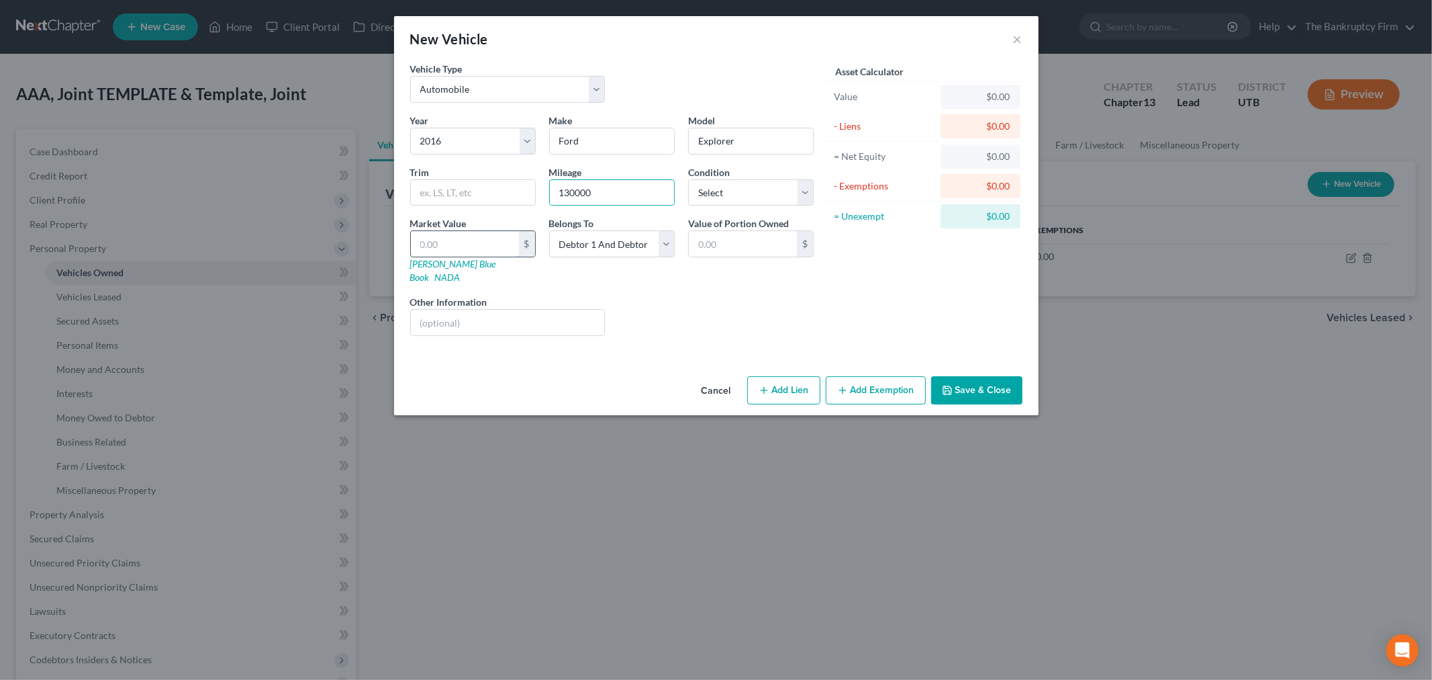
click at [477, 246] on input "text" at bounding box center [465, 244] width 108 height 26
type input "7"
type input "7.00"
type input "70"
type input "70.00"
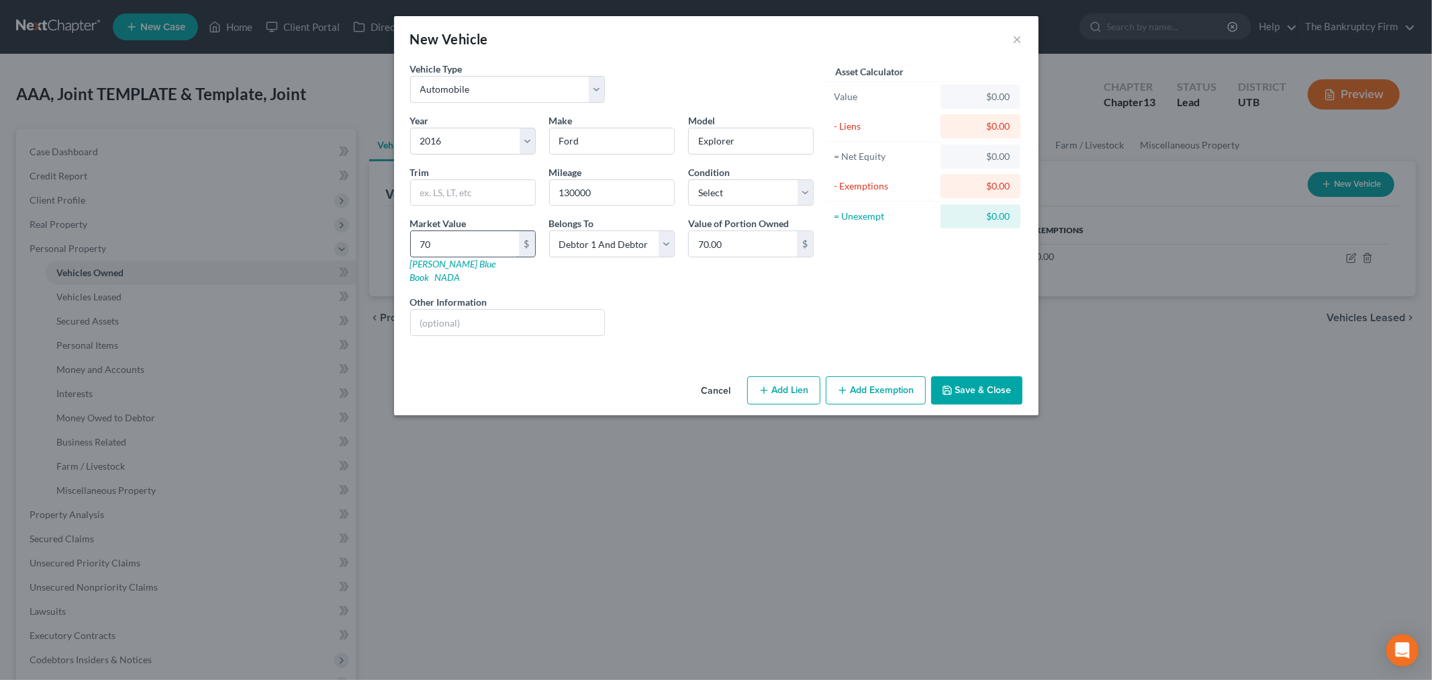
type input "700"
type input "700.00"
type input "7000"
type input "7,000.00"
type input "7,000"
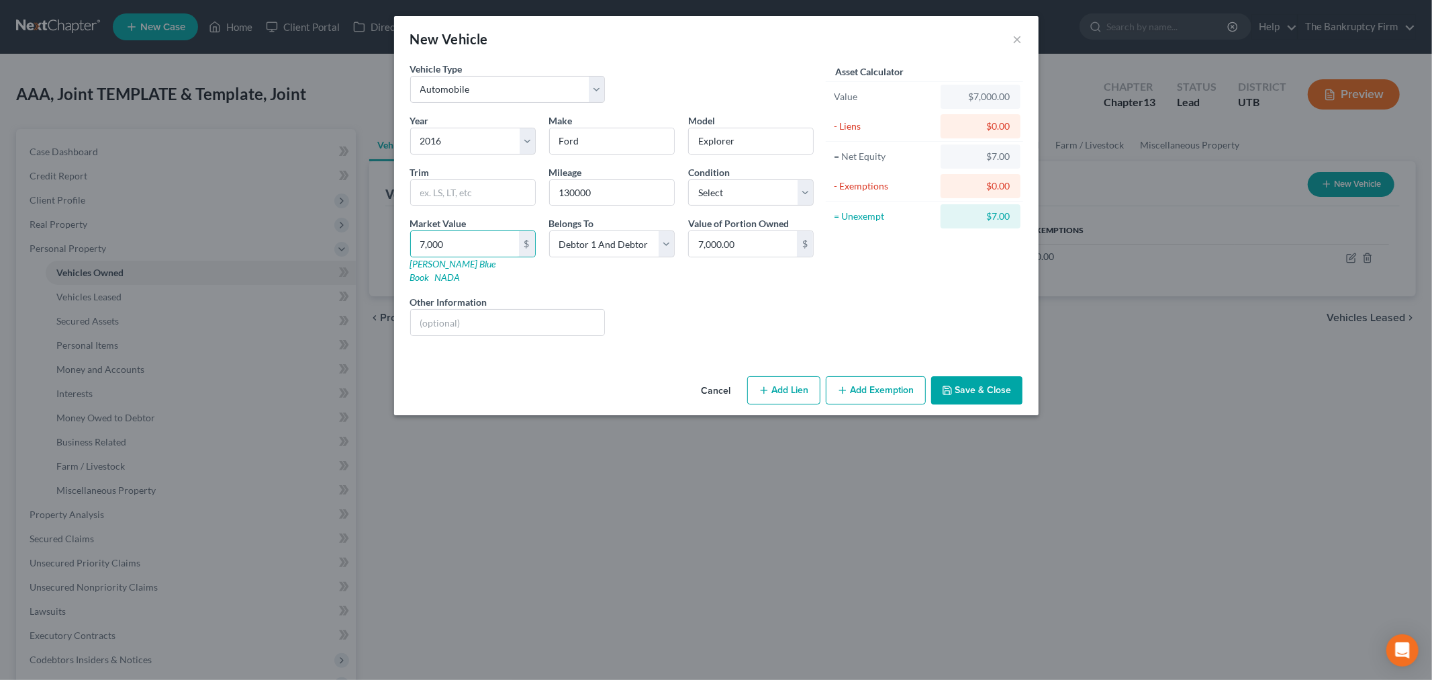
click at [961, 376] on button "Save & Close" at bounding box center [976, 390] width 91 height 28
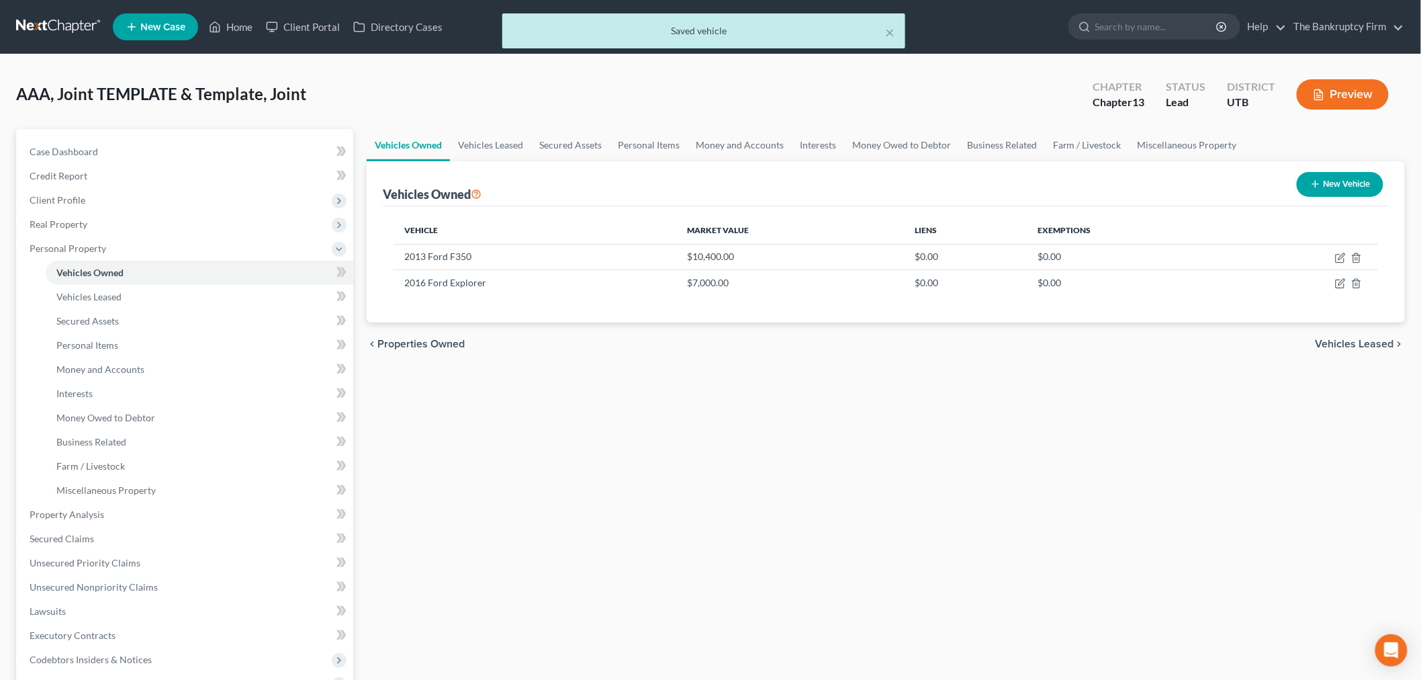
click at [1342, 175] on button "New Vehicle" at bounding box center [1340, 184] width 87 height 25
select select "0"
select select "2"
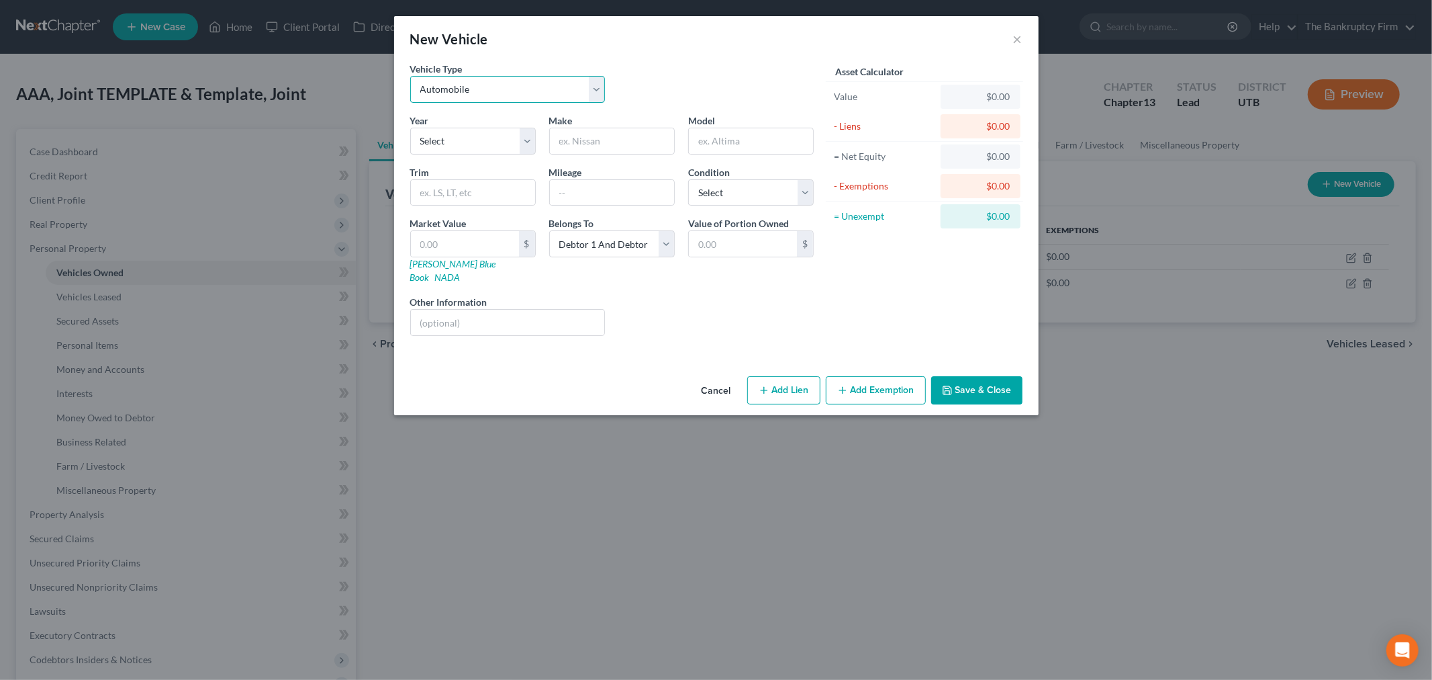
click at [549, 77] on select "Select Automobile Truck Trailer Watercraft Aircraft Motor Home Atv Other Vehicle" at bounding box center [507, 89] width 195 height 27
select select "2"
click at [410, 76] on select "Select Automobile Truck Trailer Watercraft Aircraft Motor Home Atv Other Vehicle" at bounding box center [507, 89] width 195 height 27
click at [625, 101] on div "Vehicle Type Select Automobile Truck Trailer Watercraft Aircraft Motor Home Atv…" at bounding box center [612, 88] width 417 height 52
click at [510, 136] on select "Select 2026 2025 2024 2023 2022 2021 2020 2019 2018 2017 2016 2015 2014 2013 20…" at bounding box center [473, 141] width 126 height 27
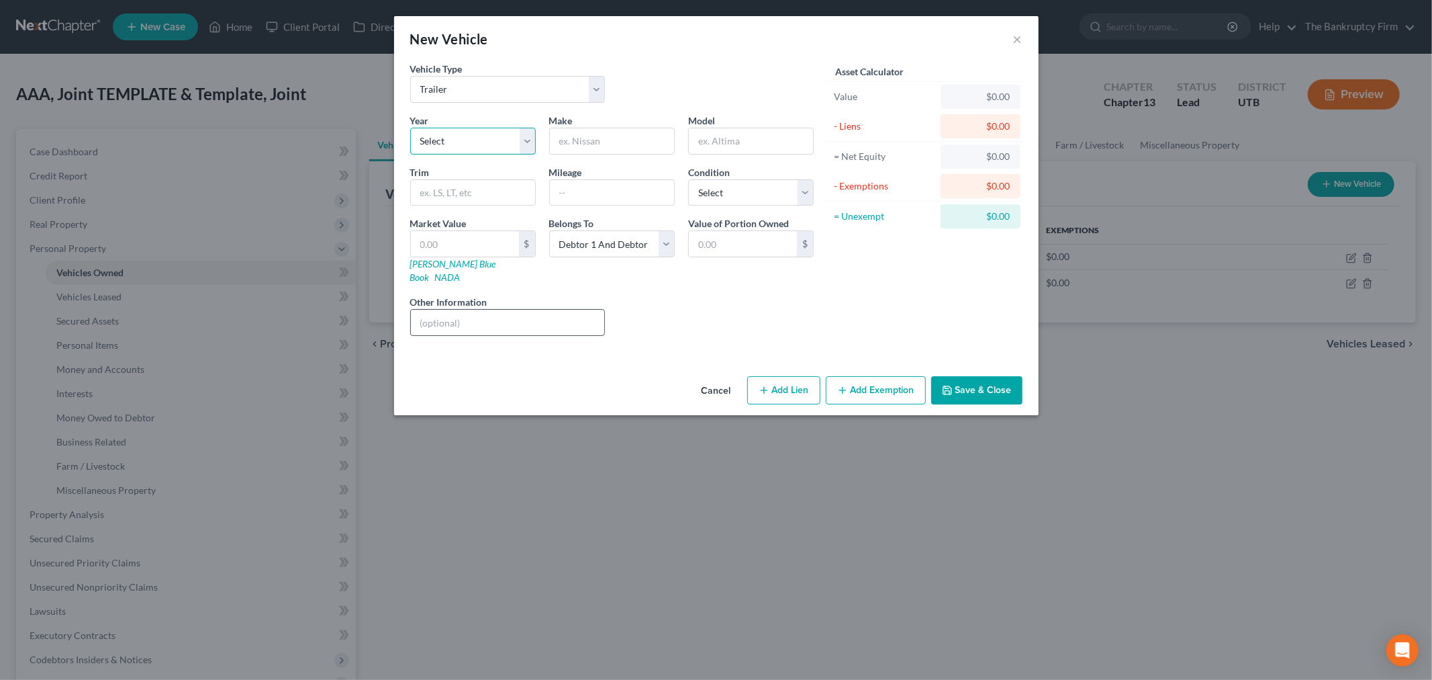
select select "20"
click at [410, 128] on select "Select 2026 2025 2024 2023 2022 2021 2020 2019 2018 2017 2016 2015 2014 2013 20…" at bounding box center [473, 141] width 126 height 27
click at [623, 135] on input "text" at bounding box center [612, 141] width 124 height 26
click at [686, 97] on div "Vehicle Type Select Automobile Truck Trailer Watercraft Aircraft Motor Home Atv…" at bounding box center [612, 88] width 417 height 52
click at [629, 141] on input "text" at bounding box center [612, 141] width 124 height 26
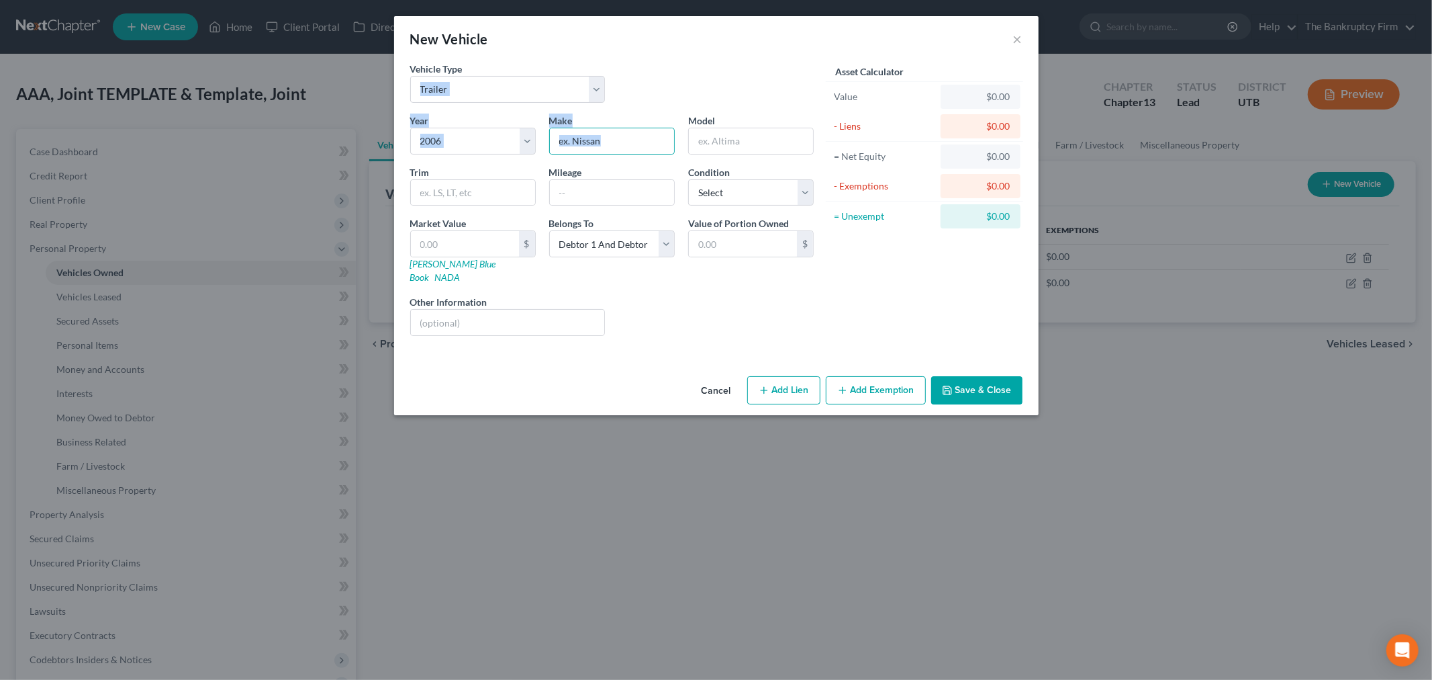
click at [715, 109] on ng-include "Vehicle Type Select Automobile Truck Trailer Watercraft Aircraft Motor Home Atv…" at bounding box center [612, 204] width 404 height 285
click at [623, 74] on div "Vehicle Type Select Automobile Truck Trailer Watercraft Aircraft Motor Home Atv…" at bounding box center [612, 88] width 417 height 52
click at [970, 379] on button "Save & Close" at bounding box center [976, 390] width 91 height 28
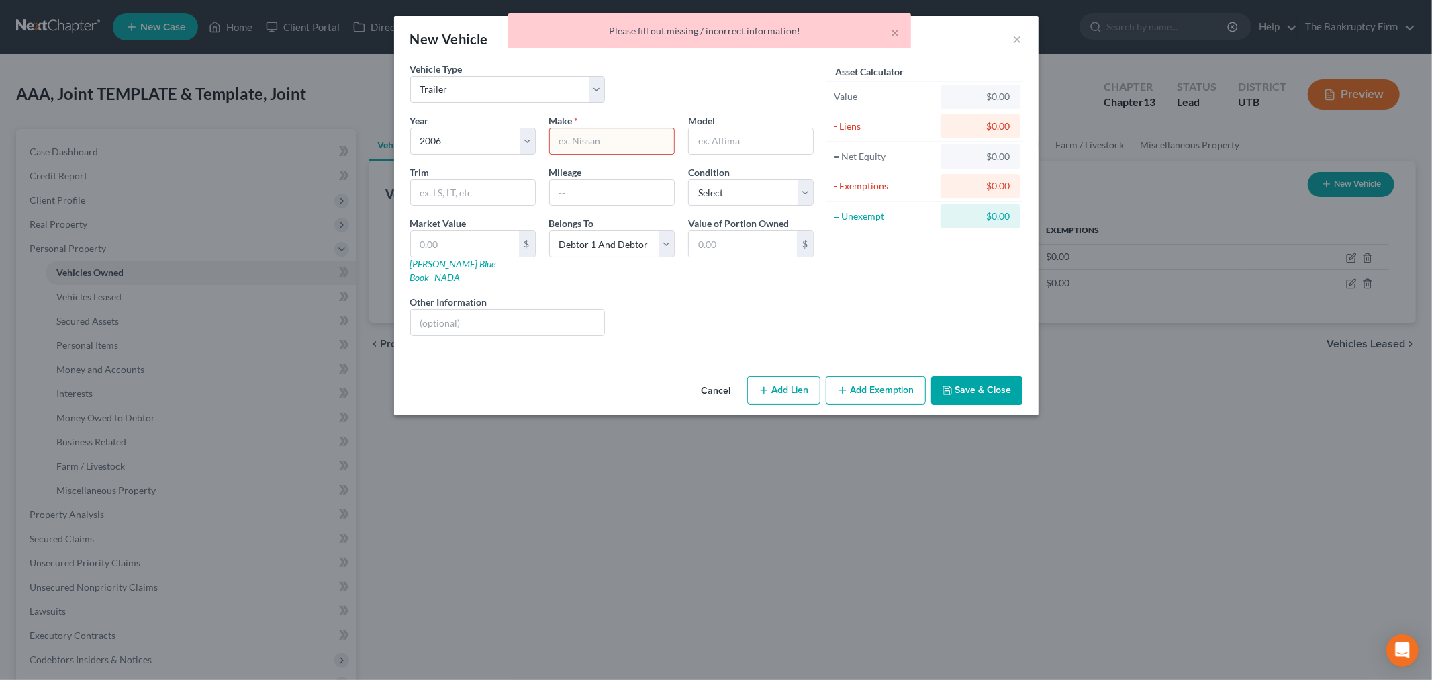
click at [719, 377] on button "Cancel" at bounding box center [716, 390] width 51 height 27
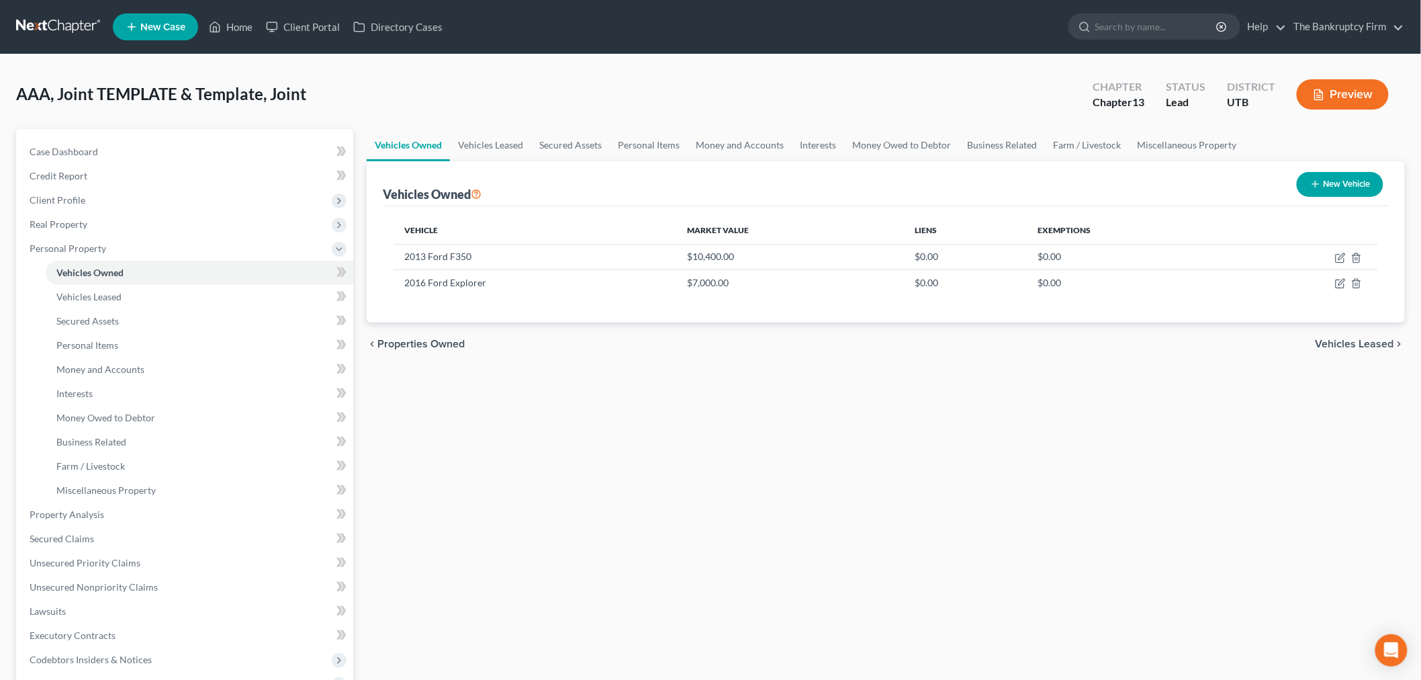
drag, startPoint x: 712, startPoint y: 549, endPoint x: 692, endPoint y: 516, distance: 38.6
click at [712, 549] on div "Vehicles Owned Vehicles Leased Secured Assets Personal Items Money and Accounts…" at bounding box center [886, 529] width 1052 height 800
click at [581, 400] on div "Vehicles Owned Vehicles Leased Secured Assets Personal Items Money and Accounts…" at bounding box center [886, 529] width 1052 height 800
click at [506, 224] on th "Vehicle" at bounding box center [535, 230] width 283 height 27
click at [372, 197] on div "Vehicles Owned New Vehicle Vehicle Market Value Liens Exemptions 2013 Ford F350…" at bounding box center [886, 241] width 1038 height 161
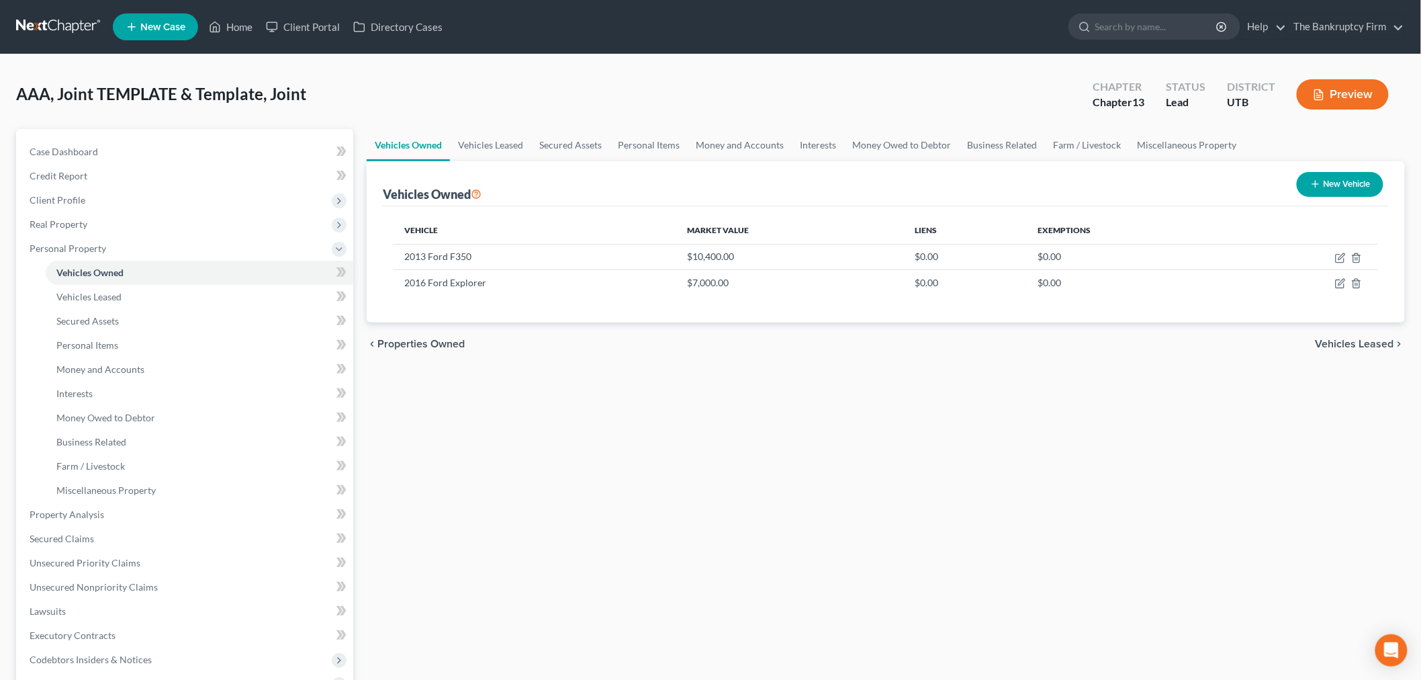
click at [387, 222] on div "Vehicle Market Value Liens Exemptions 2013 Ford F350 $10,400.00 $0.00 $0.00 201…" at bounding box center [886, 264] width 1006 height 116
click at [1310, 184] on icon "button" at bounding box center [1315, 184] width 11 height 11
select select "0"
select select "2"
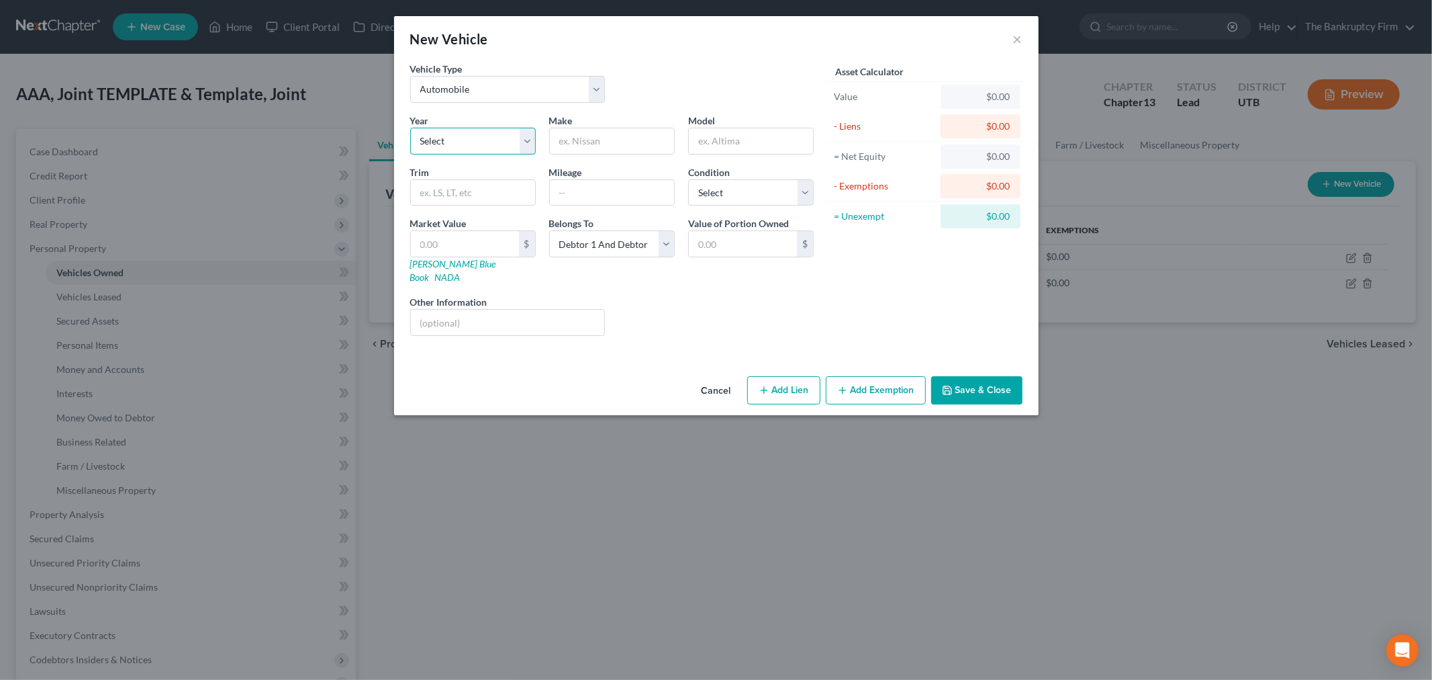
drag, startPoint x: 510, startPoint y: 146, endPoint x: 508, endPoint y: 152, distance: 7.0
click at [510, 146] on select "Select 2026 2025 2024 2023 2022 2021 2020 2019 2018 2017 2016 2015 2014 2013 20…" at bounding box center [473, 141] width 126 height 27
select select "20"
click at [410, 128] on select "Select 2026 2025 2024 2023 2022 2021 2020 2019 2018 2017 2016 2015 2014 2013 20…" at bounding box center [473, 141] width 126 height 27
click at [615, 144] on input "text" at bounding box center [612, 141] width 124 height 26
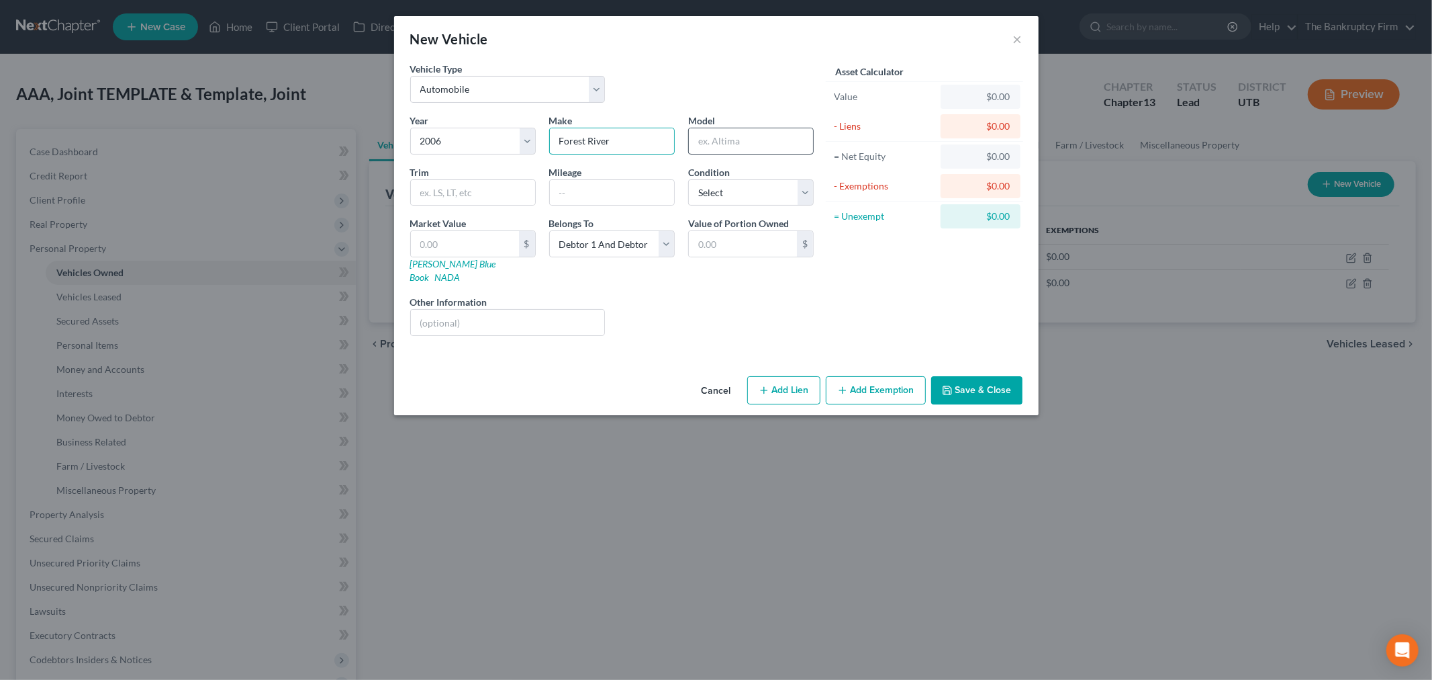
type input "Forest River"
click at [723, 146] on input "text" at bounding box center [751, 141] width 124 height 26
type input "W"
drag, startPoint x: 727, startPoint y: 309, endPoint x: 708, endPoint y: 322, distance: 23.7
click at [727, 310] on div "Liens Select" at bounding box center [716, 315] width 209 height 41
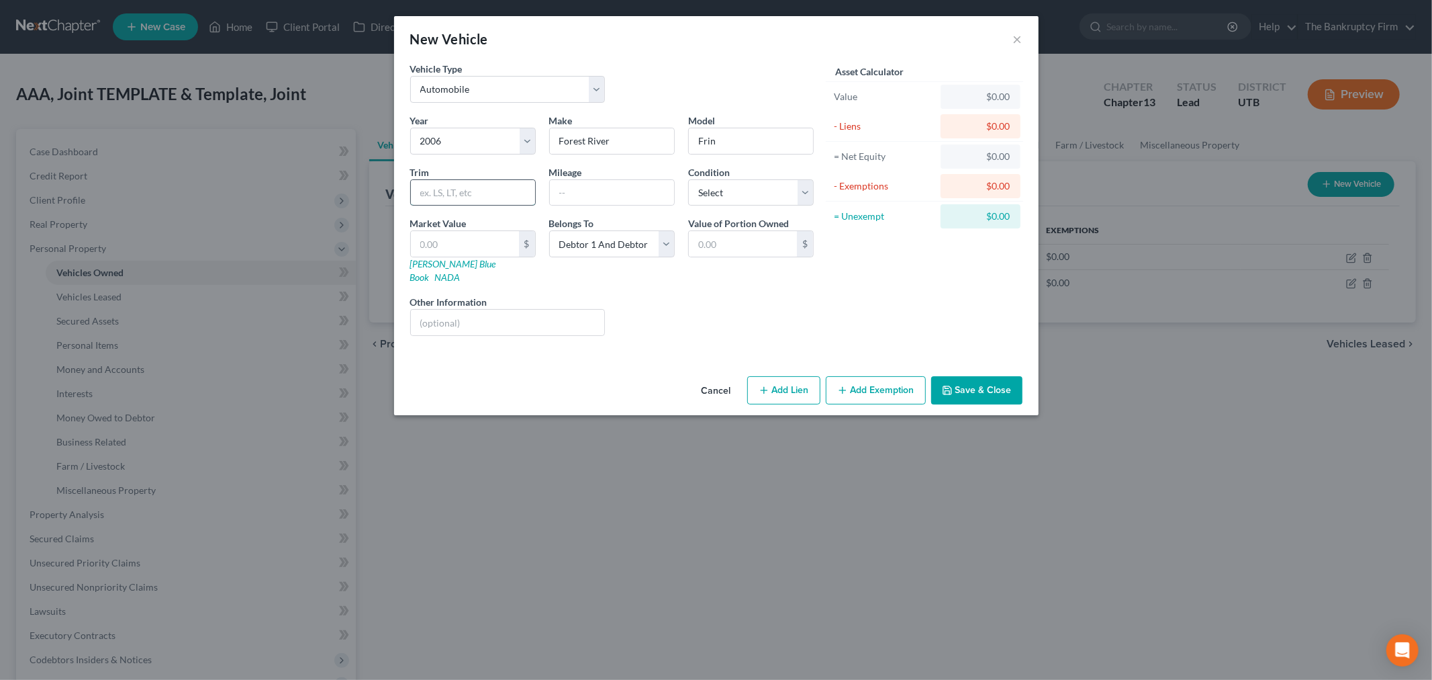
drag, startPoint x: 500, startPoint y: 189, endPoint x: 515, endPoint y: 201, distance: 19.5
click at [500, 189] on input "text" at bounding box center [473, 193] width 124 height 26
drag, startPoint x: 640, startPoint y: 290, endPoint x: 588, endPoint y: 230, distance: 80.0
click at [640, 295] on div "Liens Select" at bounding box center [716, 315] width 209 height 41
click at [690, 342] on div "Vehicle Type Select Automobile Truck Trailer Watercraft Aircraft Motor Home Atv…" at bounding box center [716, 216] width 645 height 309
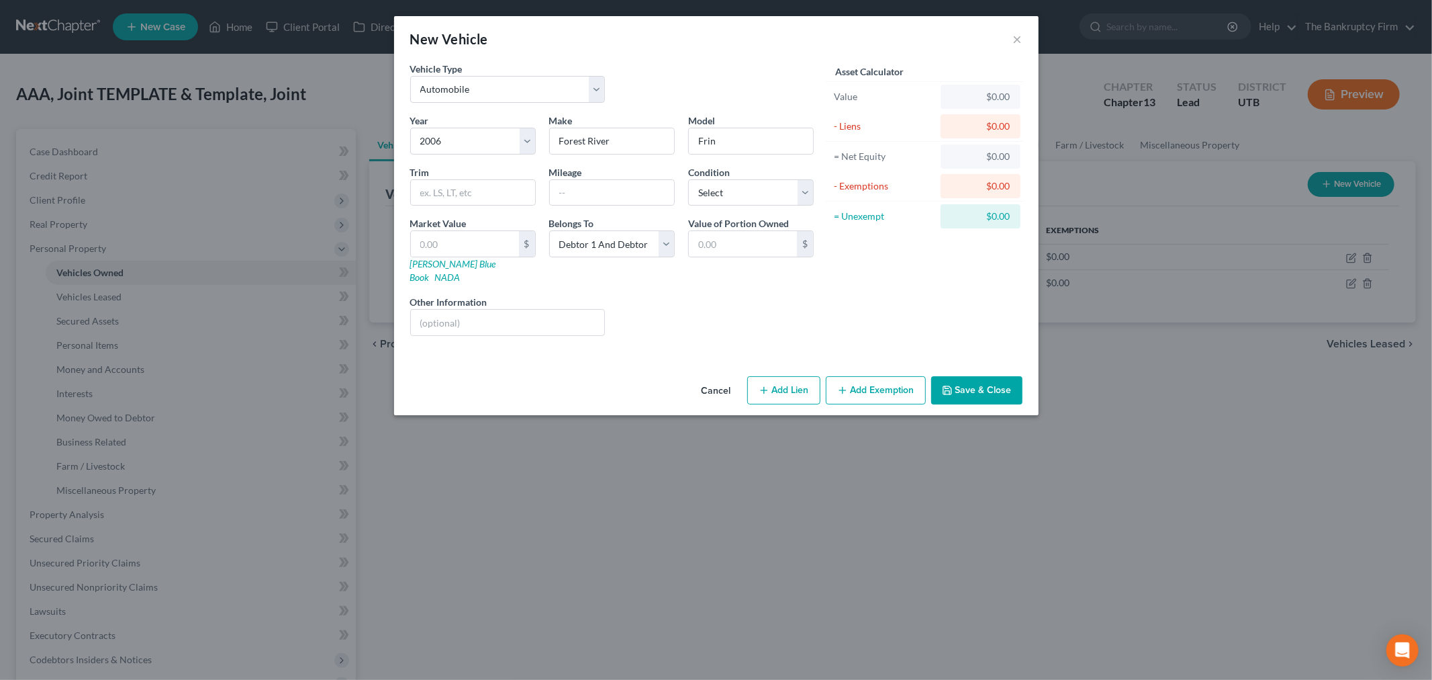
click at [692, 295] on div "Liens Select" at bounding box center [716, 315] width 209 height 41
click at [965, 330] on div "Asset Calculator Value $0.00 - Liens $0.00 = Net Equity $0.00 - Exemptions $0.0…" at bounding box center [925, 204] width 209 height 285
drag, startPoint x: 827, startPoint y: 67, endPoint x: 1019, endPoint y: 225, distance: 248.1
click at [1019, 225] on div "Asset Calculator Value $0.00 - Liens $0.00 = Net Equity $0.00 - Exemptions $0.0…" at bounding box center [924, 146] width 195 height 169
click at [938, 293] on div "Asset Calculator Value $0.00 - Liens $0.00 = Net Equity $0.00 - Exemptions $0.0…" at bounding box center [925, 204] width 209 height 285
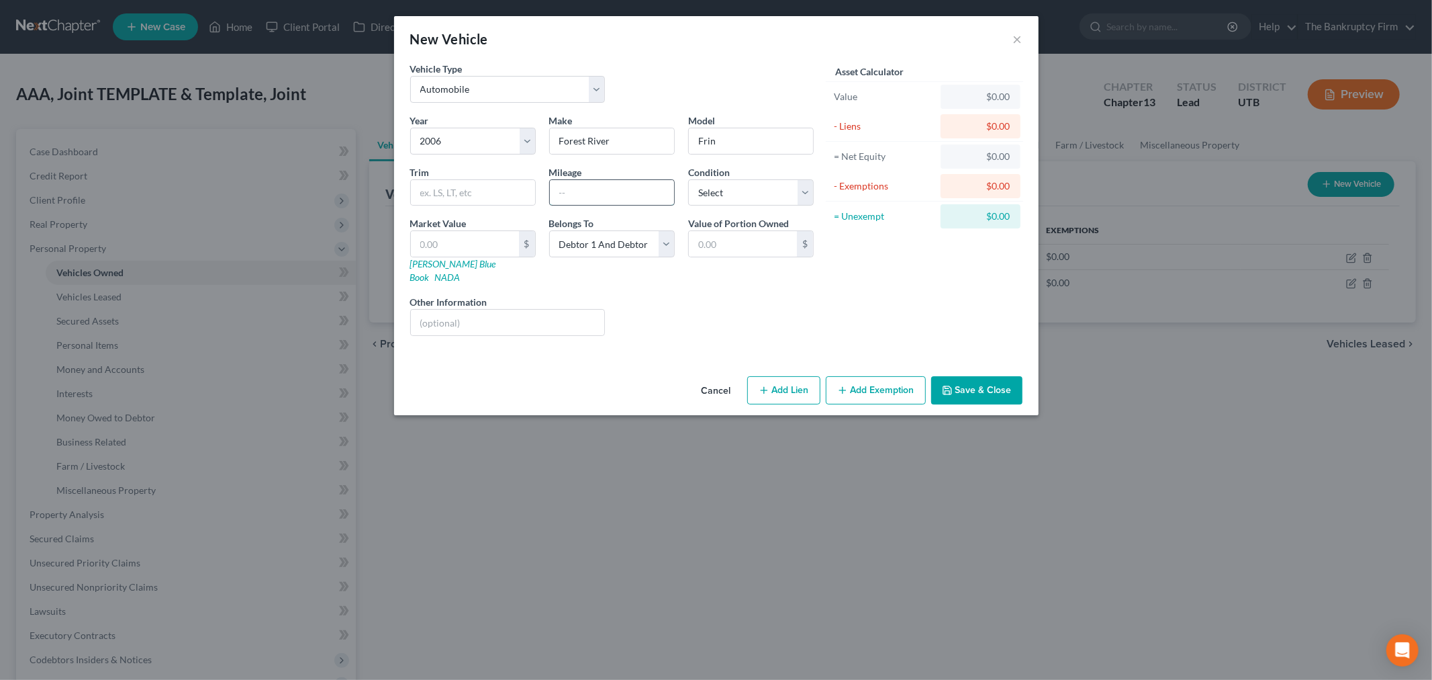
click at [627, 189] on input "text" at bounding box center [612, 193] width 124 height 26
drag, startPoint x: 753, startPoint y: 149, endPoint x: 683, endPoint y: 116, distance: 78.1
click at [687, 148] on div "Model Frin" at bounding box center [751, 133] width 139 height 41
type input "Wildcat"
drag, startPoint x: 459, startPoint y: 242, endPoint x: 450, endPoint y: 224, distance: 20.1
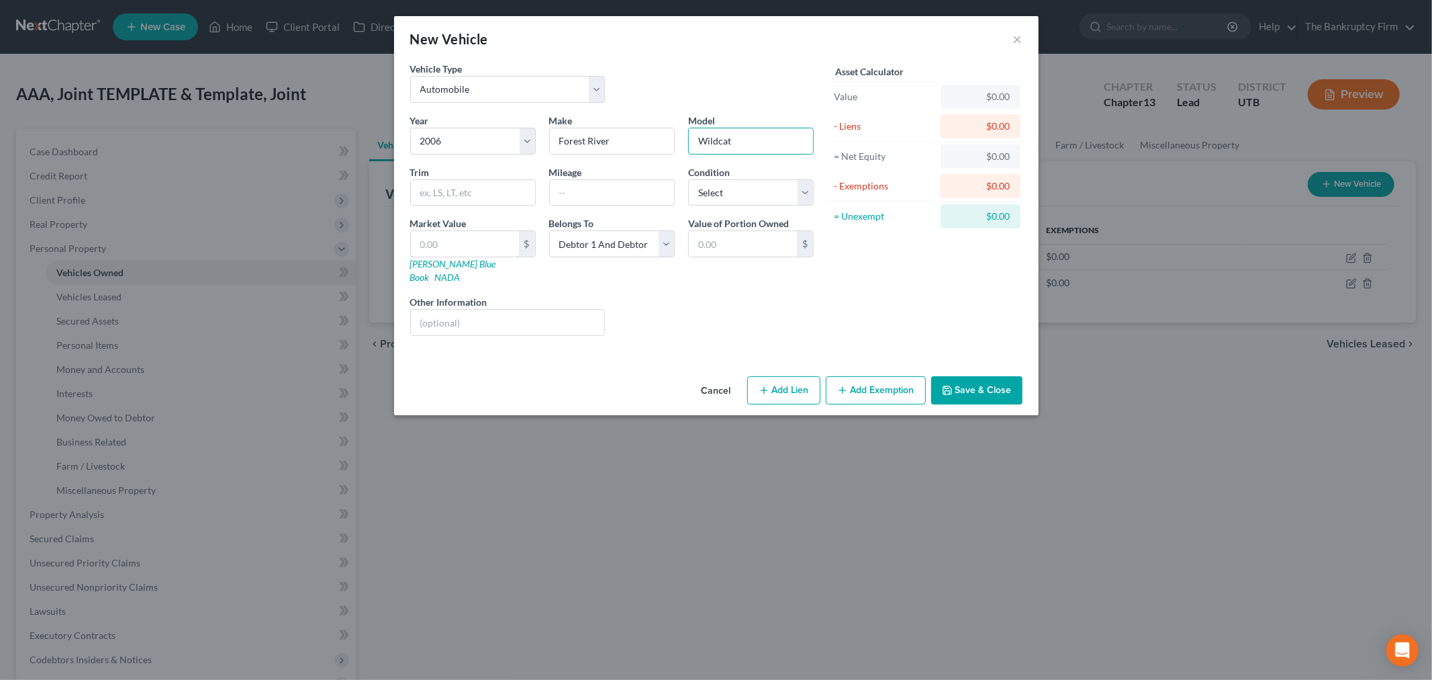
click at [451, 235] on input "text" at bounding box center [465, 244] width 108 height 26
type input "2"
type input "2.00"
type input "22"
type input "22.00"
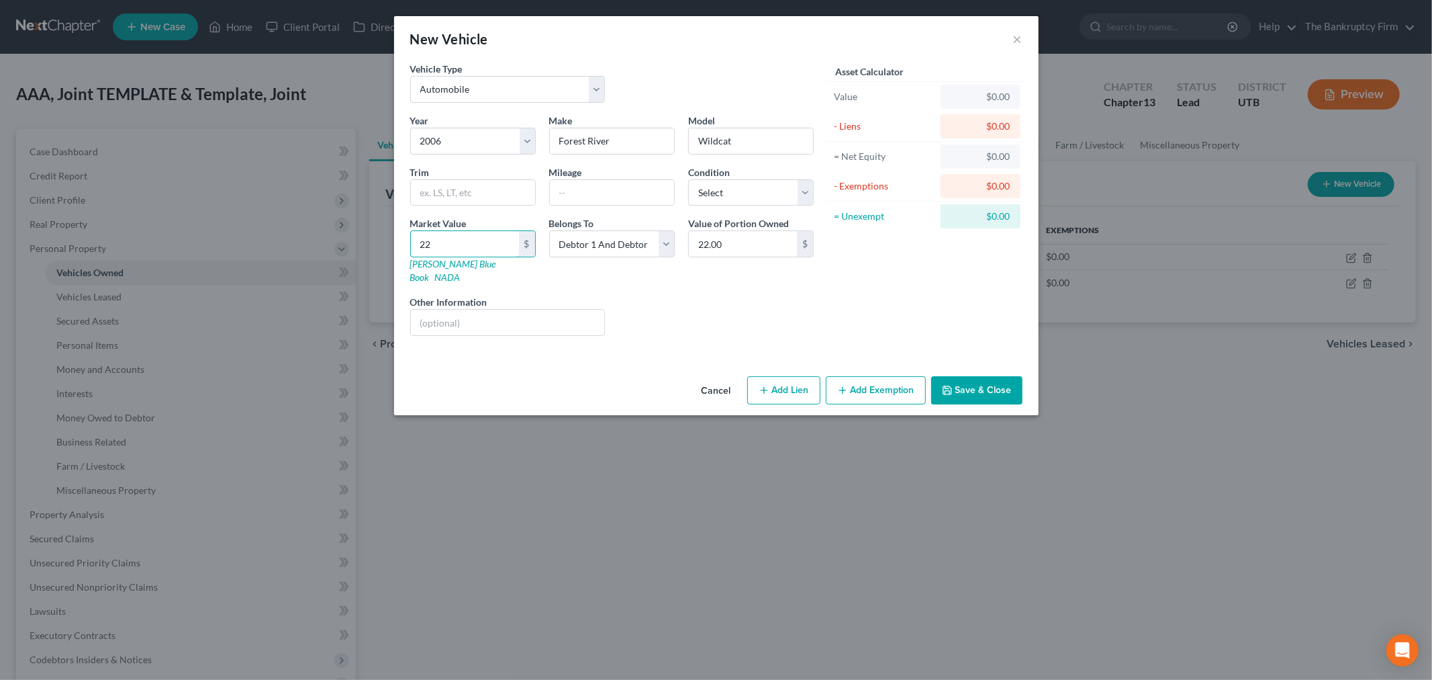
type input "220"
type input "220.00"
type input "2200"
type input "2,200.00"
type input "2,200"
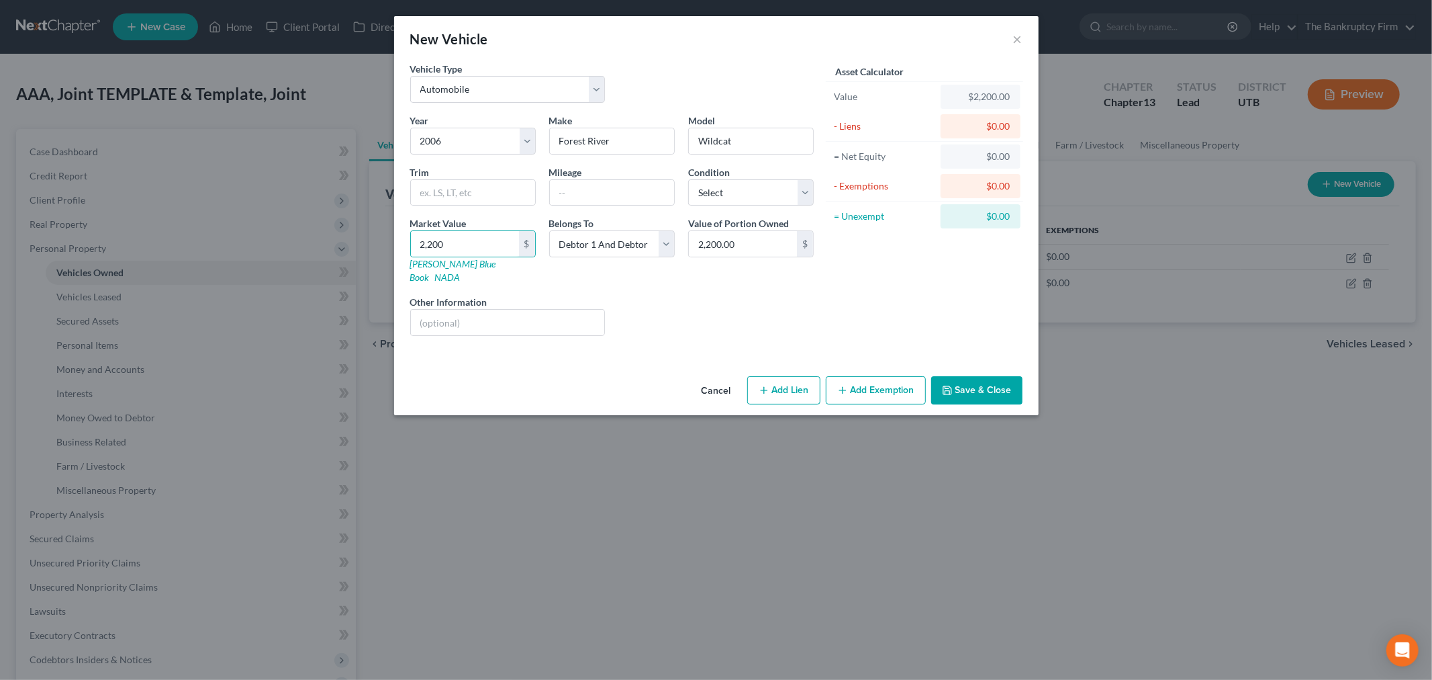
click at [894, 333] on div "Asset Calculator Value $2,200.00 - Liens $0.00 = Net Equity $0.00 - Exemptions …" at bounding box center [925, 204] width 209 height 285
drag, startPoint x: 634, startPoint y: 195, endPoint x: 649, endPoint y: 204, distance: 17.2
click at [634, 195] on input "text" at bounding box center [612, 193] width 124 height 26
click at [868, 293] on div "Asset Calculator Value $2,200.00 - Liens $0.00 = Net Equity $0.00 - Exemptions …" at bounding box center [925, 204] width 209 height 285
click at [959, 376] on button "Save & Close" at bounding box center [976, 390] width 91 height 28
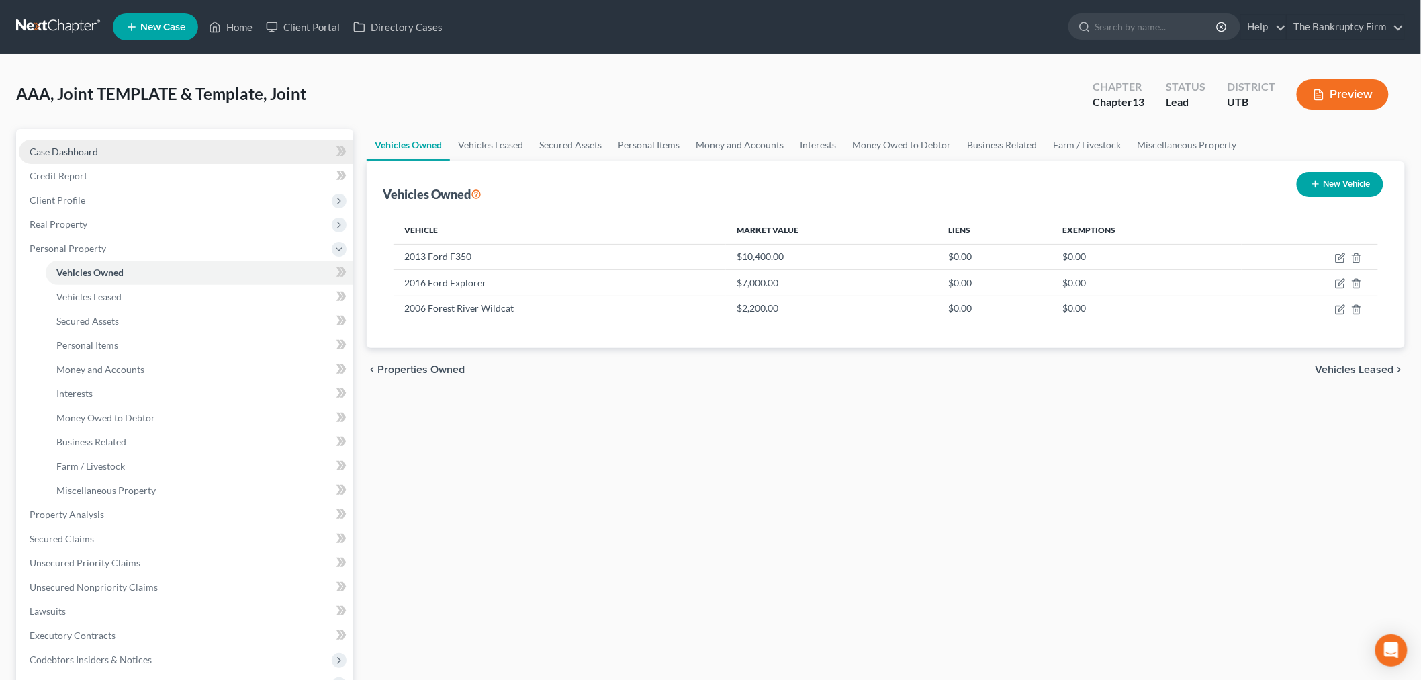
click at [81, 150] on span "Case Dashboard" at bounding box center [64, 151] width 68 height 11
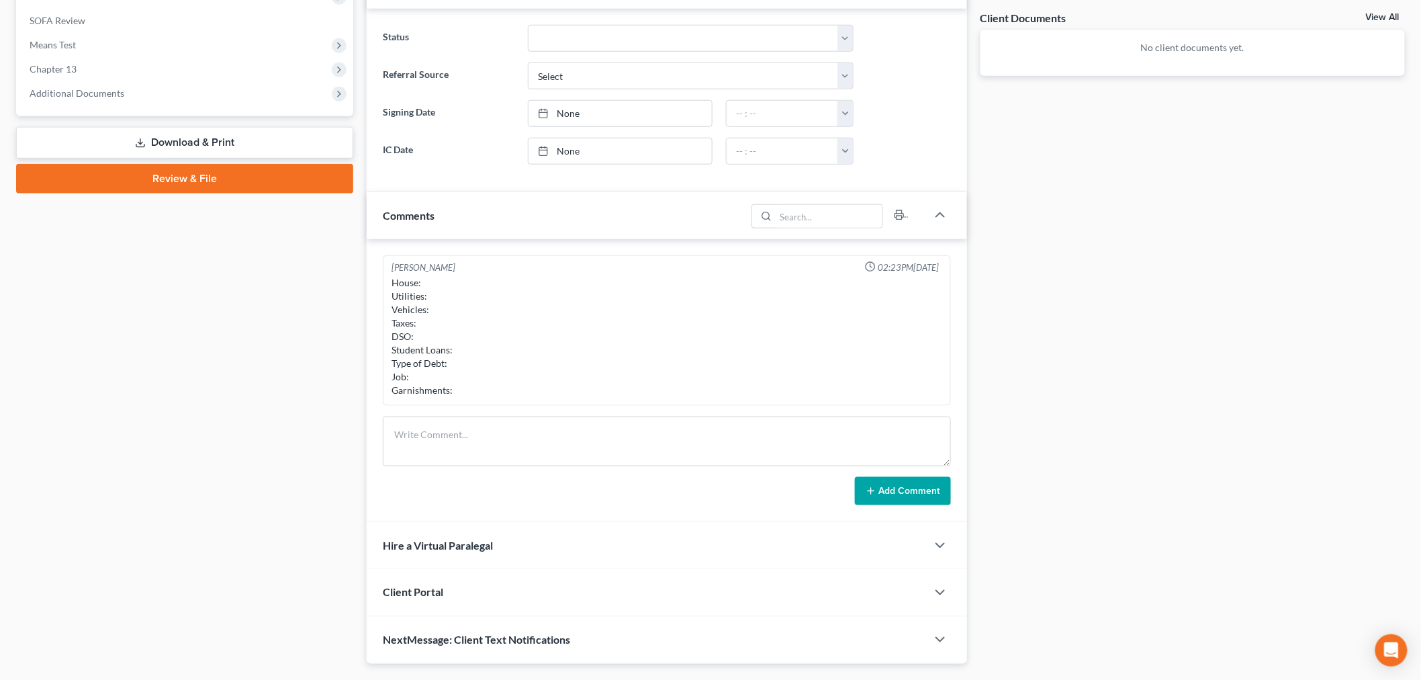
scroll to position [520, 0]
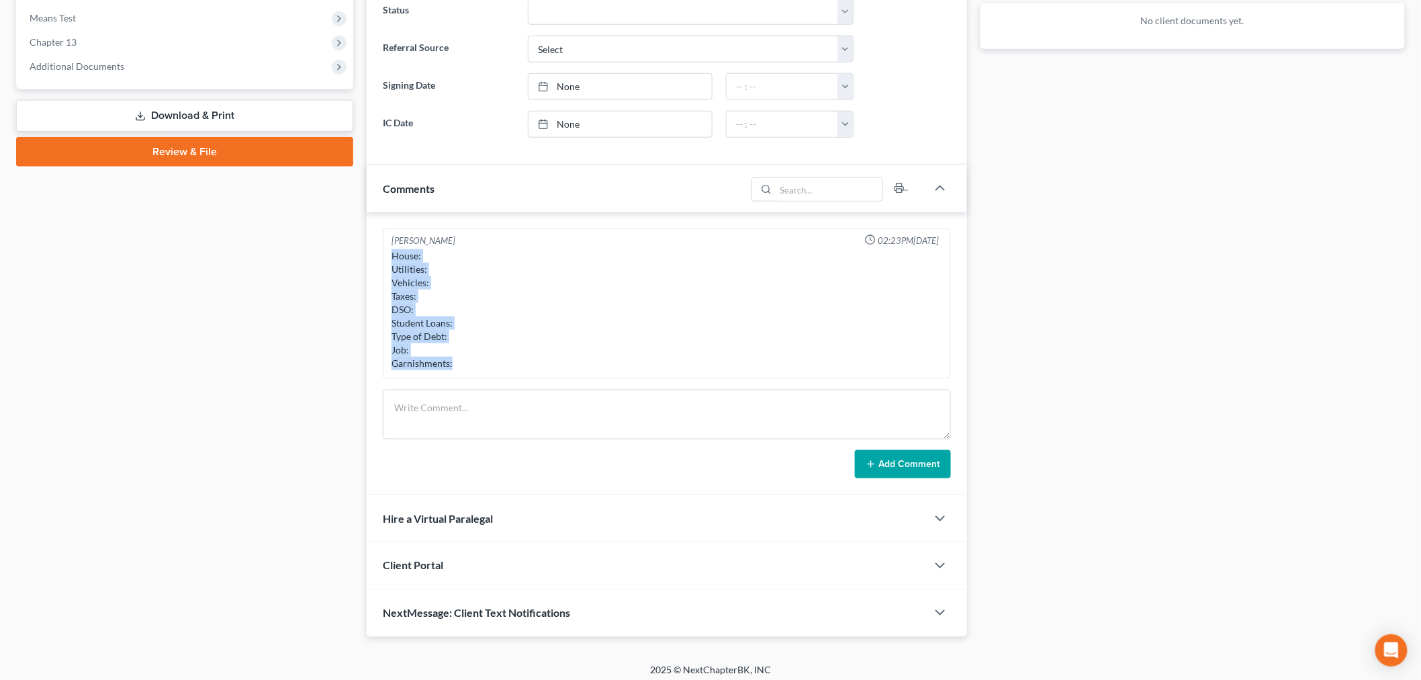
drag, startPoint x: 400, startPoint y: 277, endPoint x: 488, endPoint y: 388, distance: 142.0
click at [488, 388] on div "[PERSON_NAME] 02:23PM[DATE] House: Utilities: Vehicles: Taxes: DSO: Student Loa…" at bounding box center [667, 353] width 600 height 283
copy div "House: Utilities: Vehicles: Taxes: DSO: Student Loans: Type of Debt: Job: Garni…"
click at [498, 412] on textarea at bounding box center [667, 414] width 568 height 50
paste textarea "House: Utilities: Vehicles: Taxes: DSO: Student Loans: Type of Debt: Job: Garni…"
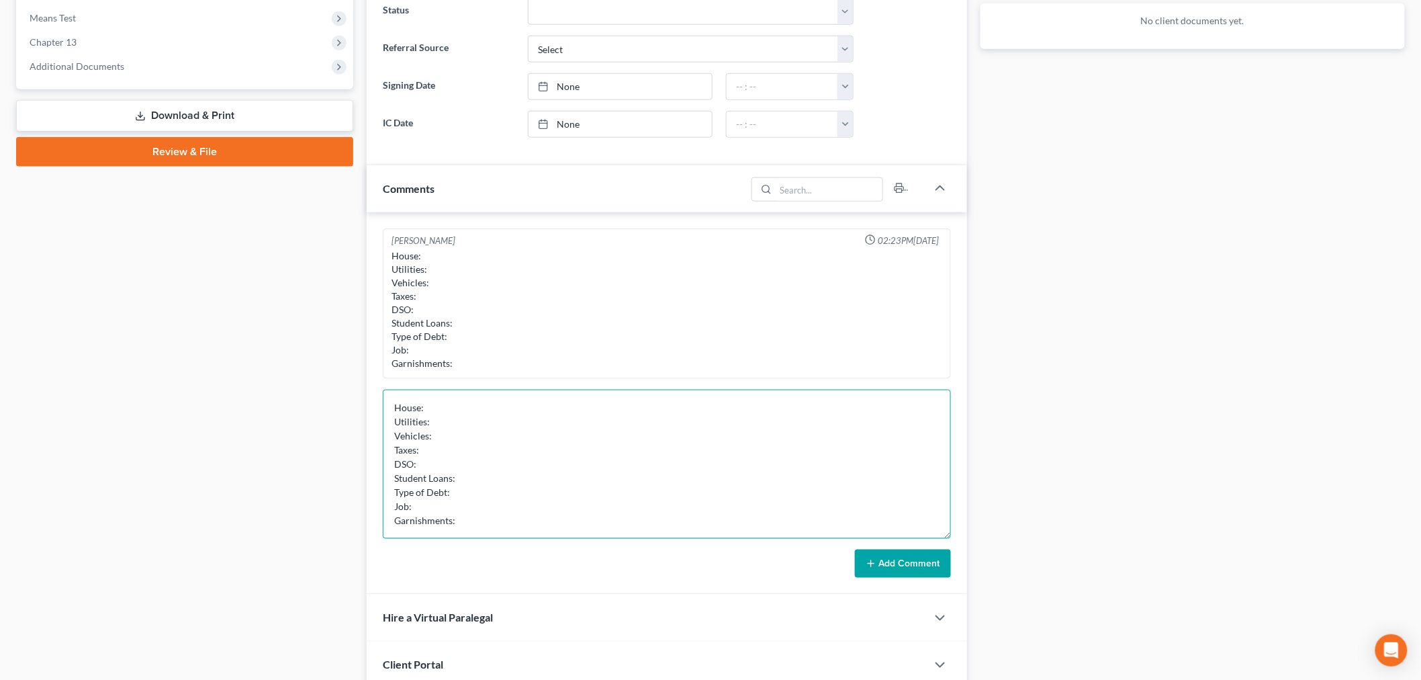
scroll to position [0, 0]
drag, startPoint x: 947, startPoint y: 434, endPoint x: 949, endPoint y: 573, distance: 139.0
click at [949, 539] on textarea "House: Utilities: Vehicles: Taxes: DSO: Student Loans: Type of Debt: Job: Garni…" at bounding box center [667, 463] width 568 height 149
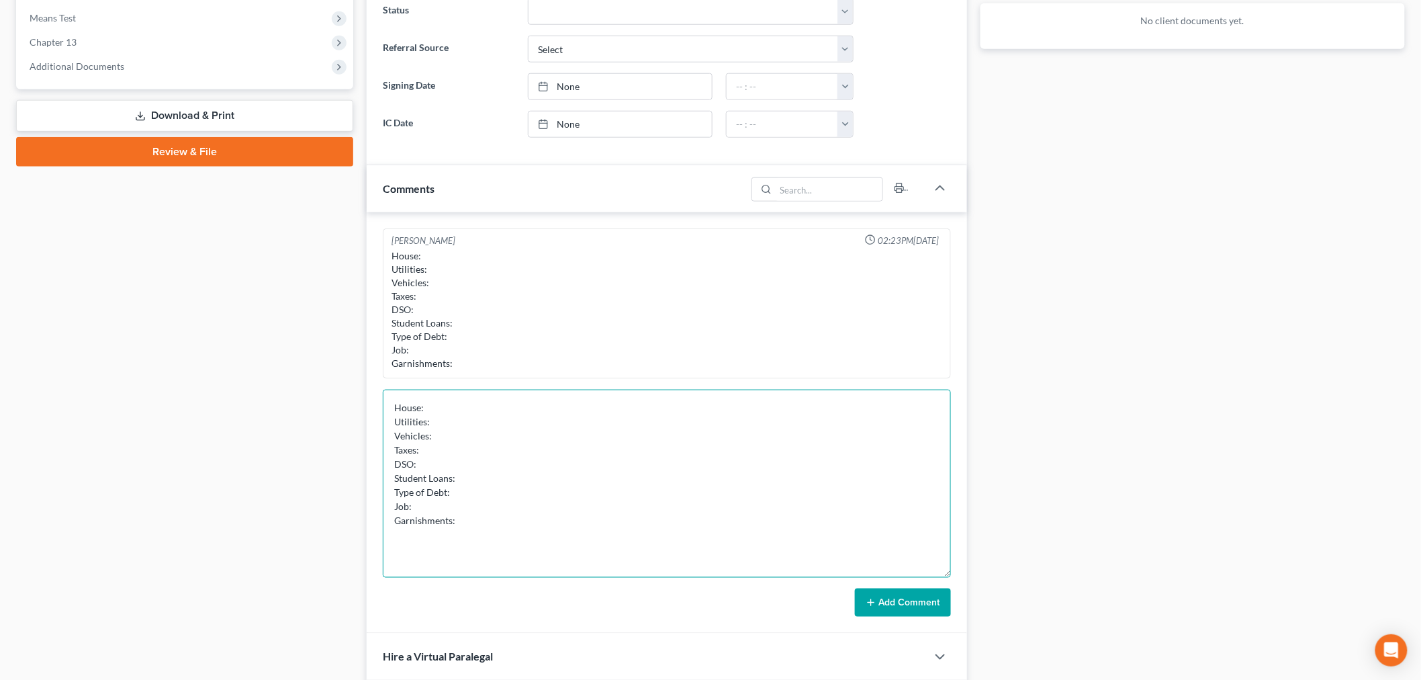
click at [586, 403] on textarea "House: Utilities: Vehicles: Taxes: DSO: Student Loans: Type of Debt: Job: Garni…" at bounding box center [667, 483] width 568 height 188
click at [509, 418] on textarea "House: Current ($ 1946 monthly) Utilities: Vehicles: Taxes: DSO: Student Loans:…" at bounding box center [667, 483] width 568 height 188
click at [513, 444] on textarea "House: Current ($ 1946 monthly) Utilities: Current Vehicles: Taxes: DSO: Studen…" at bounding box center [667, 483] width 568 height 188
click at [504, 433] on textarea "House: Current ($ 1946 monthly) Utilities: Current Vehicles: Taxes: DSO: Studen…" at bounding box center [667, 483] width 568 height 188
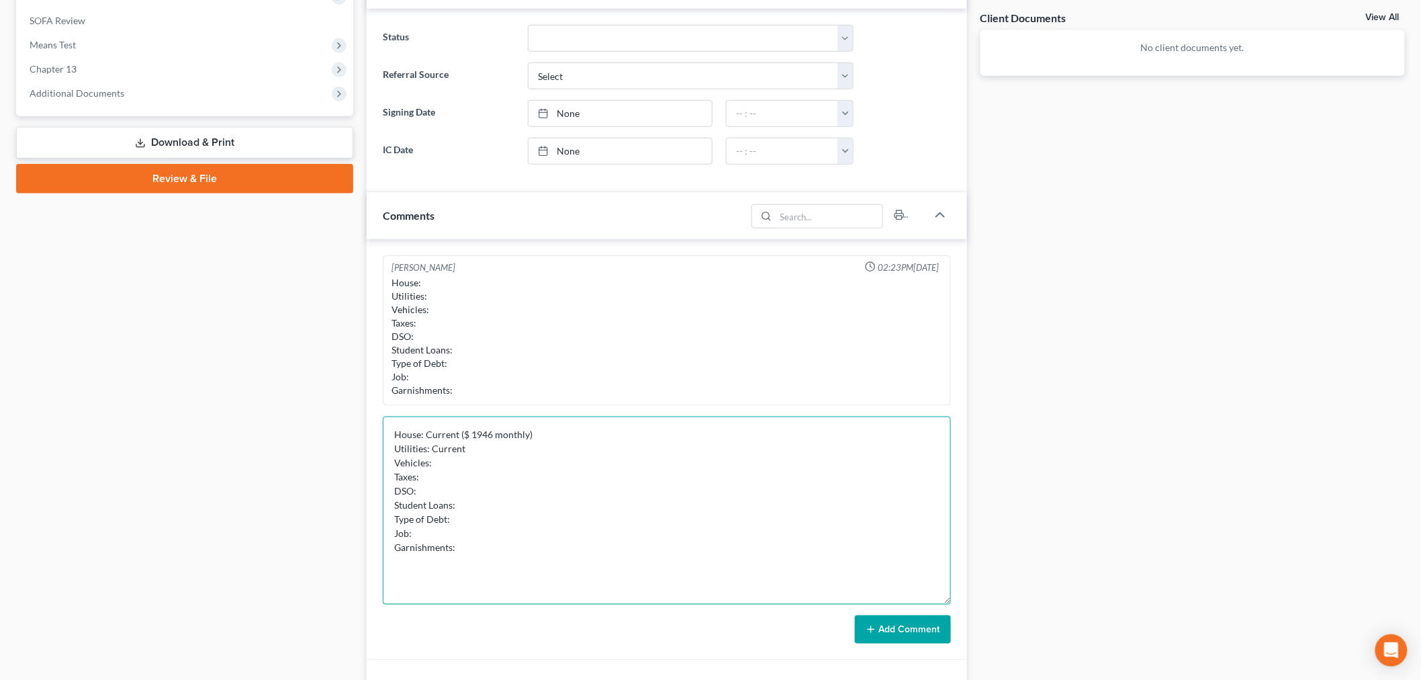
scroll to position [446, 0]
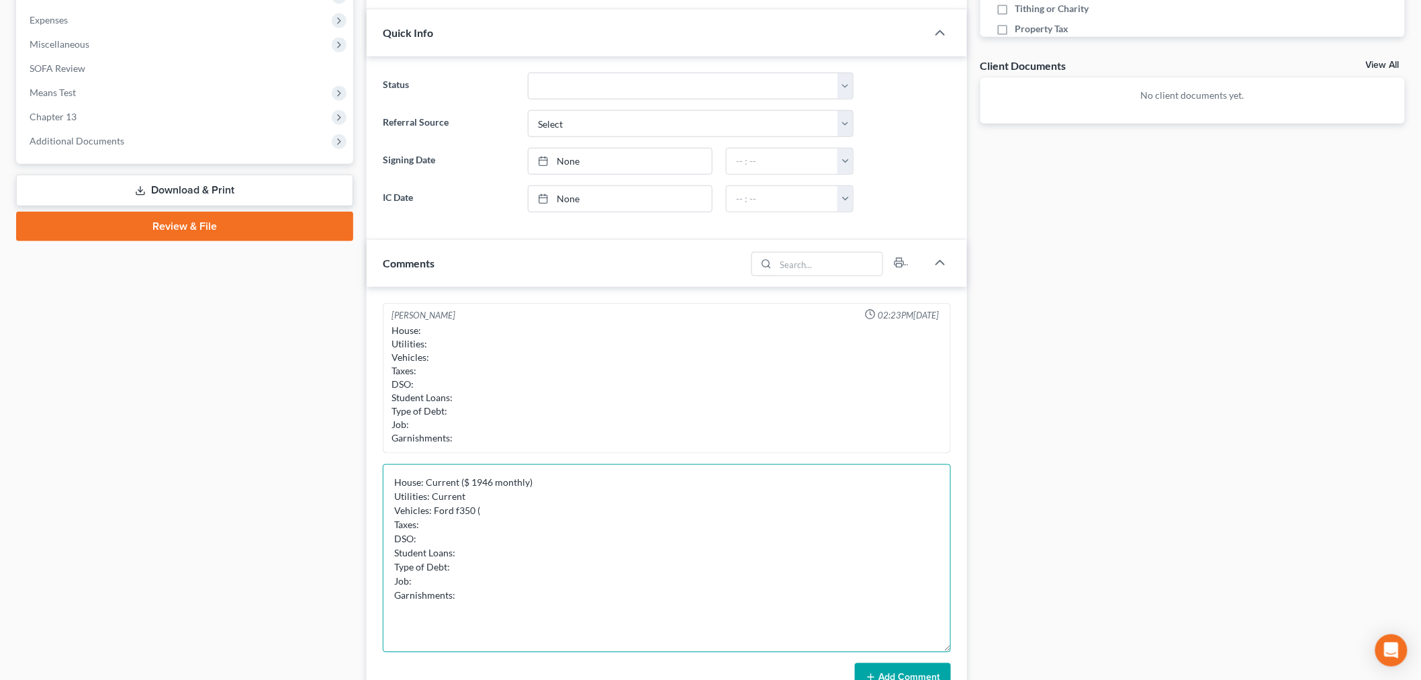
click at [455, 510] on textarea "House: Current ($ 1946 monthly) Utilities: Current Vehicles: Ford f350 ( Taxes:…" at bounding box center [667, 558] width 568 height 188
click at [535, 501] on textarea "House: Current ($ 1946 monthly) Utilities: Current Vehicles: Ford F350 ( Taxes:…" at bounding box center [667, 558] width 568 height 188
click at [510, 512] on textarea "House: Current ($ 1946 monthly) Utilities: Current Vehicles: Ford F350 ( Taxes:…" at bounding box center [667, 558] width 568 height 188
click at [480, 510] on textarea "House: Current ($ 1946 monthly) Utilities: Current Vehicles: Ford F350 ( 9 days…" at bounding box center [667, 558] width 568 height 188
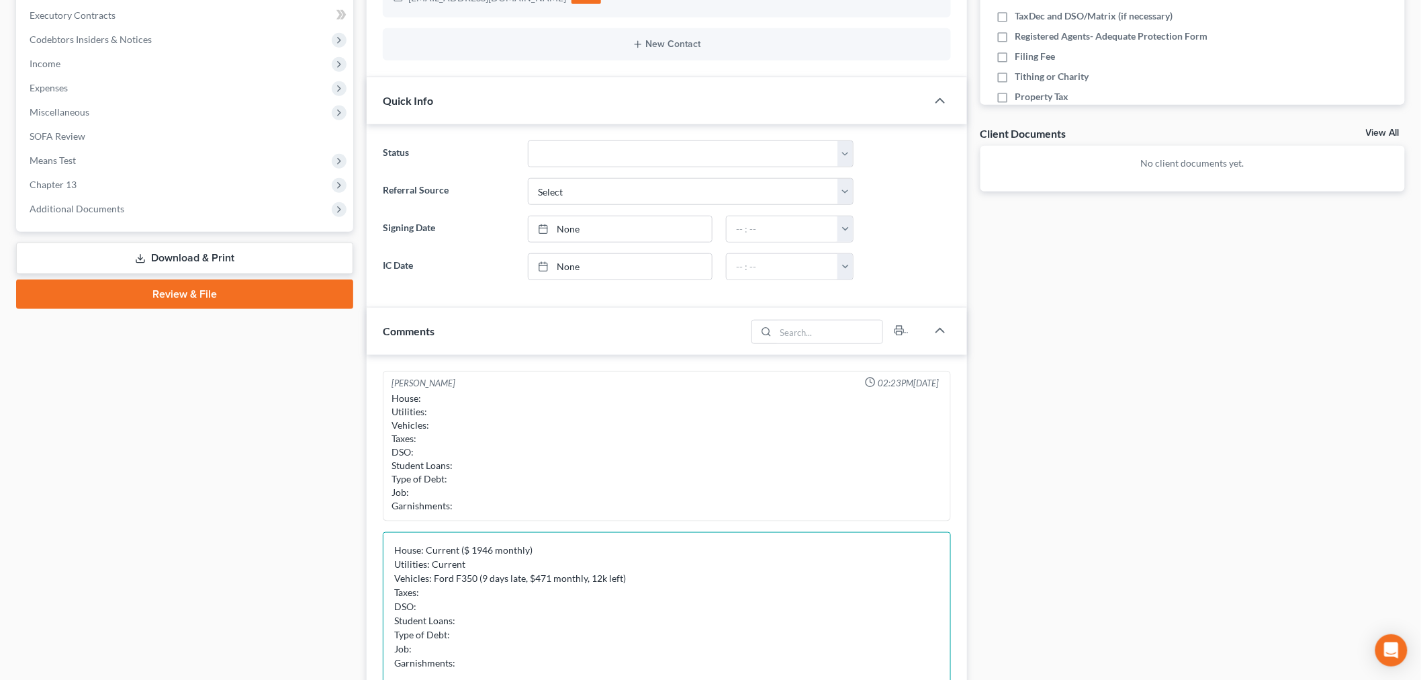
scroll to position [596, 0]
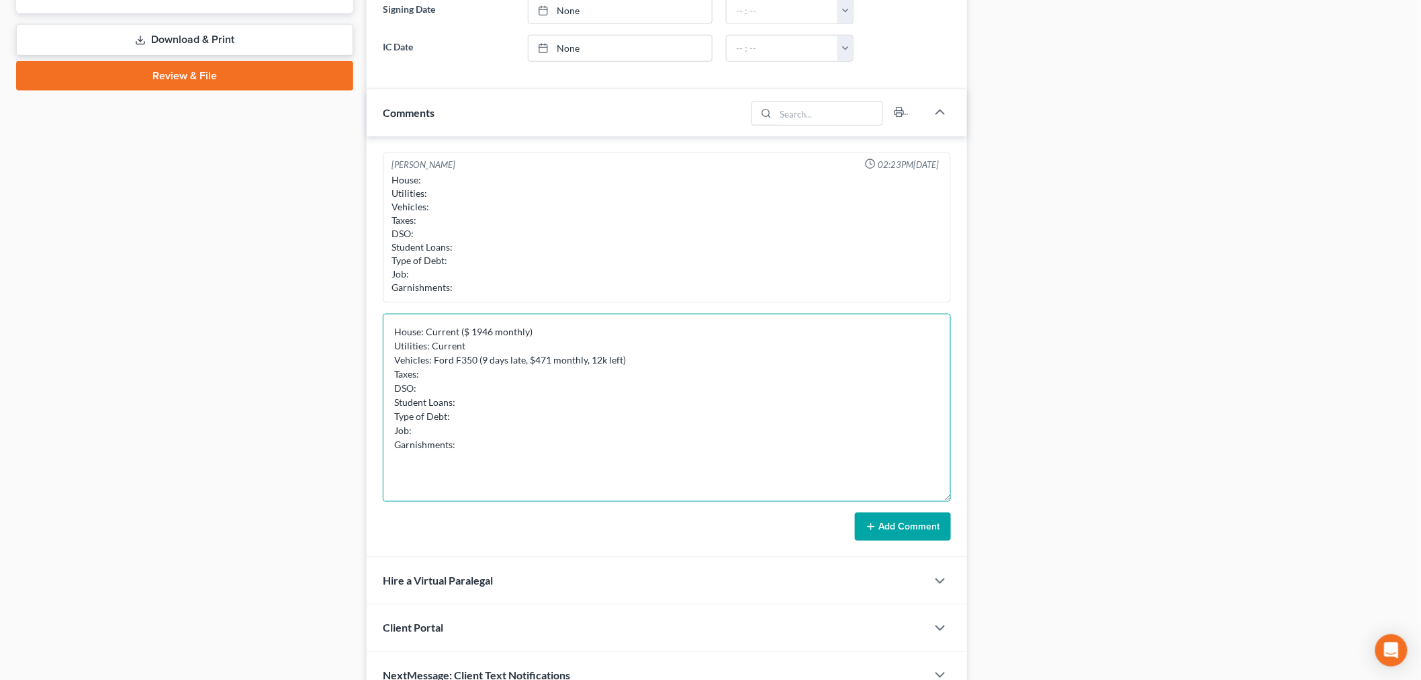
click at [676, 356] on textarea "House: Current ($ 1946 monthly) Utilities: Current Vehicles: Ford F350 (9 days …" at bounding box center [667, 408] width 568 height 188
click at [498, 383] on textarea "House: Current ($ 1946 monthly) Utilities: Current Vehicles: Ford F350 (9 days …" at bounding box center [667, 408] width 568 height 188
click at [496, 371] on textarea "House: Current ($ 1946 monthly) Utilities: Current Vehicles: Ford F350 (9 days …" at bounding box center [667, 408] width 568 height 188
click at [462, 388] on textarea "House: Current ($ 1946 monthly) Utilities: Current Vehicles: Ford F350 (9 days …" at bounding box center [667, 408] width 568 height 188
click at [541, 408] on textarea "House: Current ($ 1946 monthly) Utilities: Current Vehicles: Ford F350 (9 days …" at bounding box center [667, 408] width 568 height 188
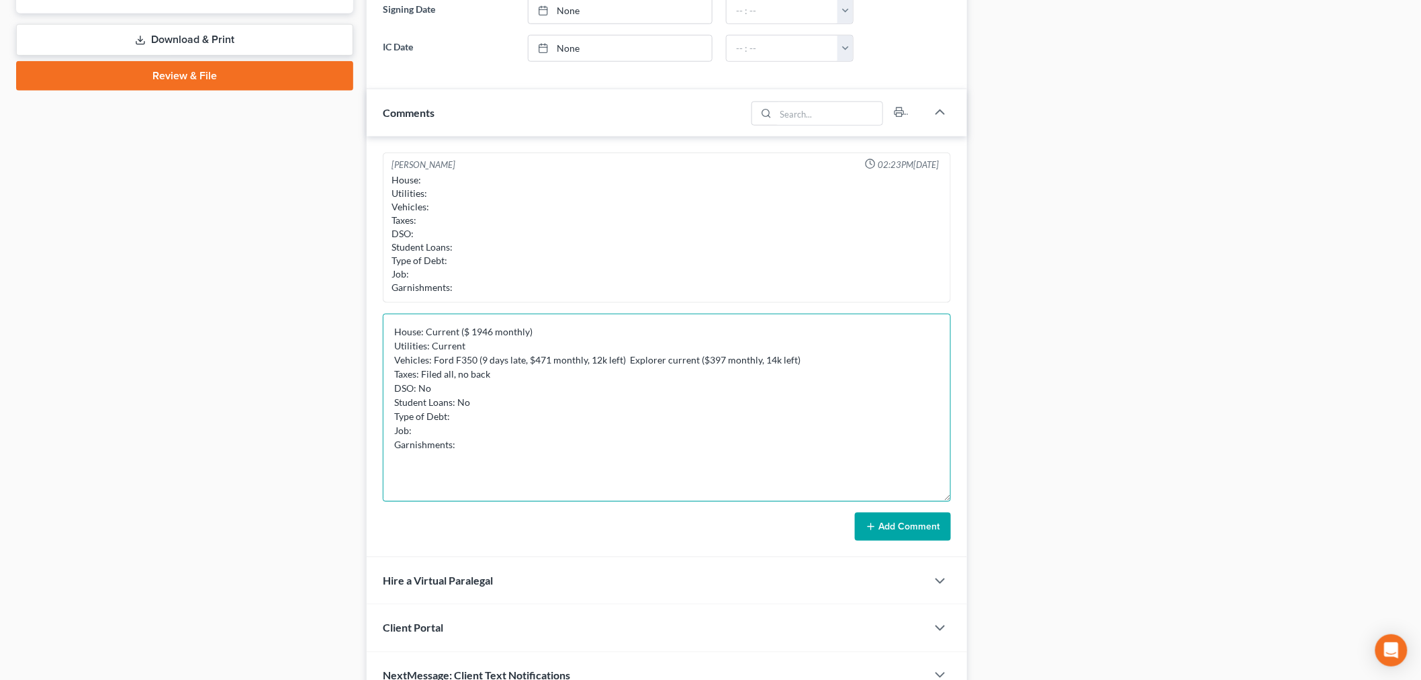
click at [512, 423] on textarea "House: Current ($ 1946 monthly) Utilities: Current Vehicles: Ford F350 (9 days …" at bounding box center [667, 408] width 568 height 188
click at [524, 426] on textarea "House: Current ($ 1946 monthly) Utilities: Current Vehicles: Ford F350 (9 days …" at bounding box center [667, 408] width 568 height 188
click at [520, 411] on textarea "House: Current ($ 1946 monthly) Utilities: Current Vehicles: Ford F350 (9 days …" at bounding box center [667, 408] width 568 height 188
click at [495, 428] on textarea "House: Current ($ 1946 monthly) Utilities: Current Vehicles: Ford F350 (9 days …" at bounding box center [667, 408] width 568 height 188
click at [532, 443] on textarea "House: Current ($ 1946 monthly) Utilities: Current Vehicles: Ford F350 (9 days …" at bounding box center [667, 408] width 568 height 188
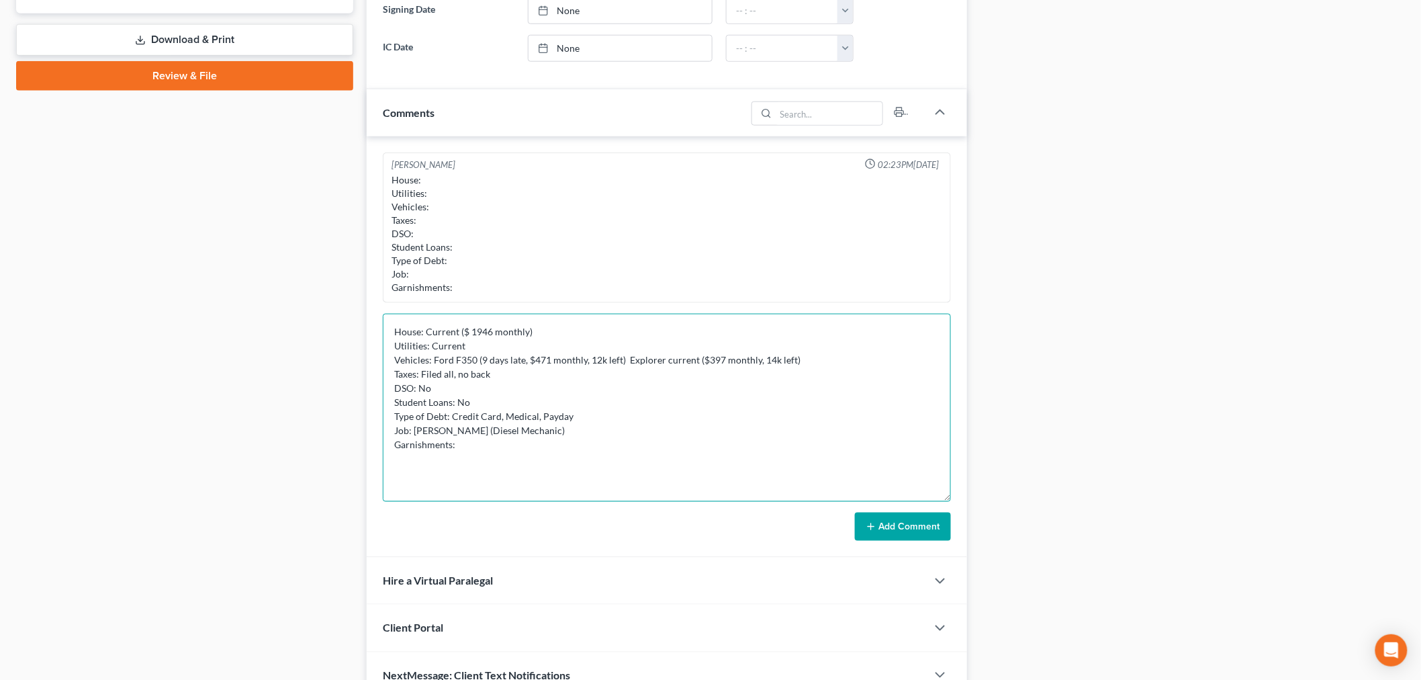
click at [423, 428] on textarea "House: Current ($ 1946 monthly) Utilities: Current Vehicles: Ford F350 (9 days …" at bounding box center [667, 408] width 568 height 188
click at [506, 441] on textarea "House: Current ($ 1946 monthly) Utilities: Current Vehicles: Ford F350 (9 days …" at bounding box center [667, 408] width 568 height 188
click at [484, 460] on textarea "House: Current ($ 1946 monthly) Utilities: Current Vehicles: Ford F350 (9 days …" at bounding box center [667, 408] width 568 height 188
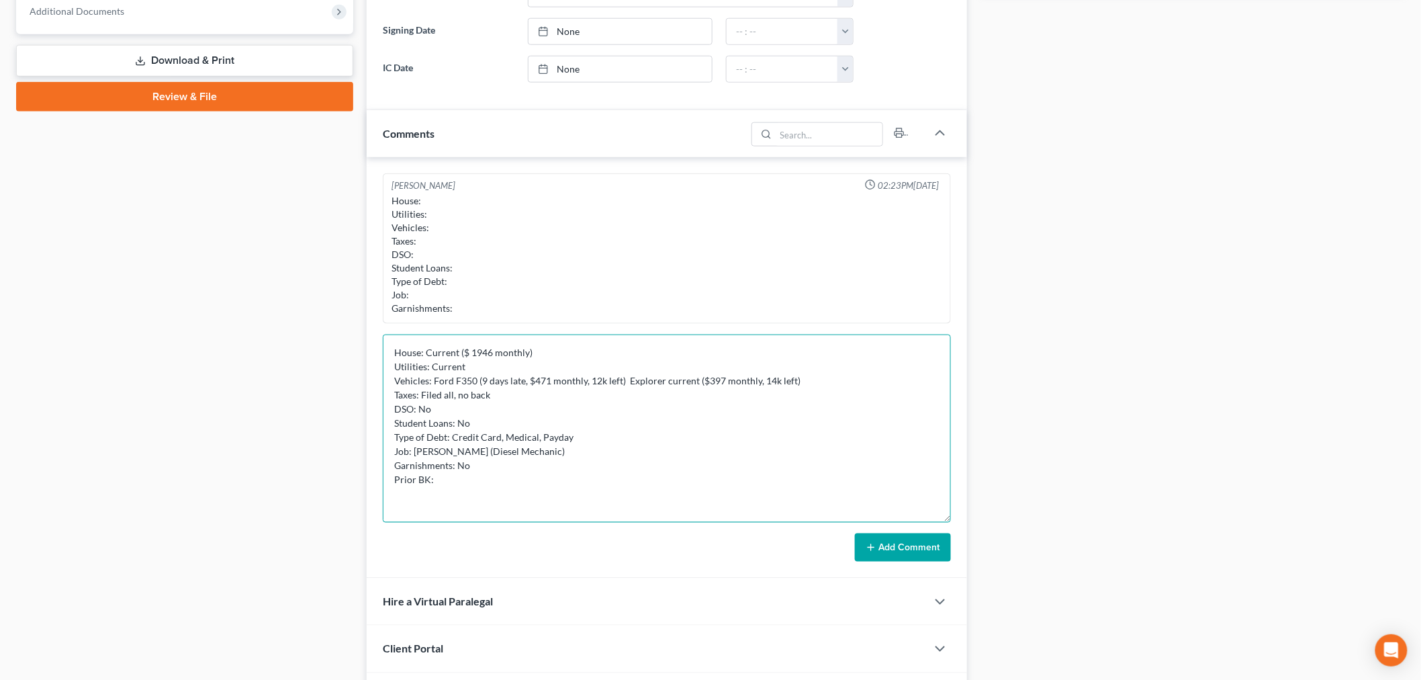
scroll to position [667, 0]
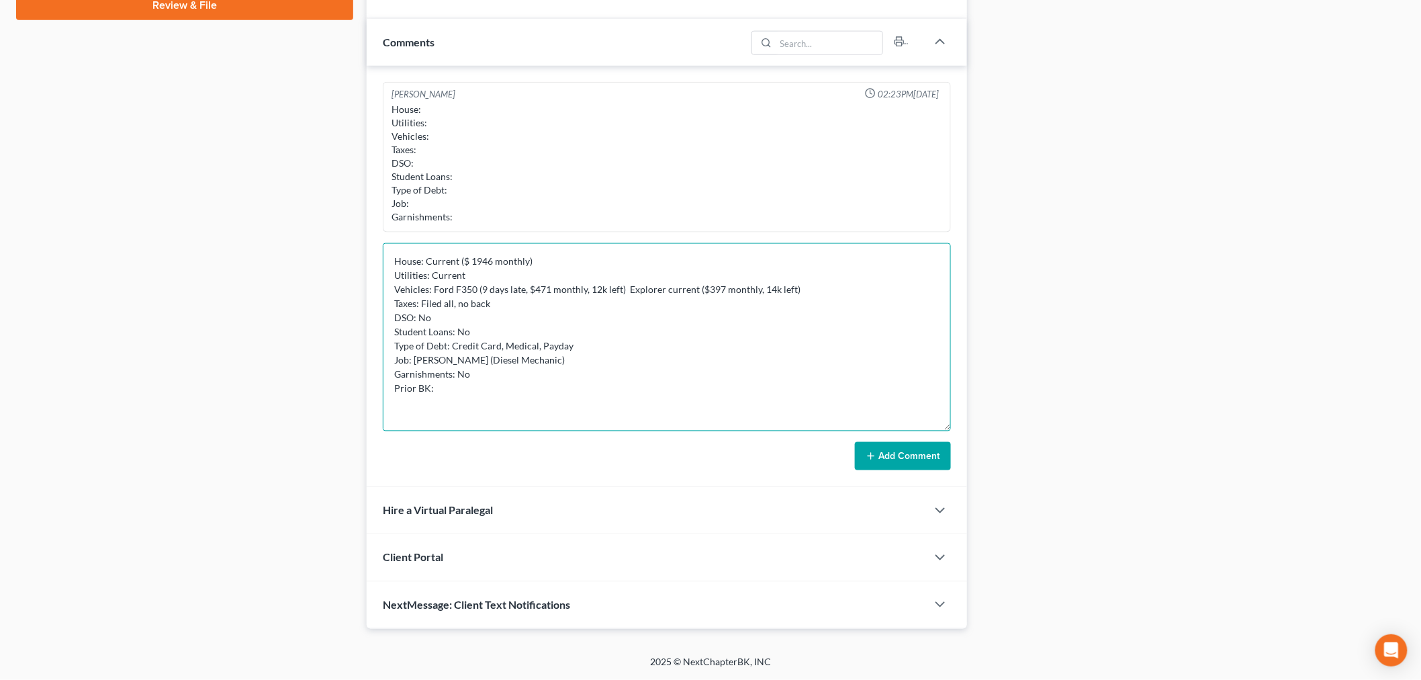
click at [470, 257] on textarea "House: Current ($ 1946 monthly) Utilities: Current Vehicles: Ford F350 (9 days …" at bounding box center [667, 337] width 568 height 188
click at [547, 377] on textarea "House: Current ($1946 monthly) Utilities: Current Vehicles: Ford F350 (9 days l…" at bounding box center [667, 337] width 568 height 188
click at [470, 261] on textarea "House: Current ($1946 monthly) Utilities: Current Vehicles: Ford F350 (9 days l…" at bounding box center [667, 337] width 568 height 188
click at [525, 379] on textarea "House: Current ($ 1946 monthly) Utilities: Current Vehicles: Ford F350 (9 days …" at bounding box center [667, 337] width 568 height 188
click at [493, 384] on textarea "House: Current ($ 1946 monthly) Utilities: Current Vehicles: Ford F350 (9 days …" at bounding box center [667, 337] width 568 height 188
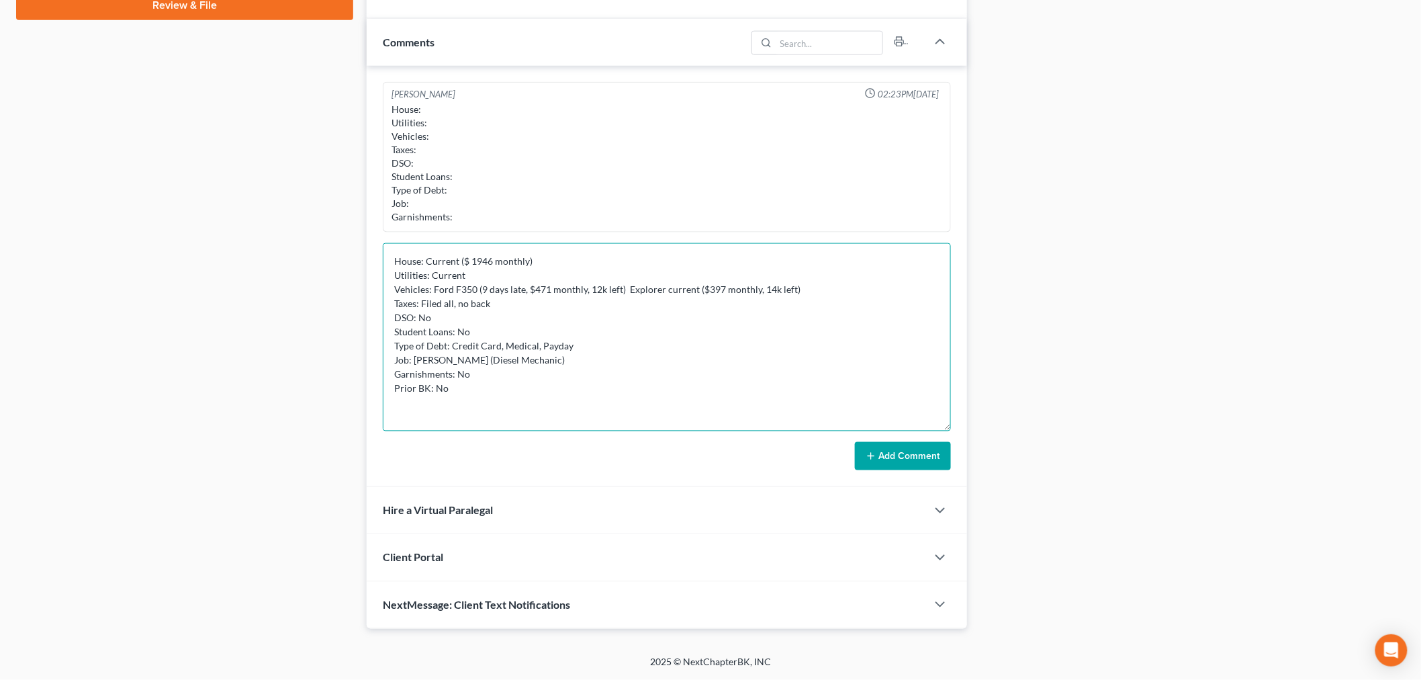
type textarea "House: Current ($ 1946 monthly) Utilities: Current Vehicles: Ford F350 (9 days …"
click at [872, 456] on line at bounding box center [871, 456] width 6 height 0
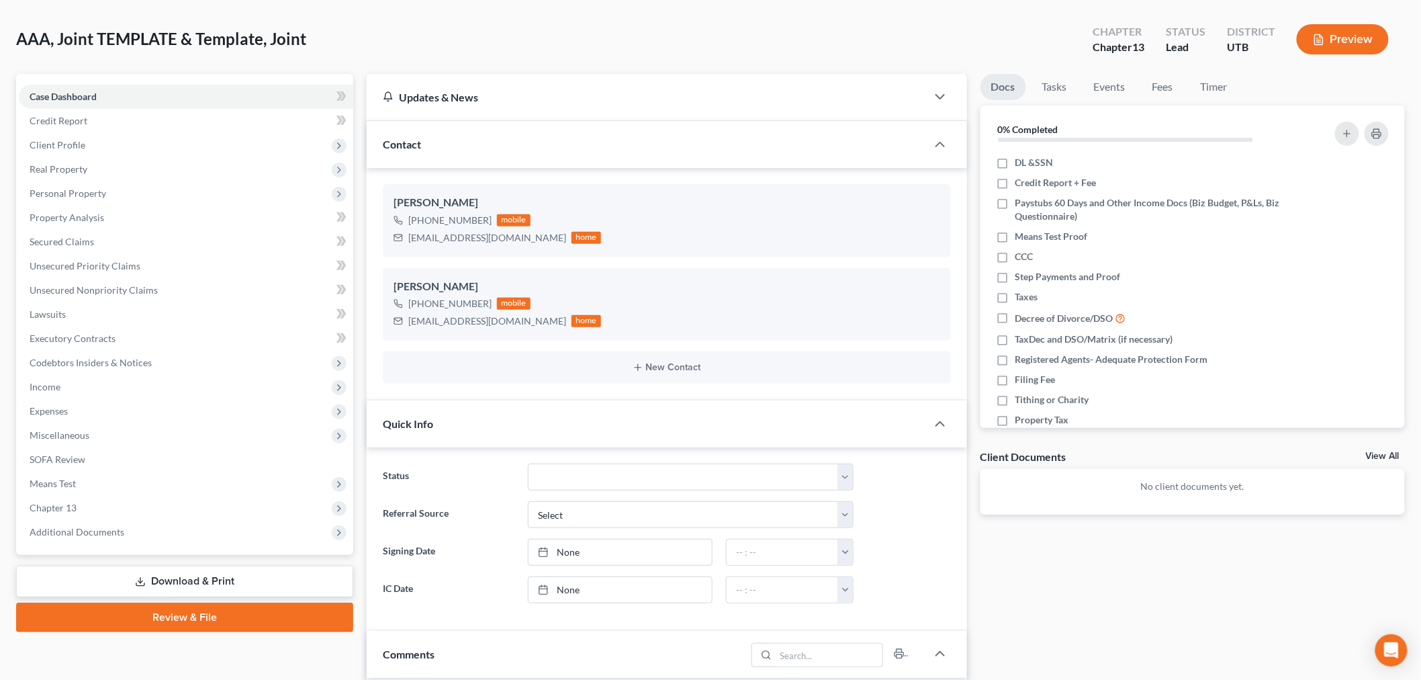
scroll to position [0, 0]
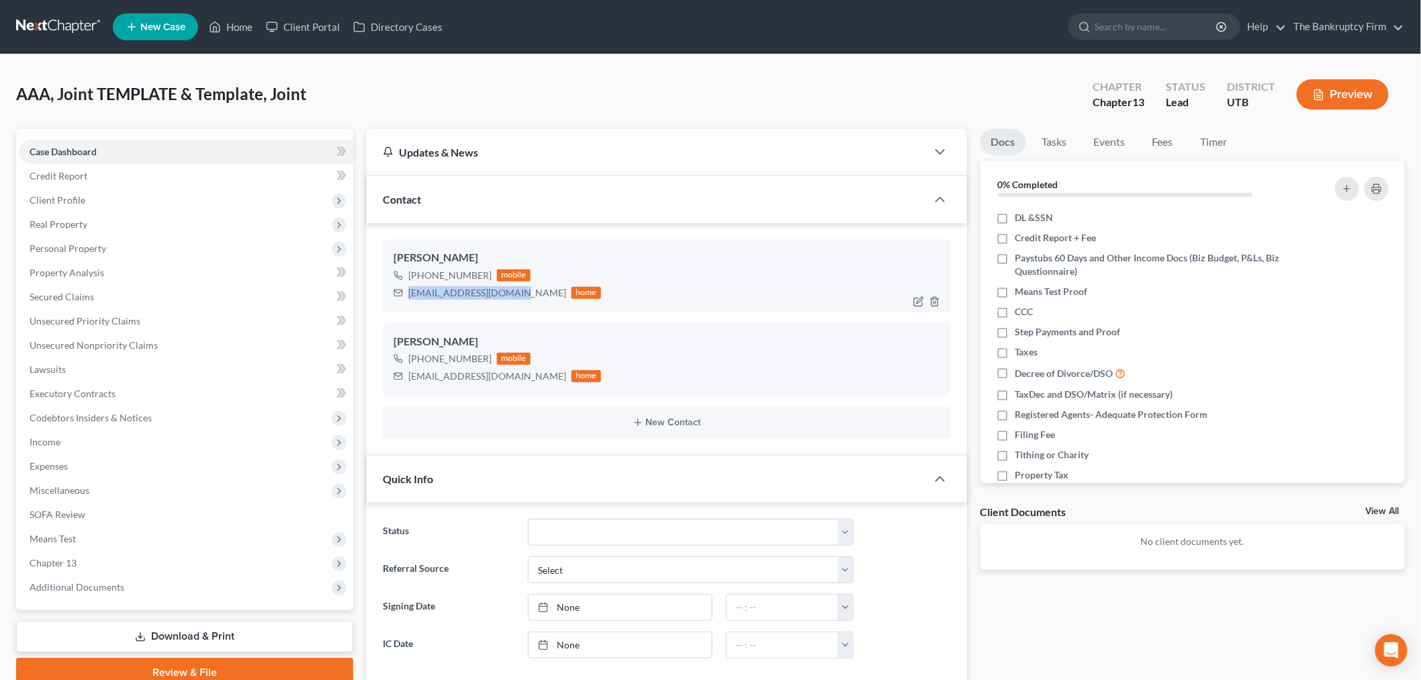
drag, startPoint x: 407, startPoint y: 292, endPoint x: 508, endPoint y: 307, distance: 102.5
click at [508, 307] on div "[PERSON_NAME] [PHONE_NUMBER] mobile [EMAIL_ADDRESS][DOMAIN_NAME] home" at bounding box center [667, 275] width 568 height 73
copy div "[EMAIL_ADDRESS][DOMAIN_NAME]"
drag, startPoint x: 420, startPoint y: 278, endPoint x: 484, endPoint y: 283, distance: 64.6
click at [484, 283] on div "[PHONE_NUMBER] mobile" at bounding box center [498, 275] width 208 height 17
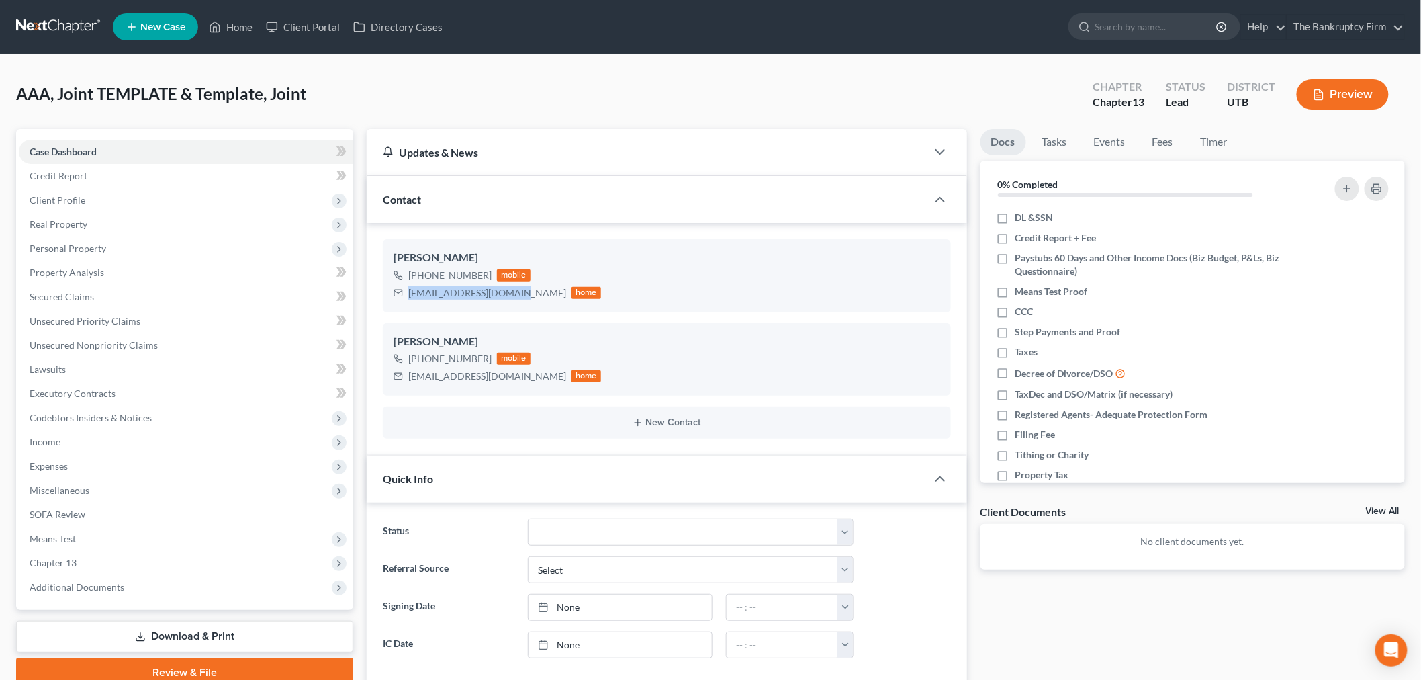
copy div "[PHONE_NUMBER]"
drag, startPoint x: 410, startPoint y: 375, endPoint x: 498, endPoint y: 375, distance: 88.0
click at [498, 375] on div "[EMAIL_ADDRESS][DOMAIN_NAME]" at bounding box center [487, 375] width 158 height 13
copy div "[EMAIL_ADDRESS][DOMAIN_NAME]"
drag, startPoint x: 422, startPoint y: 359, endPoint x: 486, endPoint y: 364, distance: 64.0
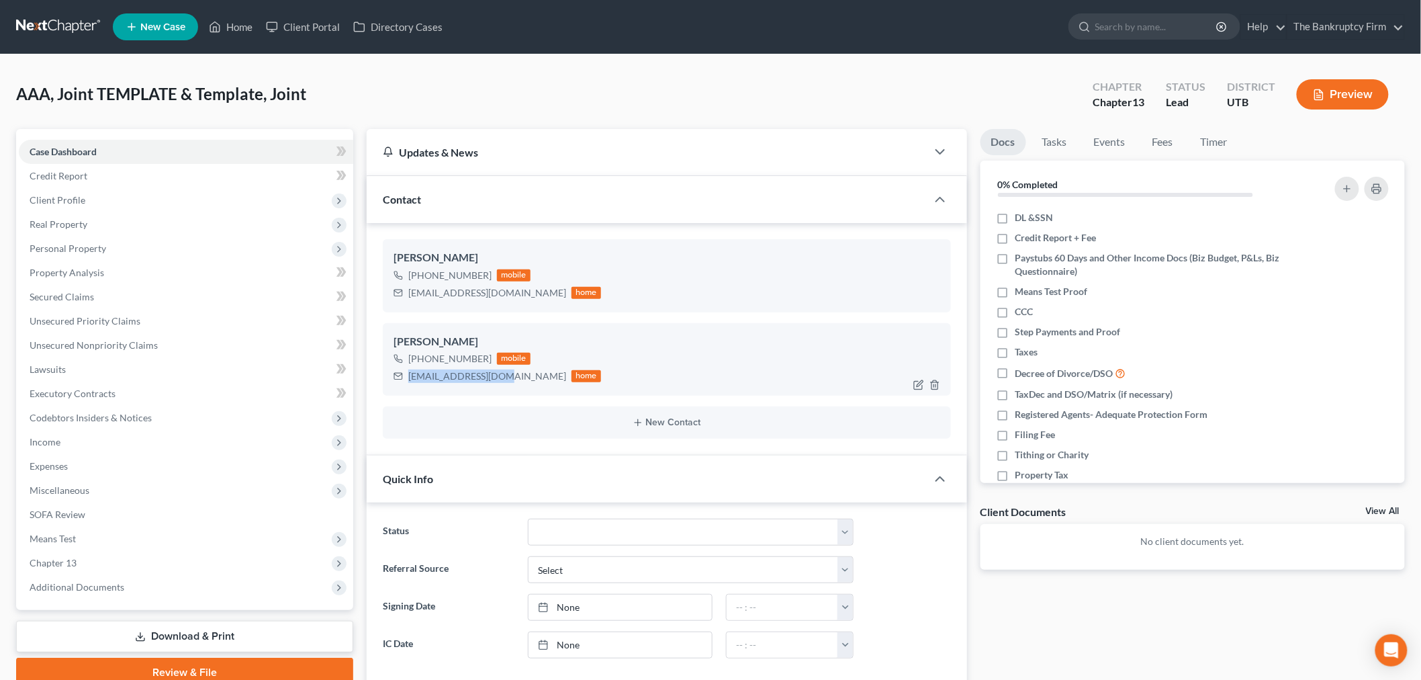
click at [486, 364] on div "[PHONE_NUMBER]" at bounding box center [449, 358] width 83 height 13
copy div "[PHONE_NUMBER]"
click at [142, 205] on span "Client Profile" at bounding box center [186, 200] width 334 height 24
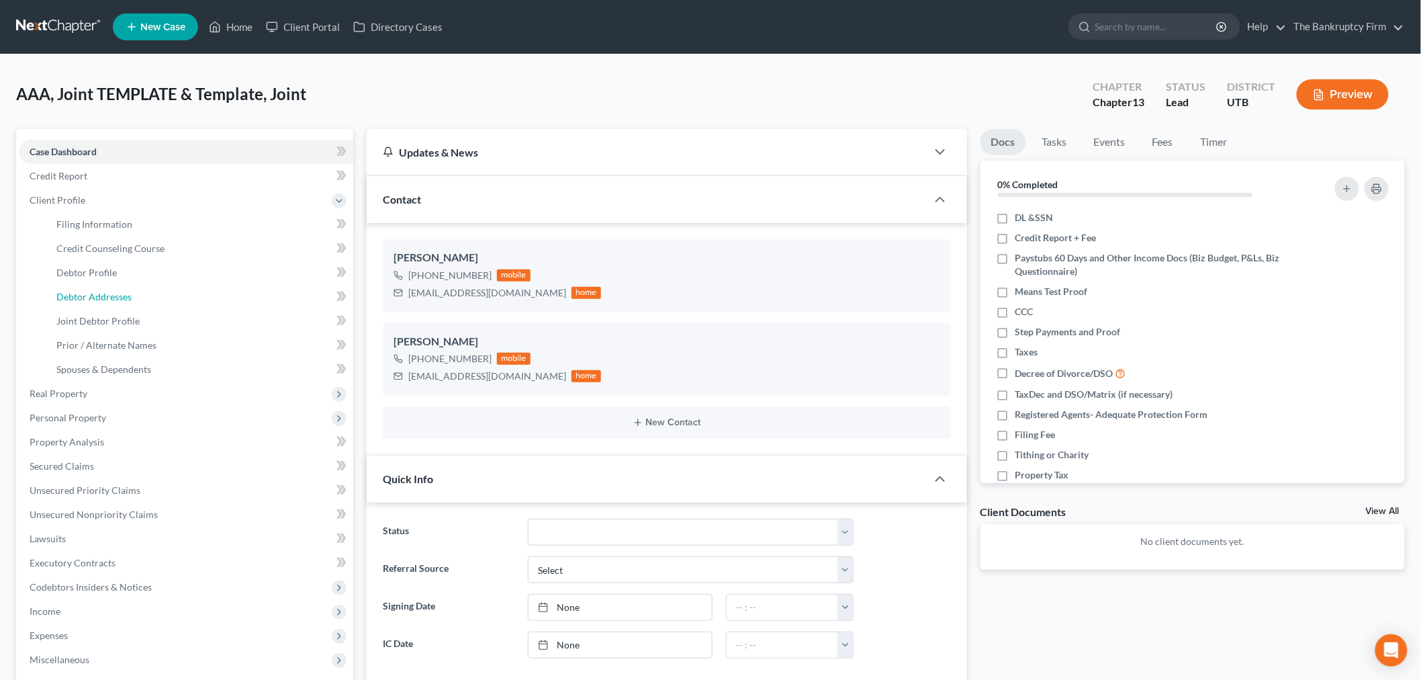
drag, startPoint x: 112, startPoint y: 296, endPoint x: 333, endPoint y: 291, distance: 221.0
click at [112, 296] on span "Debtor Addresses" at bounding box center [93, 296] width 75 height 11
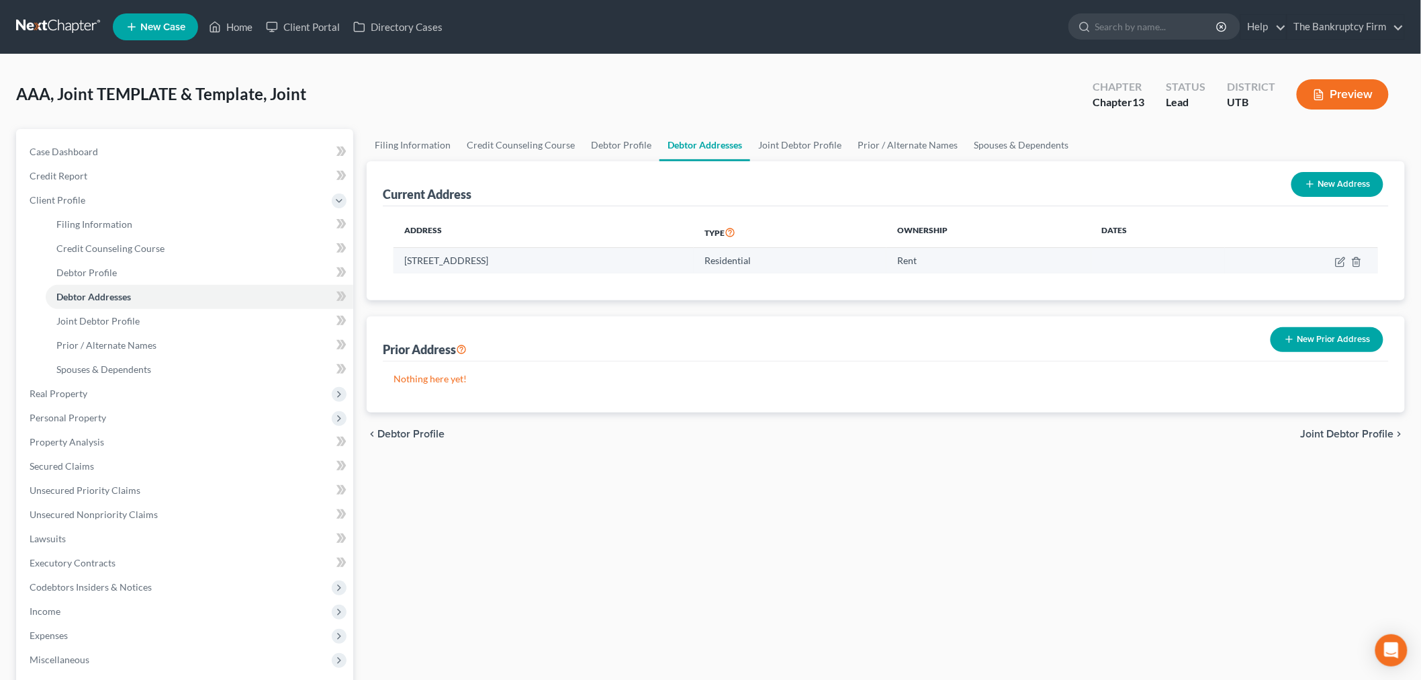
drag, startPoint x: 398, startPoint y: 260, endPoint x: 571, endPoint y: 260, distance: 173.9
click at [571, 260] on td "[STREET_ADDRESS]" at bounding box center [544, 261] width 300 height 26
copy td "[STREET_ADDRESS]"
